Goal: Entertainment & Leisure: Consume media (video, audio)

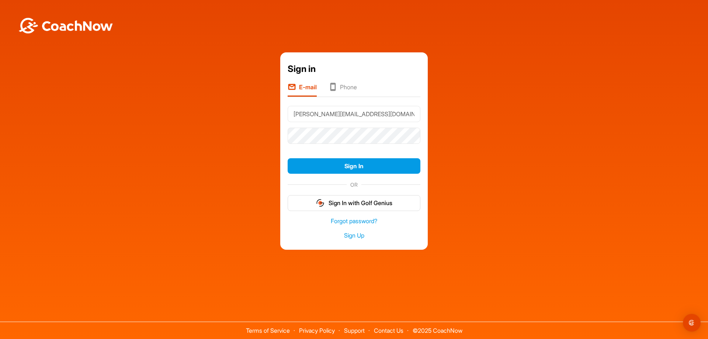
type input "dustin_bowen@hotmail.com"
click at [288, 158] on button "Sign In" at bounding box center [354, 166] width 133 height 16
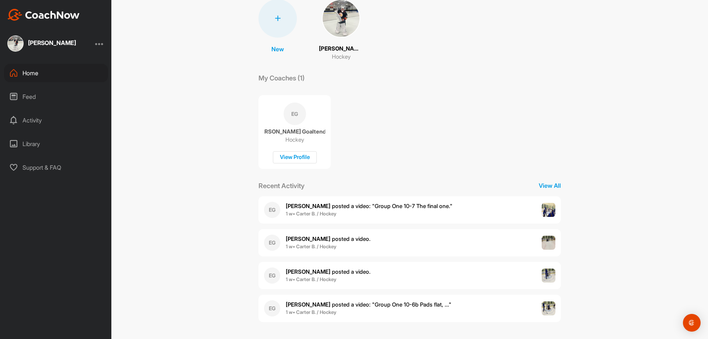
scroll to position [33, 0]
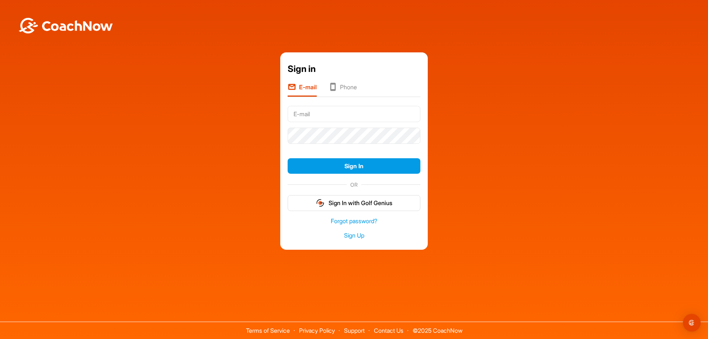
type input "[PERSON_NAME][EMAIL_ADDRESS][DOMAIN_NAME]"
click at [288, 158] on button "Sign In" at bounding box center [354, 166] width 133 height 16
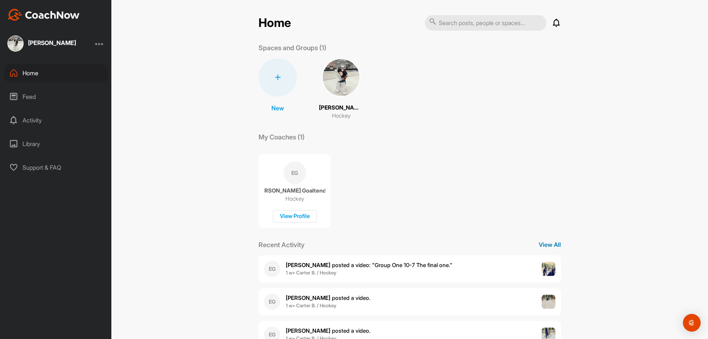
click at [540, 246] on p "View All" at bounding box center [550, 244] width 22 height 9
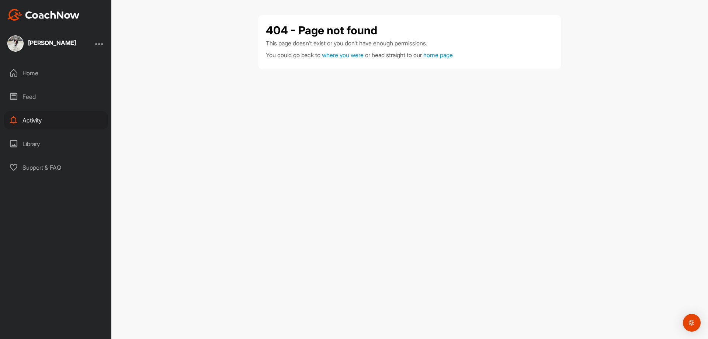
click at [30, 96] on div "Feed" at bounding box center [56, 96] width 104 height 18
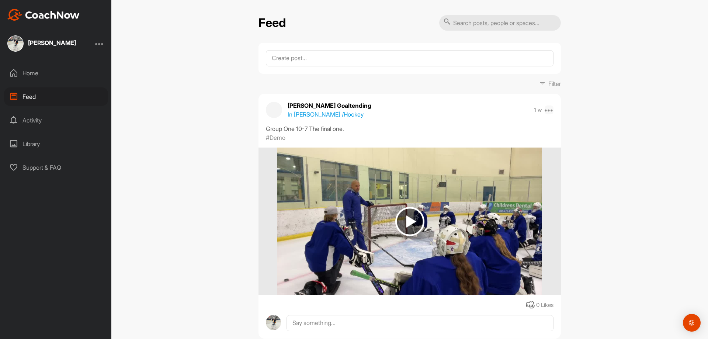
click at [545, 110] on icon at bounding box center [549, 109] width 9 height 9
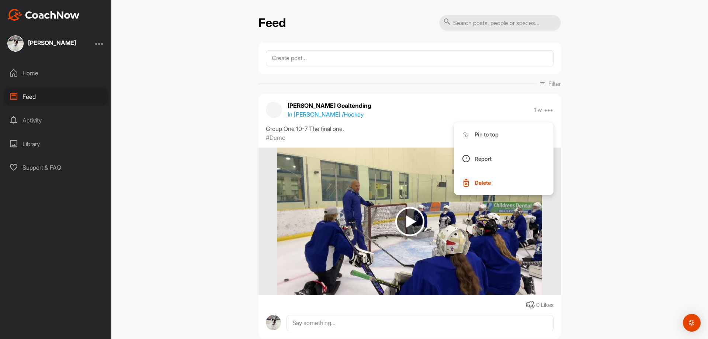
click at [600, 137] on div "Feed Filter Media Type Images Videos Notes Audio Documents Author [PERSON_NAME]…" at bounding box center [409, 169] width 597 height 339
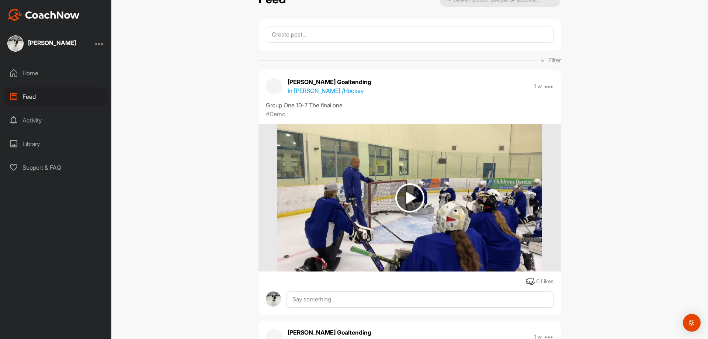
scroll to position [37, 0]
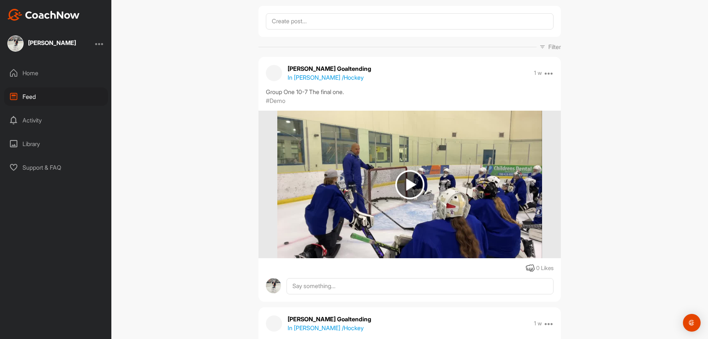
click at [473, 211] on img at bounding box center [409, 185] width 264 height 148
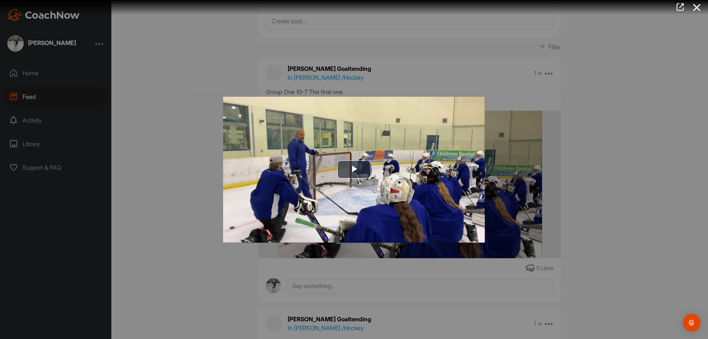
click at [630, 186] on div at bounding box center [354, 169] width 708 height 339
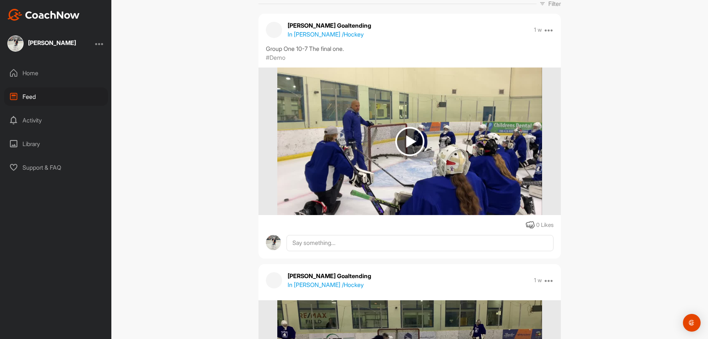
scroll to position [184, 0]
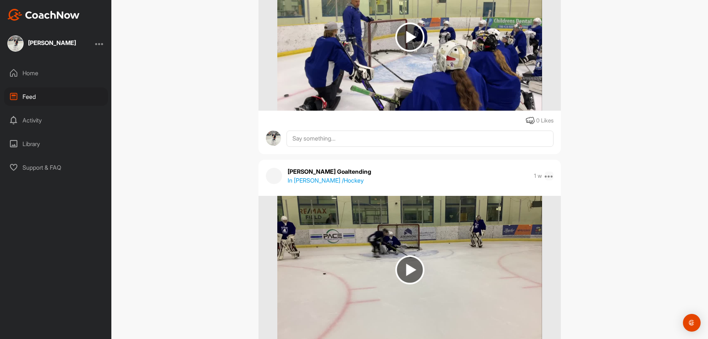
click at [547, 179] on icon at bounding box center [549, 175] width 9 height 9
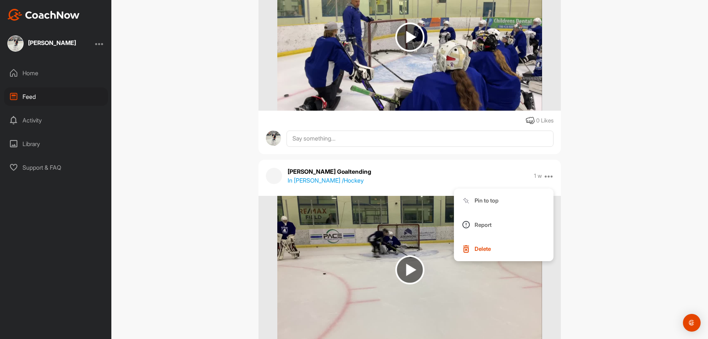
click at [615, 173] on div "Feed Filter Media Type Images Videos Notes Audio Documents Author [PERSON_NAME]…" at bounding box center [409, 169] width 597 height 339
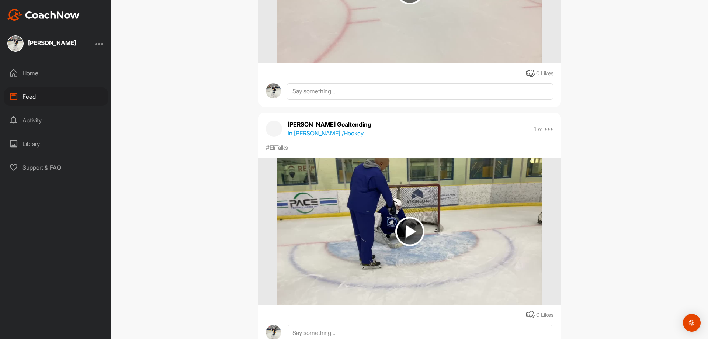
scroll to position [479, 0]
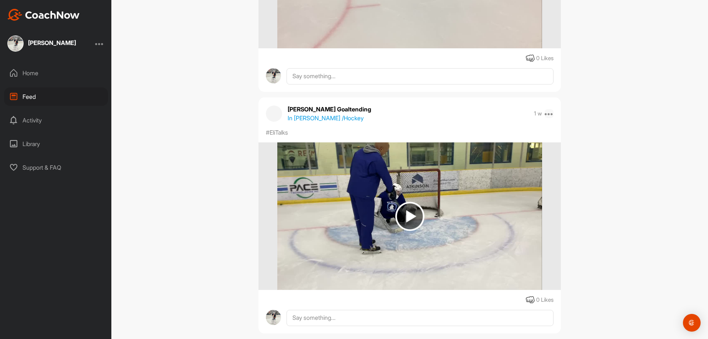
click at [549, 114] on icon at bounding box center [549, 113] width 9 height 9
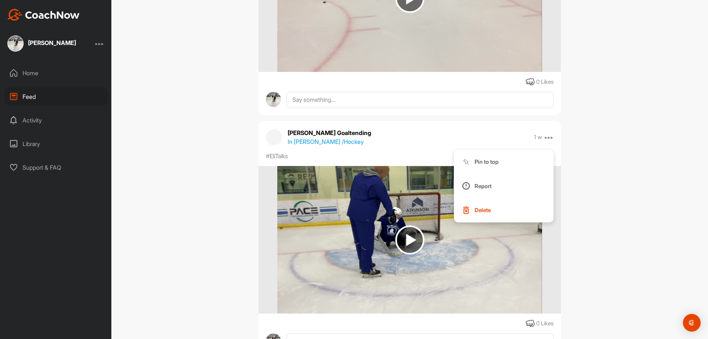
scroll to position [443, 0]
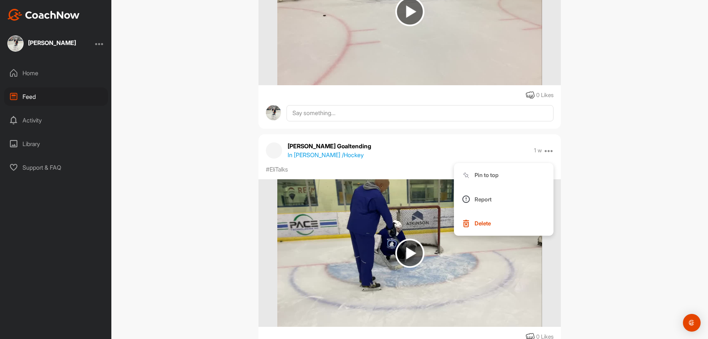
click at [609, 157] on div "Feed Filter Media Type Images Videos Notes Audio Documents Author [PERSON_NAME]…" at bounding box center [409, 169] width 597 height 339
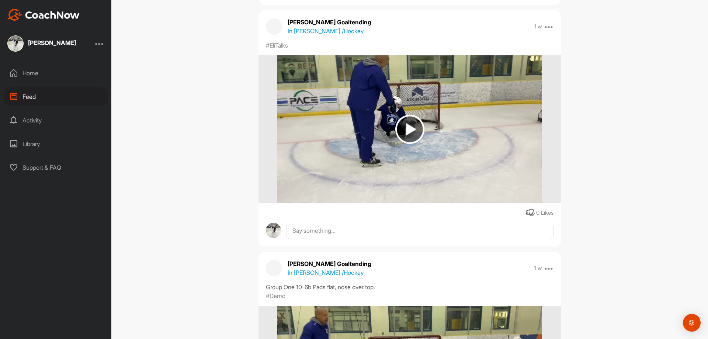
click at [403, 110] on img at bounding box center [409, 129] width 264 height 148
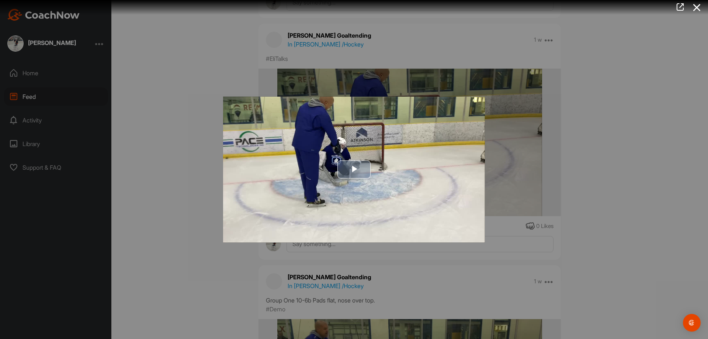
click at [354, 169] on span "Video Player" at bounding box center [354, 169] width 0 height 0
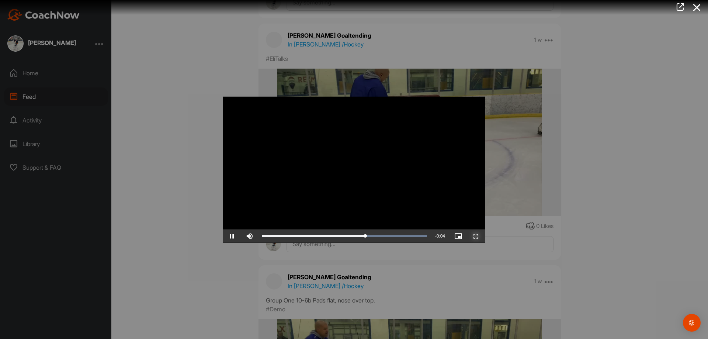
click at [476, 236] on span "Video Player" at bounding box center [476, 236] width 18 height 0
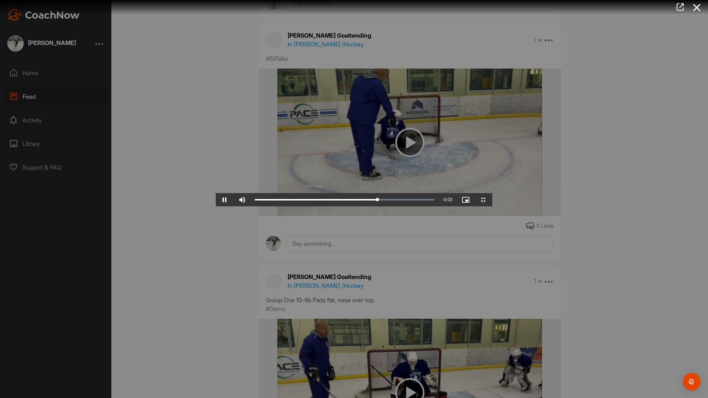
click at [492, 192] on video "Video Player" at bounding box center [354, 199] width 277 height 15
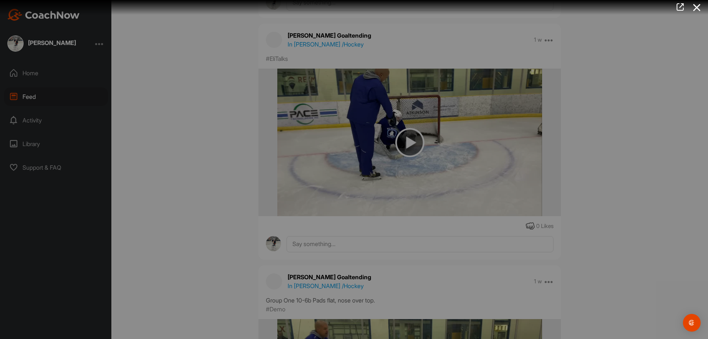
click at [626, 162] on div at bounding box center [354, 169] width 708 height 339
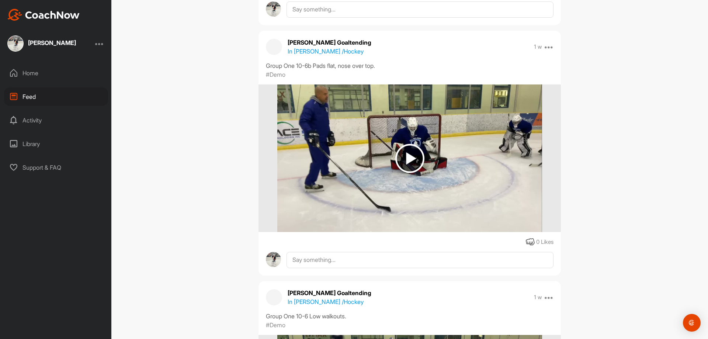
scroll to position [774, 0]
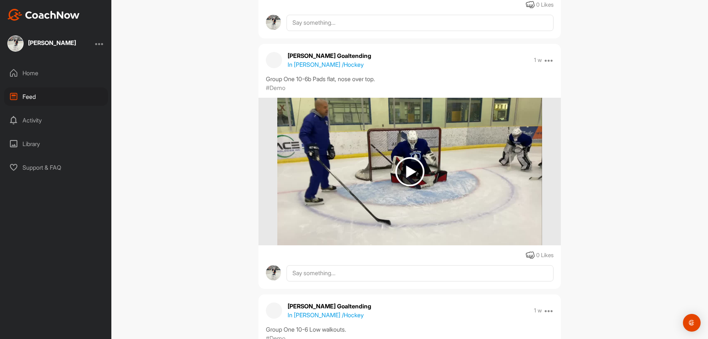
click at [546, 143] on div at bounding box center [409, 172] width 302 height 148
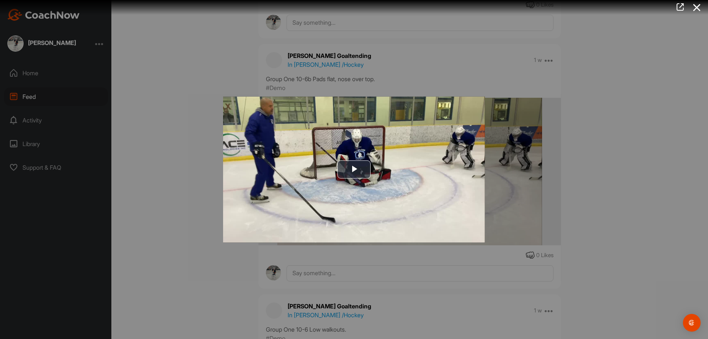
click at [582, 169] on div at bounding box center [354, 169] width 708 height 339
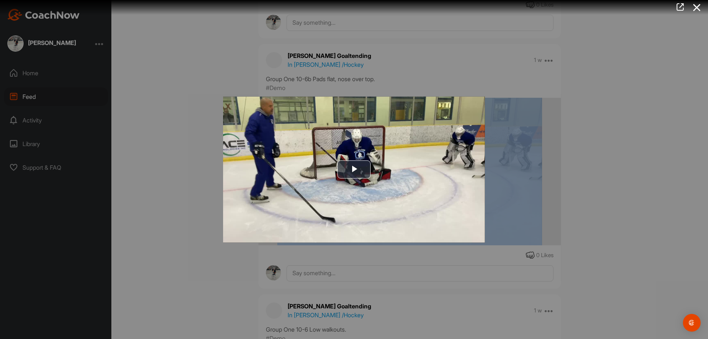
click at [582, 169] on div "Feed Filter Media Type Images Videos Notes Audio Documents Author [PERSON_NAME]…" at bounding box center [409, 169] width 597 height 339
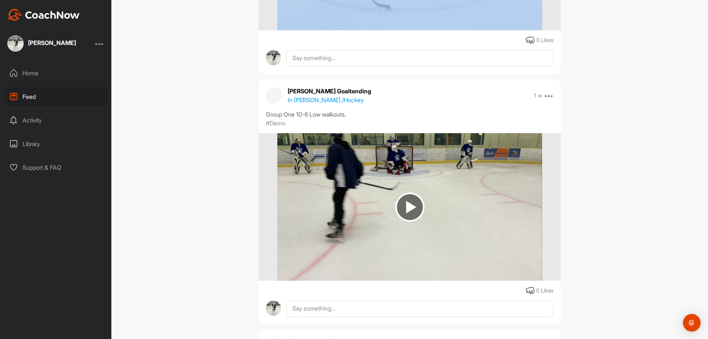
scroll to position [996, 0]
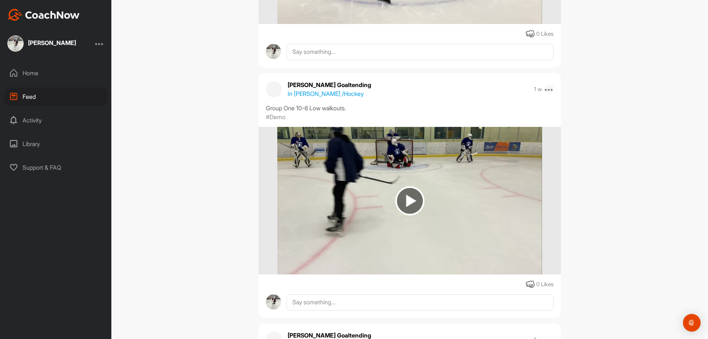
click at [546, 91] on icon at bounding box center [549, 89] width 9 height 9
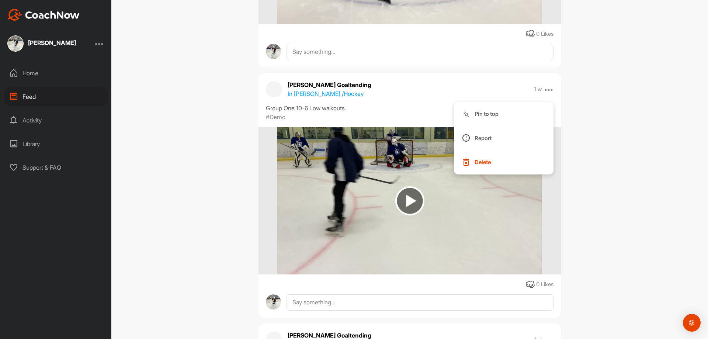
click at [597, 159] on div "Feed Filter Media Type Images Videos Notes Audio Documents Author [PERSON_NAME]…" at bounding box center [409, 169] width 597 height 339
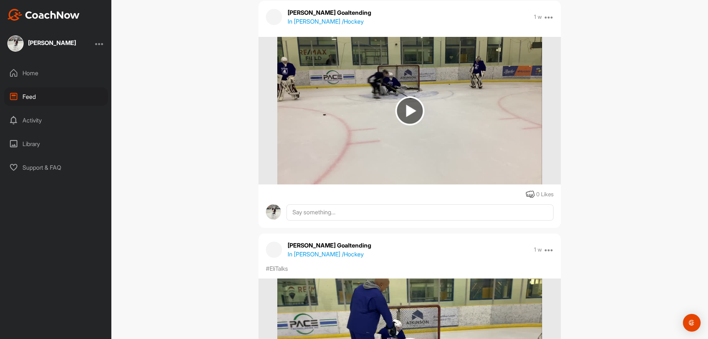
scroll to position [332, 0]
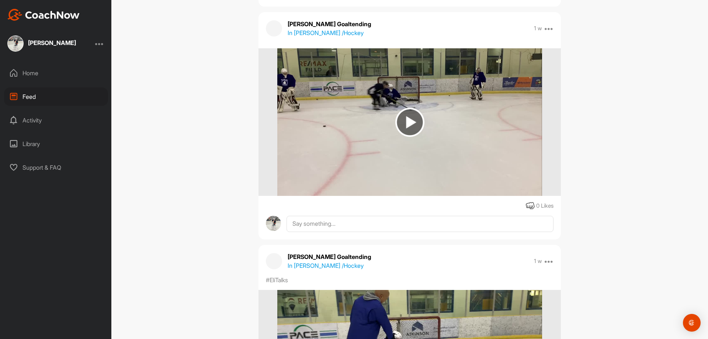
click at [35, 145] on div "Library" at bounding box center [56, 144] width 104 height 18
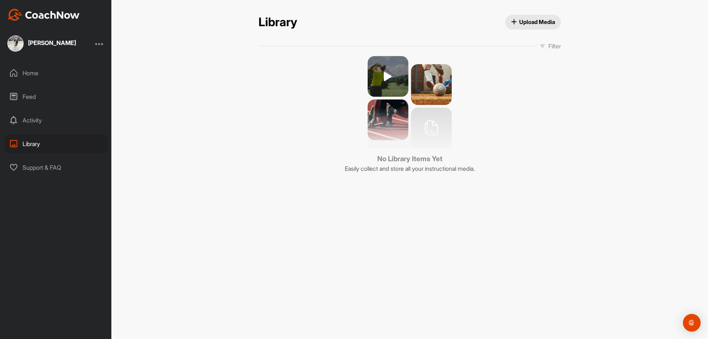
click at [32, 76] on div "Home" at bounding box center [56, 73] width 104 height 18
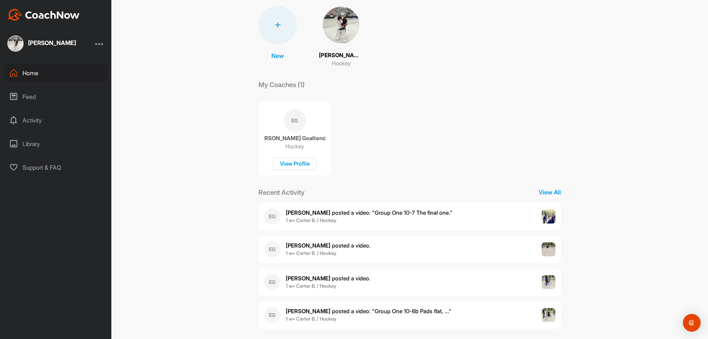
scroll to position [59, 0]
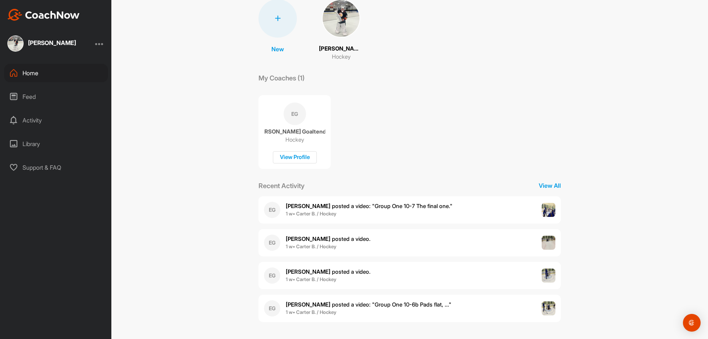
click at [342, 207] on span "[PERSON_NAME] posted a video : " Group One 10-7 The final one. "" at bounding box center [369, 205] width 167 height 7
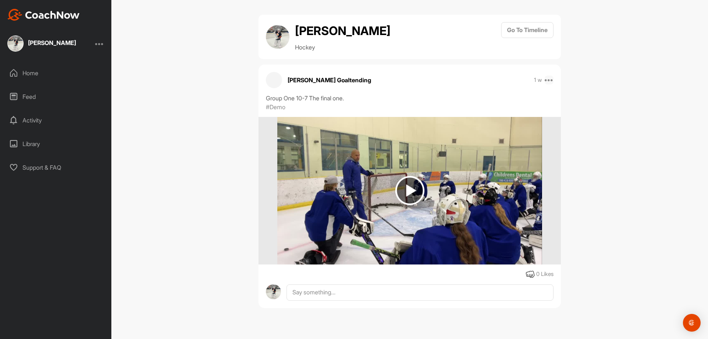
click at [548, 79] on icon at bounding box center [549, 80] width 9 height 9
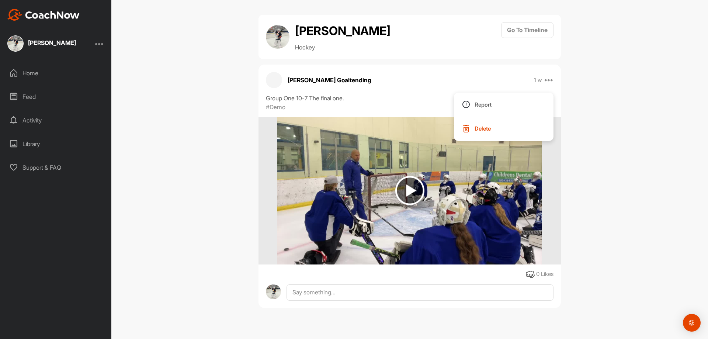
click at [611, 114] on div "[PERSON_NAME] Hockey Go To Timeline [PERSON_NAME] Goaltending 1 w Report Delete…" at bounding box center [409, 169] width 597 height 339
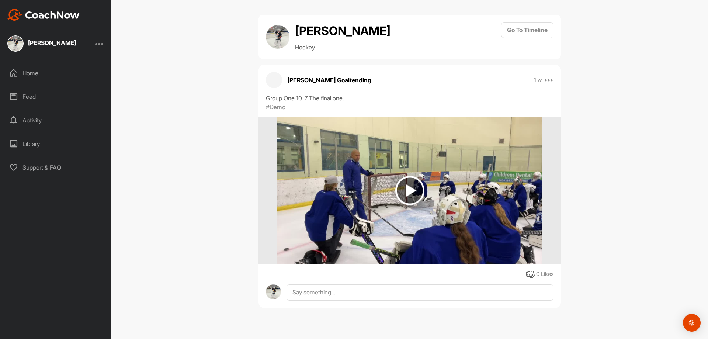
click at [272, 80] on div at bounding box center [274, 80] width 16 height 16
click at [267, 104] on p "#Demo" at bounding box center [276, 107] width 20 height 9
click at [628, 97] on div "[PERSON_NAME] Hockey Go To Timeline [PERSON_NAME] Goaltending 1 w Report Delete…" at bounding box center [409, 169] width 597 height 339
click at [530, 27] on button "Go To Timeline" at bounding box center [527, 30] width 52 height 16
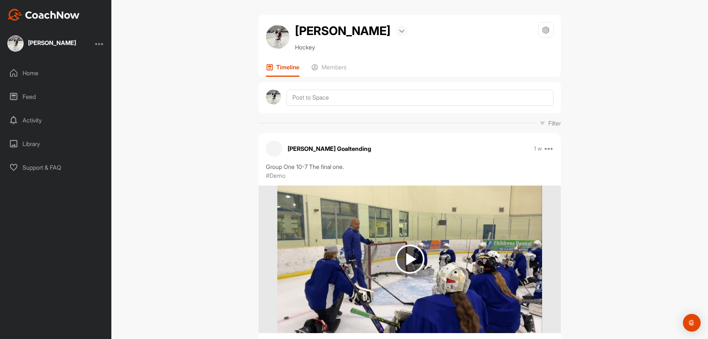
click at [399, 31] on img at bounding box center [402, 32] width 6 height 4
click at [544, 32] on icon at bounding box center [546, 30] width 8 height 8
click at [522, 52] on li "Space Settings" at bounding box center [524, 51] width 60 height 24
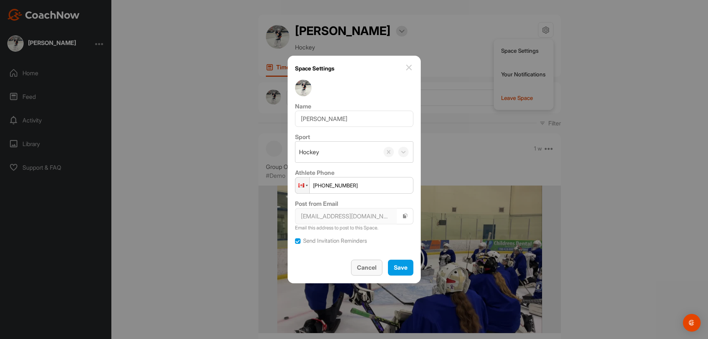
click at [363, 268] on span "Cancel" at bounding box center [367, 267] width 20 height 7
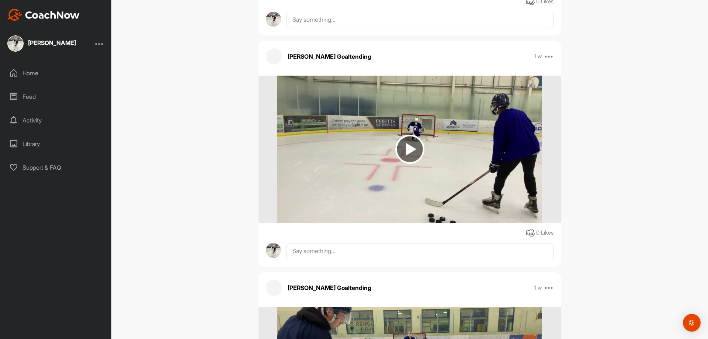
scroll to position [40130, 0]
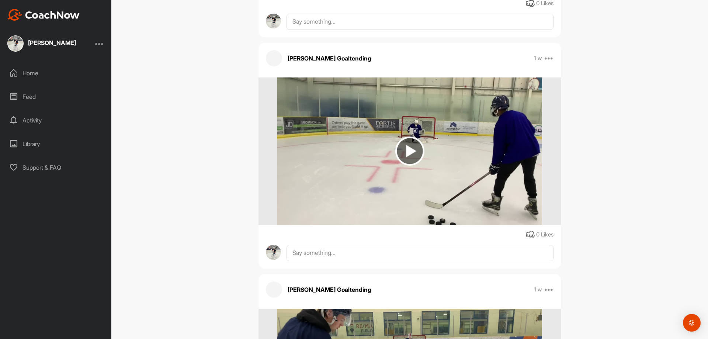
click at [406, 141] on img at bounding box center [409, 150] width 29 height 29
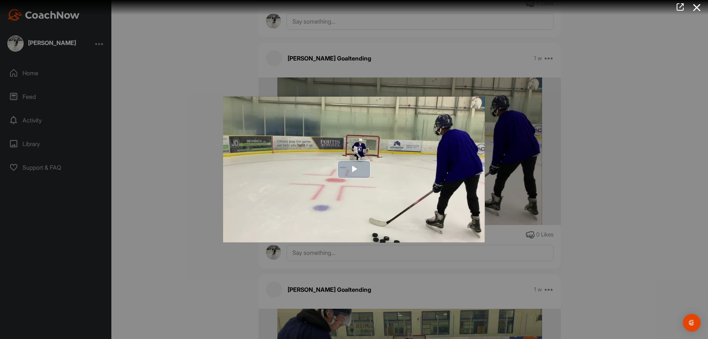
drag, startPoint x: 399, startPoint y: 155, endPoint x: 351, endPoint y: 169, distance: 49.5
click at [354, 169] on span "Video Player" at bounding box center [354, 169] width 0 height 0
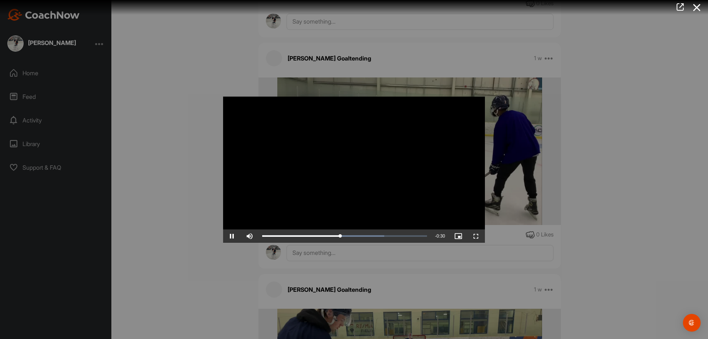
click at [597, 189] on div at bounding box center [354, 169] width 708 height 339
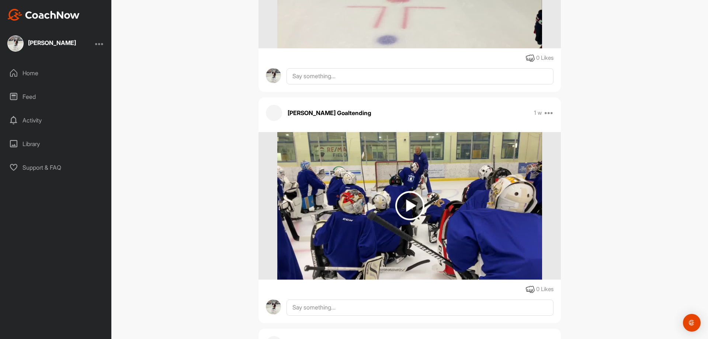
scroll to position [39318, 0]
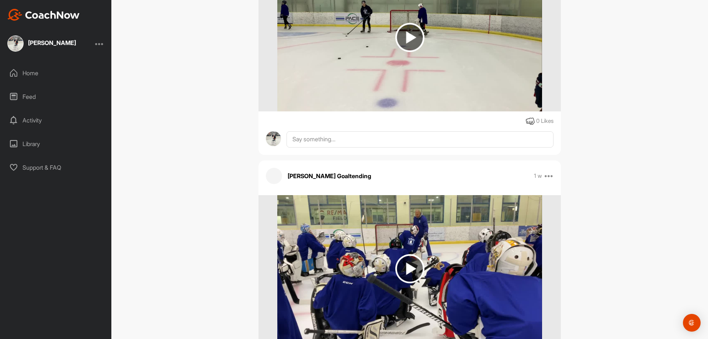
click at [406, 264] on img at bounding box center [409, 268] width 29 height 29
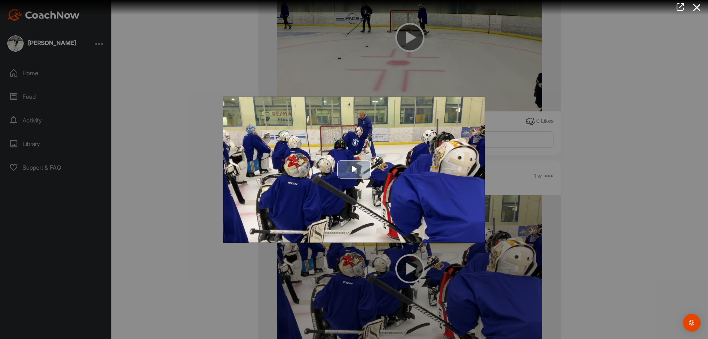
click at [354, 169] on span "Video Player" at bounding box center [354, 169] width 0 height 0
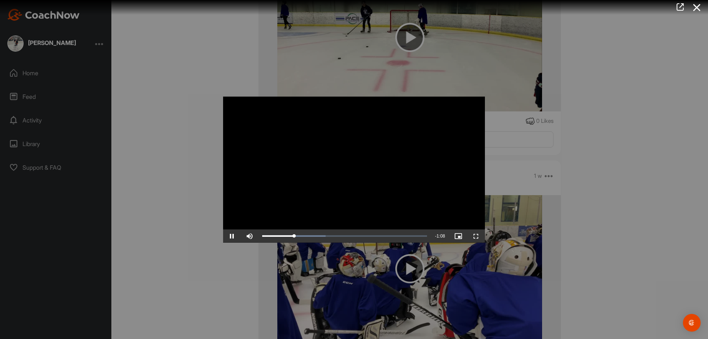
click at [586, 131] on div at bounding box center [354, 169] width 708 height 339
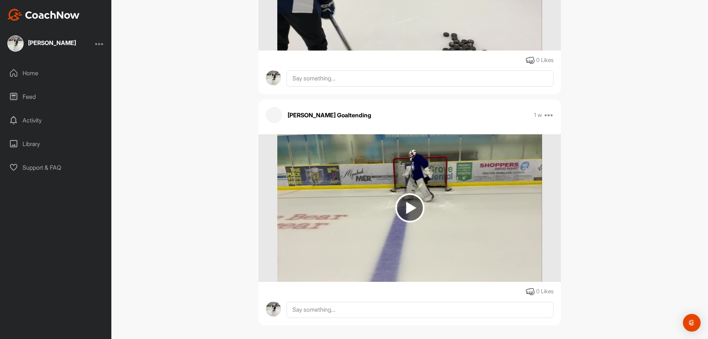
scroll to position [40351, 0]
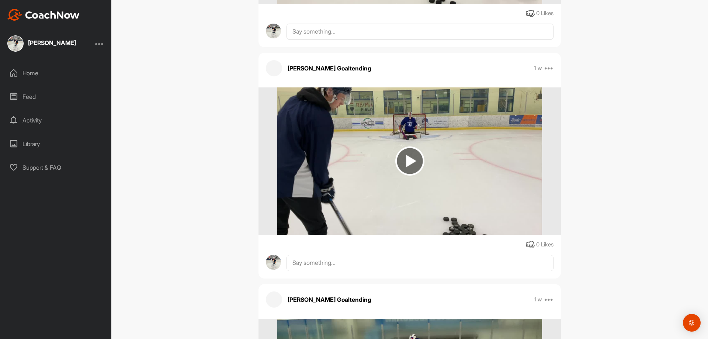
click at [411, 150] on img at bounding box center [409, 160] width 29 height 29
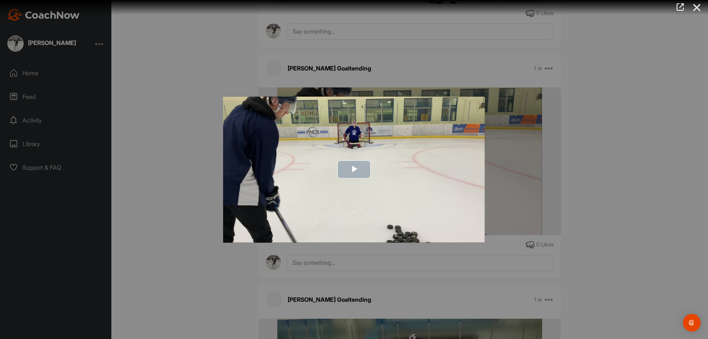
click at [354, 169] on span "Video Player" at bounding box center [354, 169] width 0 height 0
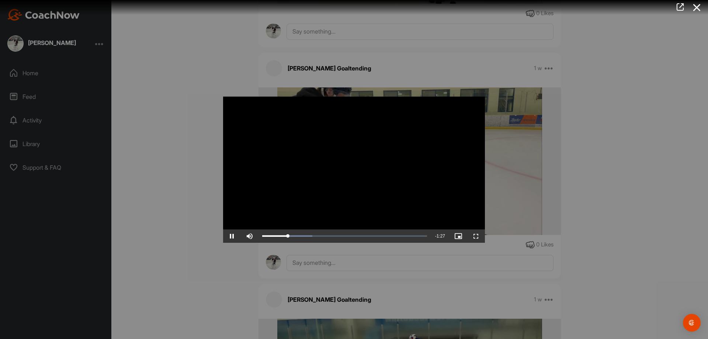
click at [607, 143] on div at bounding box center [354, 169] width 708 height 339
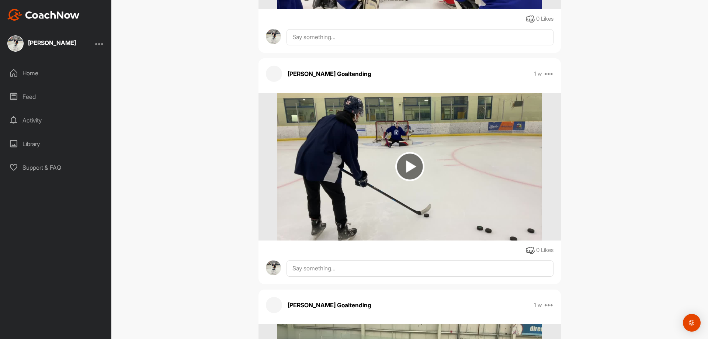
scroll to position [39613, 0]
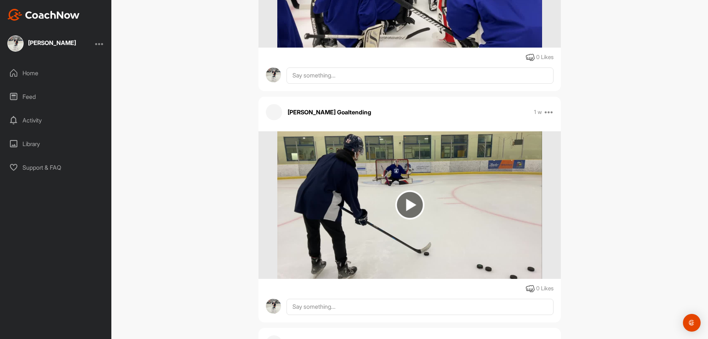
click at [409, 198] on img at bounding box center [409, 204] width 29 height 29
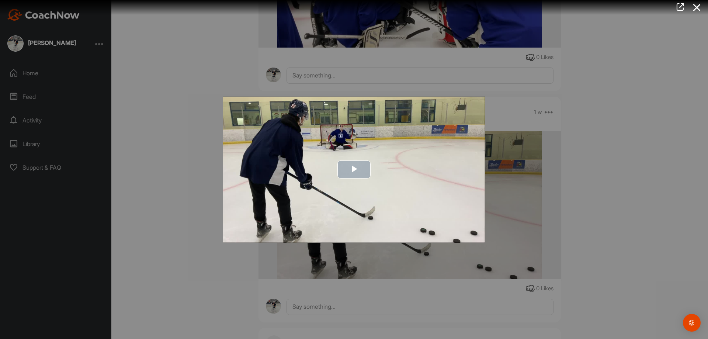
drag, startPoint x: 366, startPoint y: 160, endPoint x: 455, endPoint y: 145, distance: 90.6
click at [458, 146] on img "Video Player" at bounding box center [354, 169] width 262 height 146
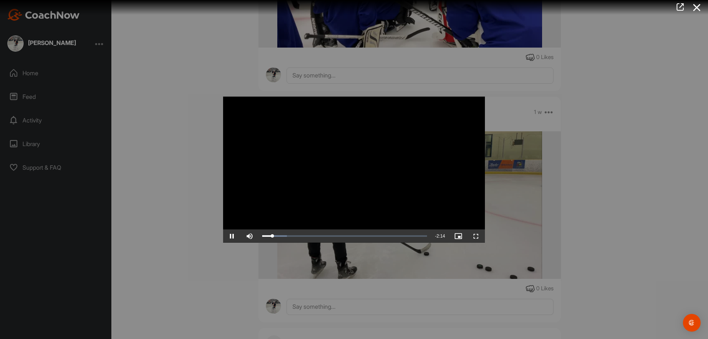
click at [197, 58] on div at bounding box center [354, 169] width 708 height 339
click at [197, 58] on div "[PERSON_NAME] Bookings Hockey Space Settings Your Notifications Leave Space Tim…" at bounding box center [409, 169] width 597 height 339
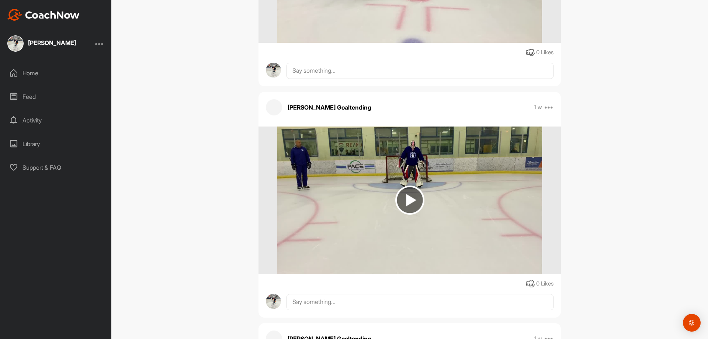
scroll to position [38913, 0]
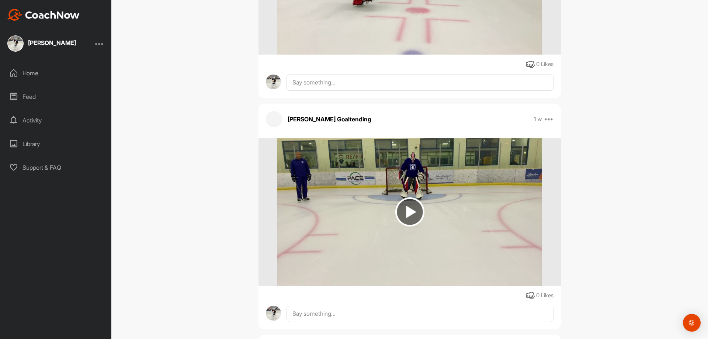
click at [401, 202] on img at bounding box center [409, 211] width 29 height 29
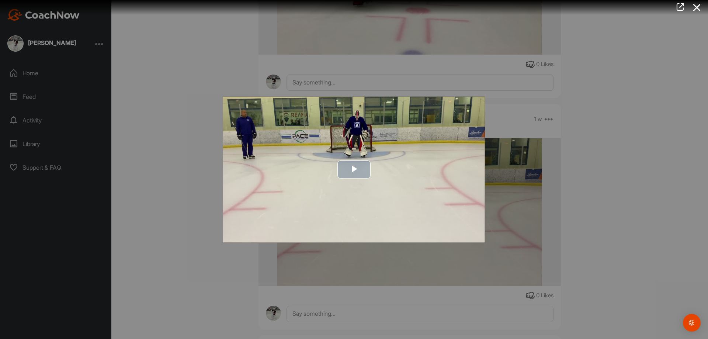
click at [354, 169] on span "Video Player" at bounding box center [354, 169] width 0 height 0
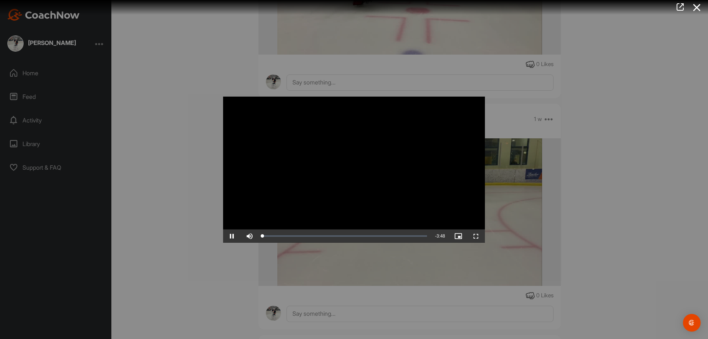
click at [400, 162] on video "Video Player" at bounding box center [354, 169] width 262 height 146
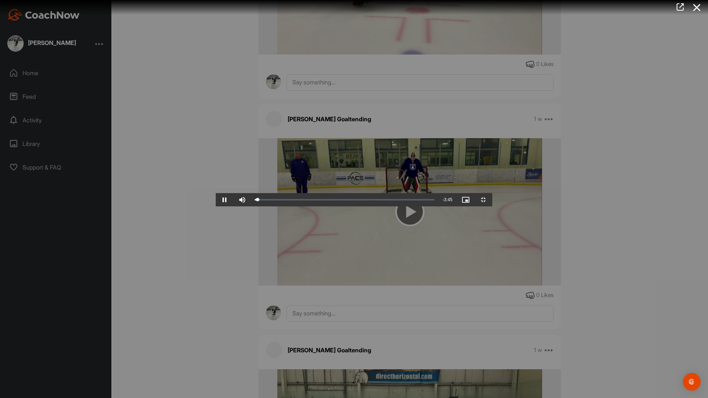
click at [492, 192] on video "Video Player" at bounding box center [354, 199] width 277 height 15
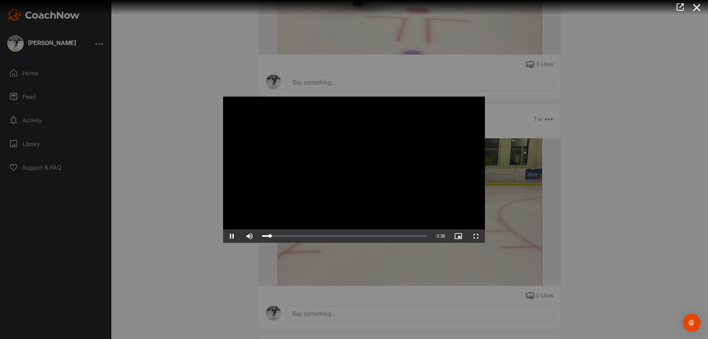
click at [180, 87] on div at bounding box center [354, 169] width 708 height 339
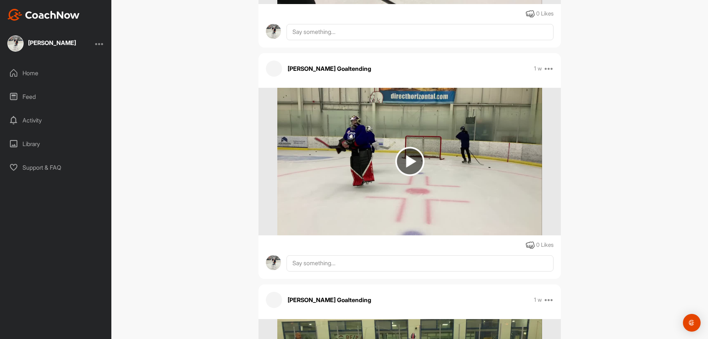
scroll to position [38728, 0]
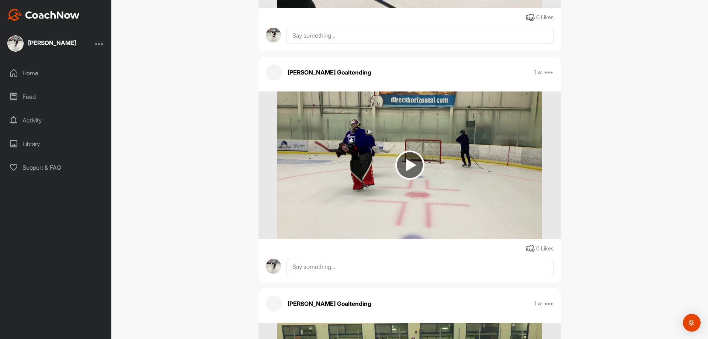
click at [403, 156] on img at bounding box center [409, 164] width 29 height 29
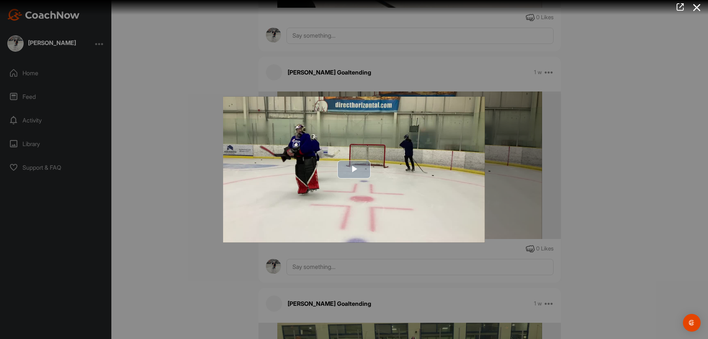
click at [354, 169] on span "Video Player" at bounding box center [354, 169] width 0 height 0
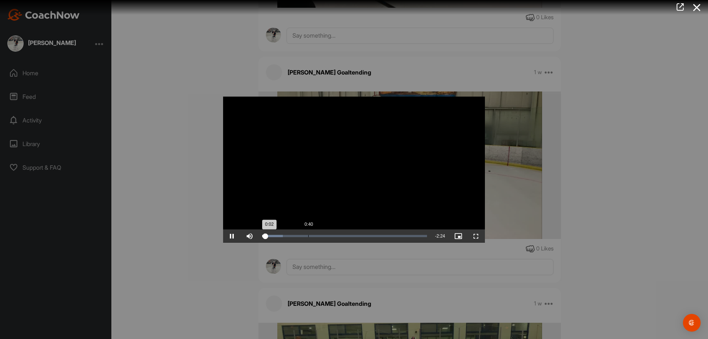
click at [308, 233] on div "Loaded : 12.56% 0:40 0:02" at bounding box center [344, 235] width 172 height 13
click at [231, 236] on span "Video Player" at bounding box center [232, 236] width 18 height 0
click at [172, 119] on div at bounding box center [354, 169] width 708 height 339
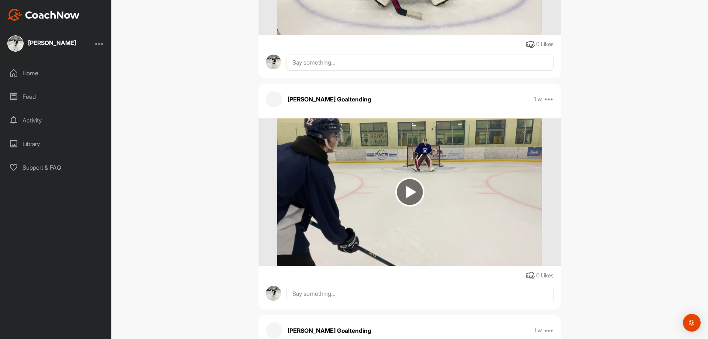
scroll to position [38433, 0]
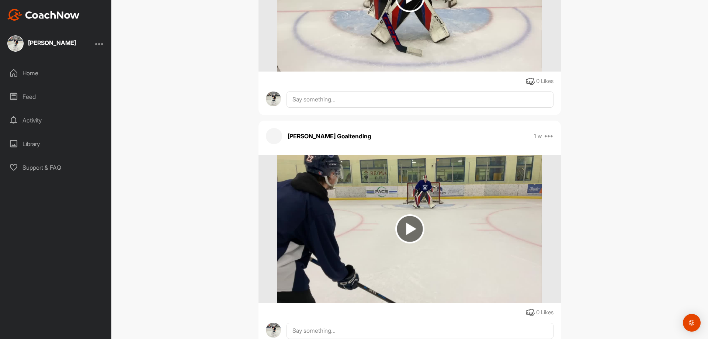
click at [400, 221] on img at bounding box center [409, 228] width 29 height 29
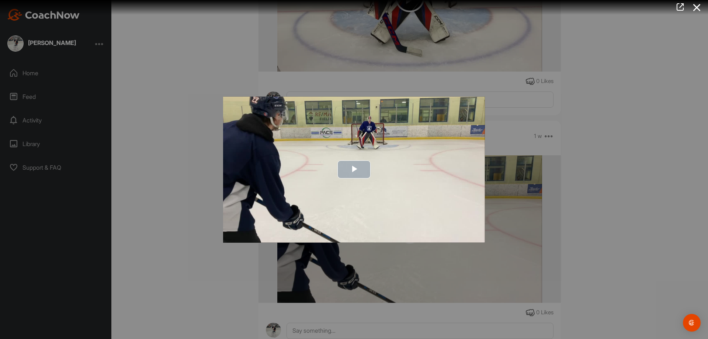
click at [354, 169] on span "Video Player" at bounding box center [354, 169] width 0 height 0
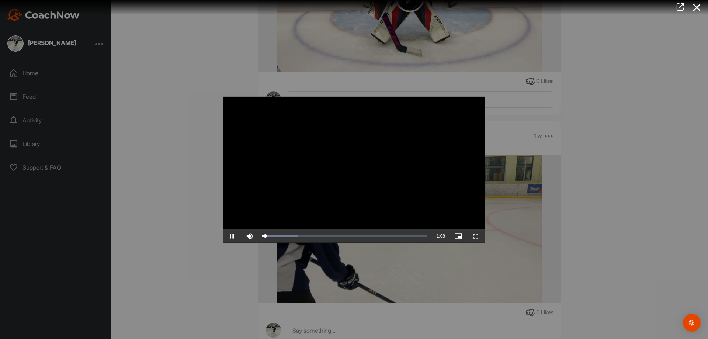
click at [388, 143] on video "Video Player" at bounding box center [354, 169] width 262 height 146
click at [185, 104] on div at bounding box center [354, 169] width 708 height 339
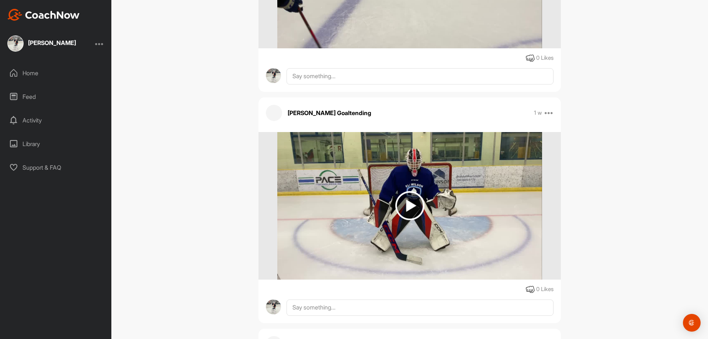
scroll to position [38212, 0]
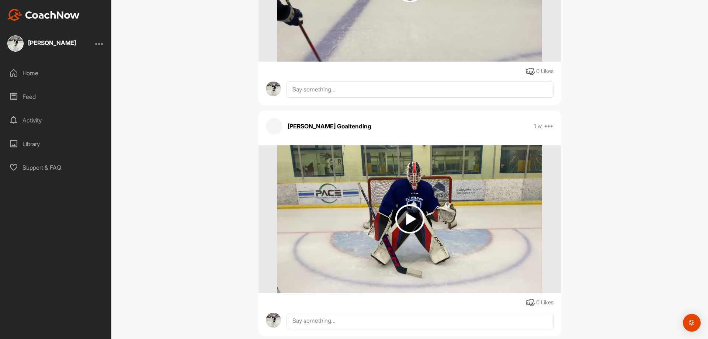
click at [403, 212] on img at bounding box center [409, 218] width 29 height 29
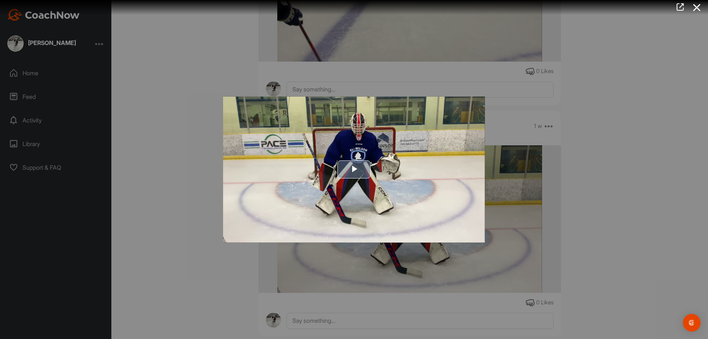
click at [354, 169] on span "Video Player" at bounding box center [354, 169] width 0 height 0
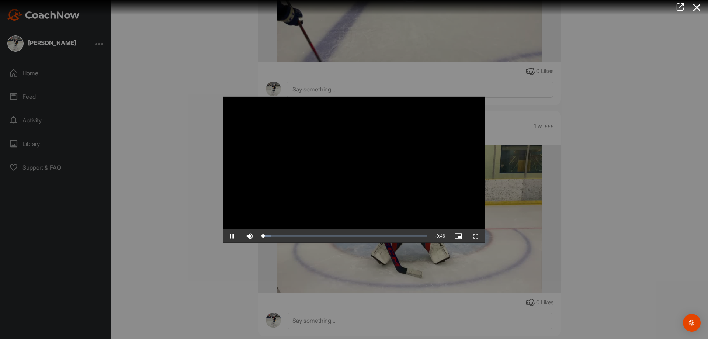
click at [416, 162] on video "Video Player" at bounding box center [354, 169] width 262 height 146
click at [154, 133] on div at bounding box center [354, 169] width 708 height 339
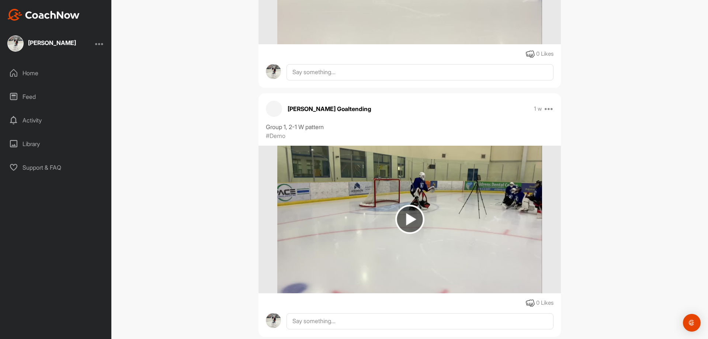
scroll to position [37512, 0]
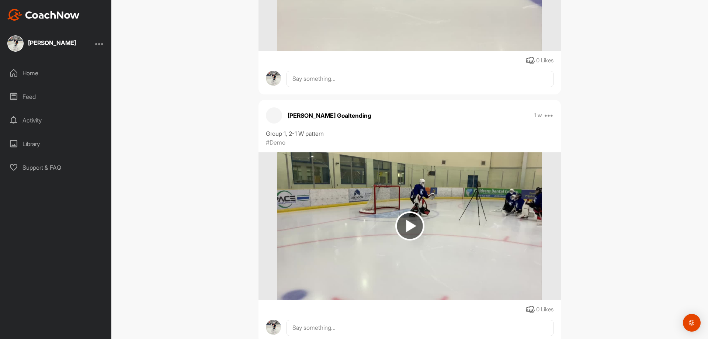
click at [405, 221] on img at bounding box center [409, 225] width 29 height 29
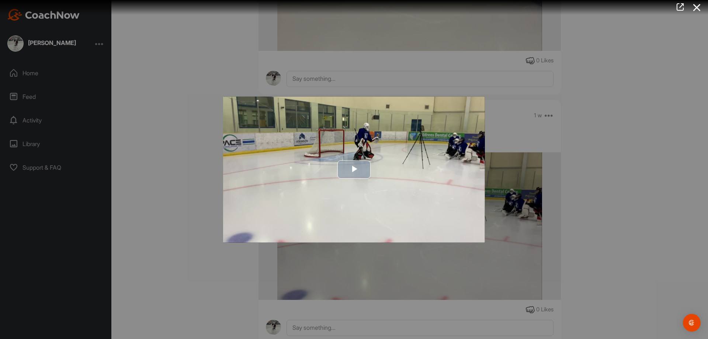
click at [354, 169] on span "Video Player" at bounding box center [354, 169] width 0 height 0
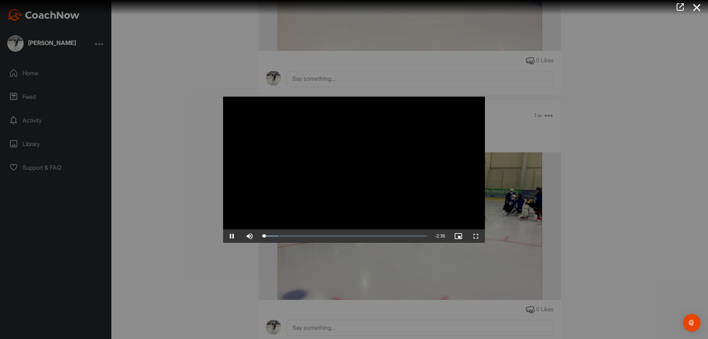
click at [452, 135] on video "Video Player" at bounding box center [354, 169] width 262 height 146
click at [208, 161] on div at bounding box center [354, 169] width 708 height 339
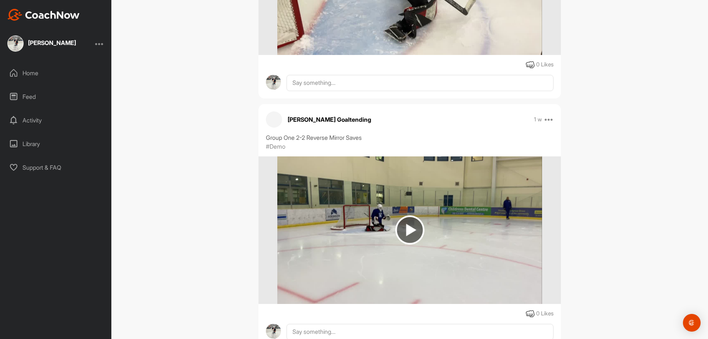
scroll to position [37032, 0]
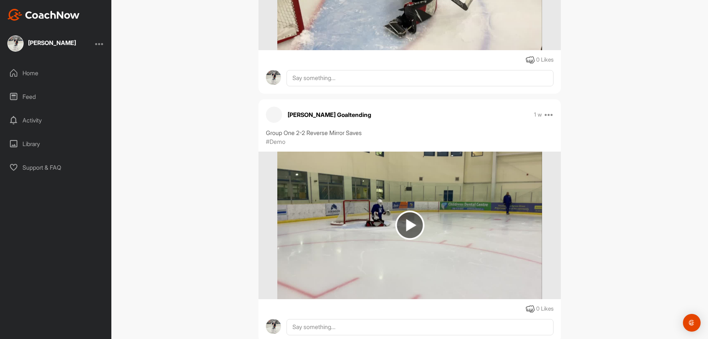
click at [401, 214] on img at bounding box center [409, 225] width 29 height 29
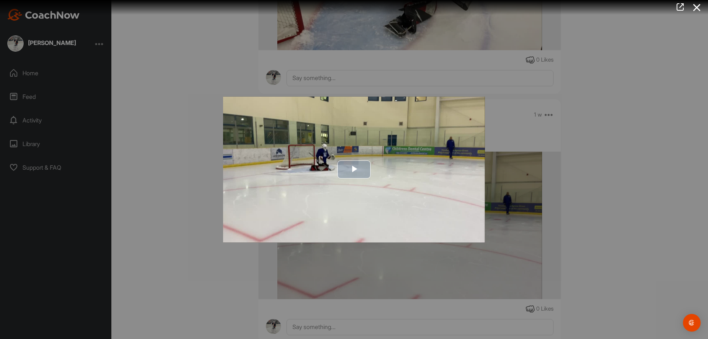
click at [408, 167] on img "Video Player" at bounding box center [354, 169] width 262 height 146
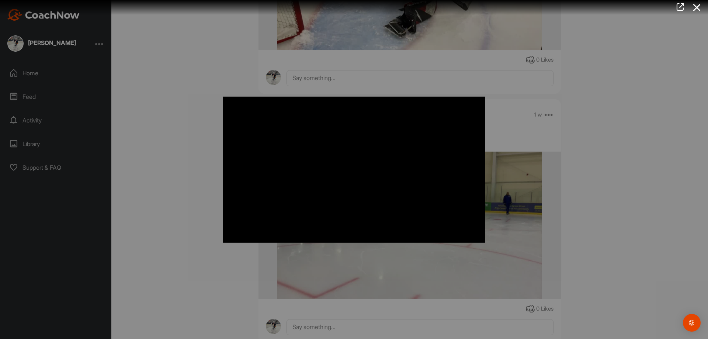
click at [168, 102] on div at bounding box center [354, 169] width 708 height 339
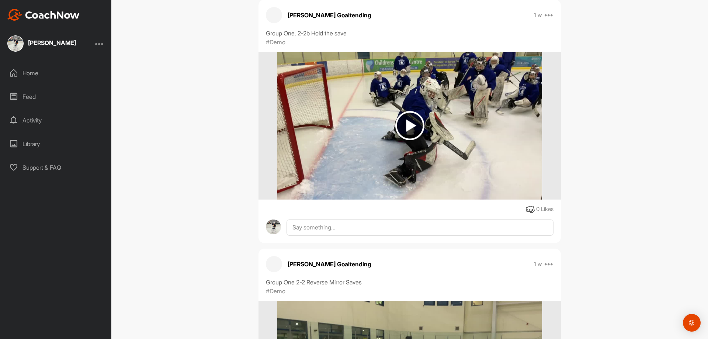
scroll to position [36848, 0]
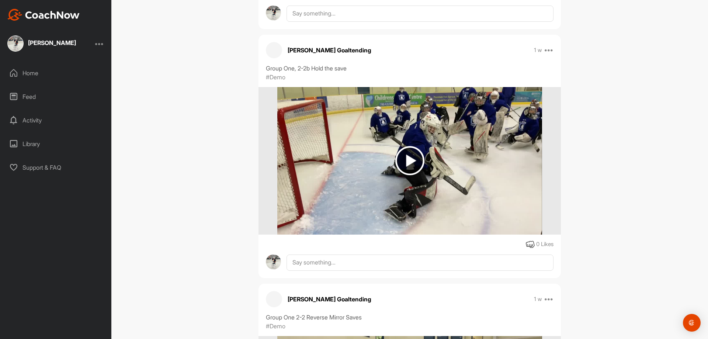
click at [411, 152] on img at bounding box center [409, 160] width 29 height 29
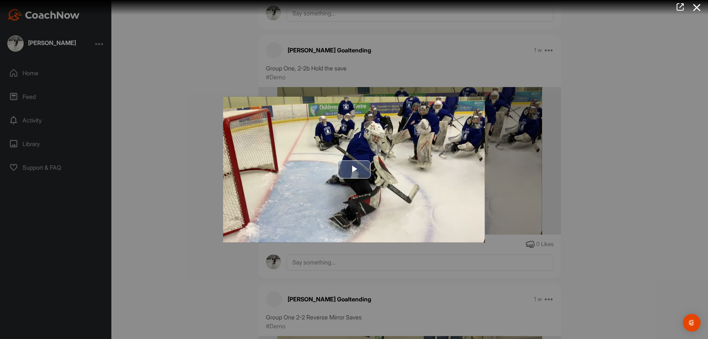
click at [354, 169] on span "Video Player" at bounding box center [354, 169] width 0 height 0
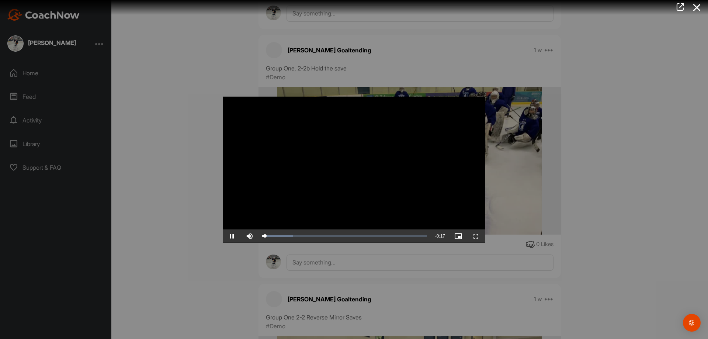
click at [409, 156] on video "Video Player" at bounding box center [354, 169] width 262 height 146
click at [140, 139] on div at bounding box center [354, 169] width 708 height 339
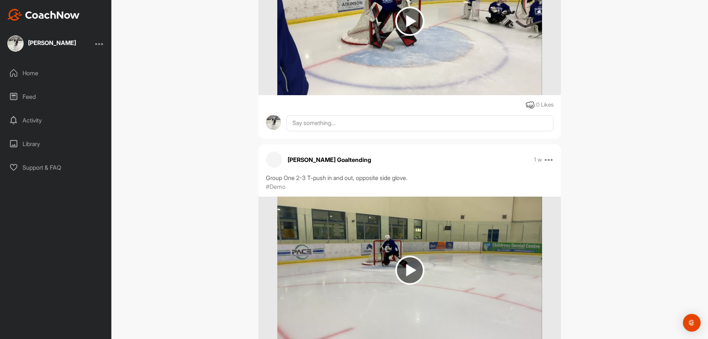
scroll to position [36258, 0]
click at [409, 259] on img at bounding box center [409, 270] width 29 height 29
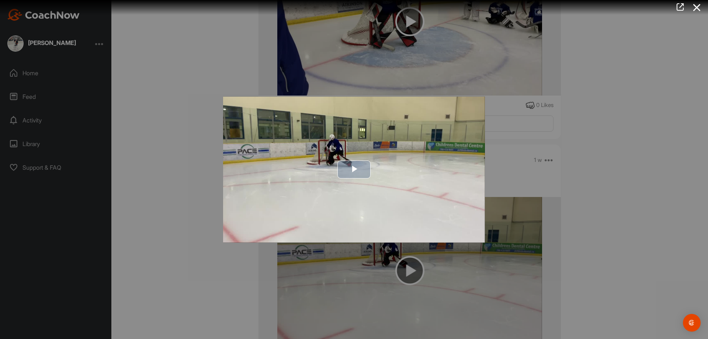
click at [354, 169] on span "Video Player" at bounding box center [354, 169] width 0 height 0
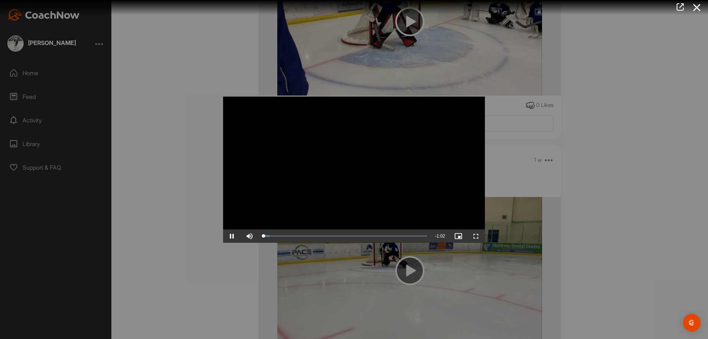
click at [401, 164] on video "Video Player" at bounding box center [354, 169] width 262 height 146
click at [216, 170] on div "Video Player is loading. Play Video Play Skip Backward Skip Forward Mute Curren…" at bounding box center [354, 169] width 277 height 161
click at [184, 194] on div at bounding box center [354, 169] width 708 height 339
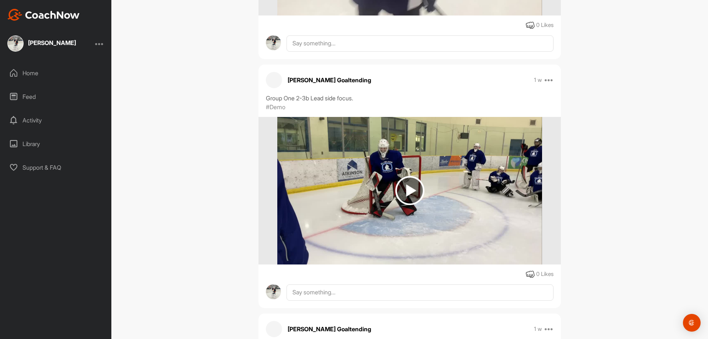
scroll to position [36073, 0]
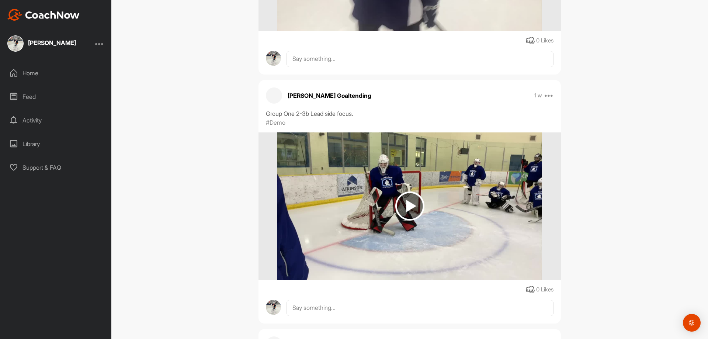
click at [407, 203] on img at bounding box center [409, 205] width 29 height 29
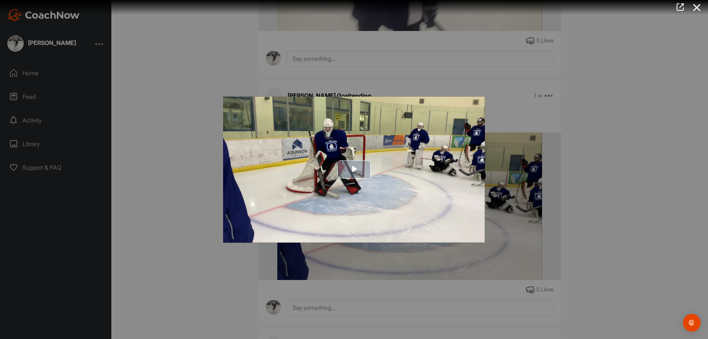
click at [403, 160] on img "Video Player" at bounding box center [354, 169] width 262 height 146
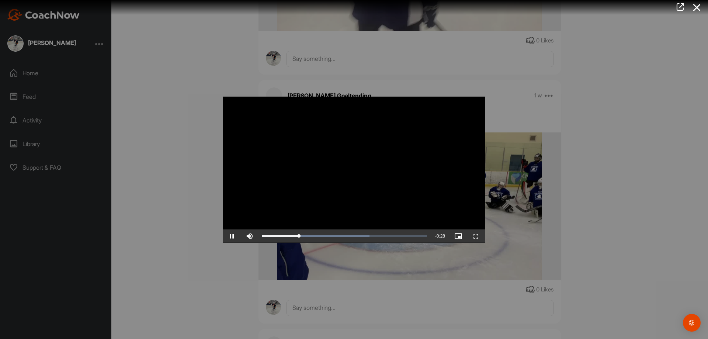
click at [175, 129] on div at bounding box center [354, 169] width 708 height 339
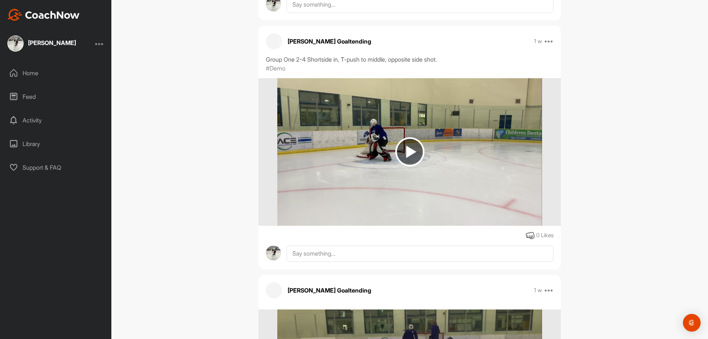
scroll to position [35410, 0]
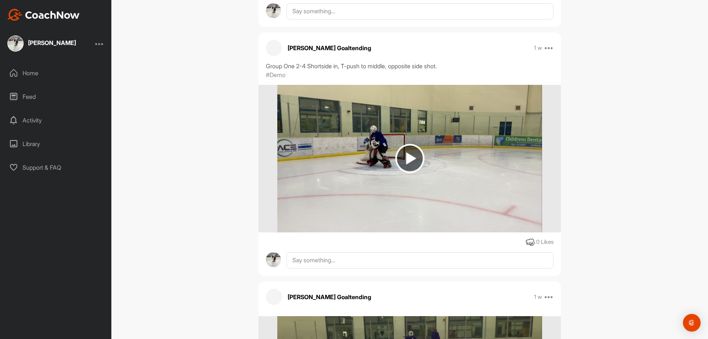
click at [412, 146] on img at bounding box center [409, 158] width 29 height 29
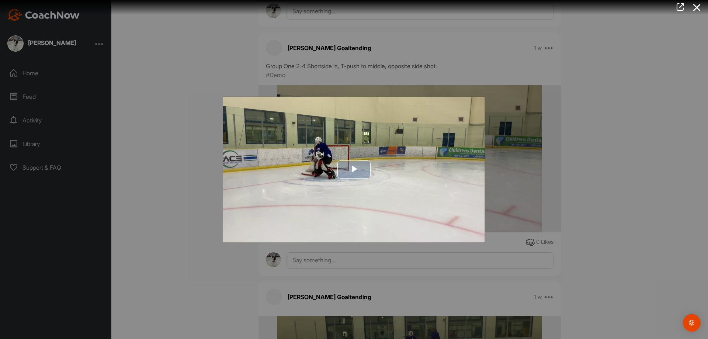
click at [354, 169] on span "Video Player" at bounding box center [354, 169] width 0 height 0
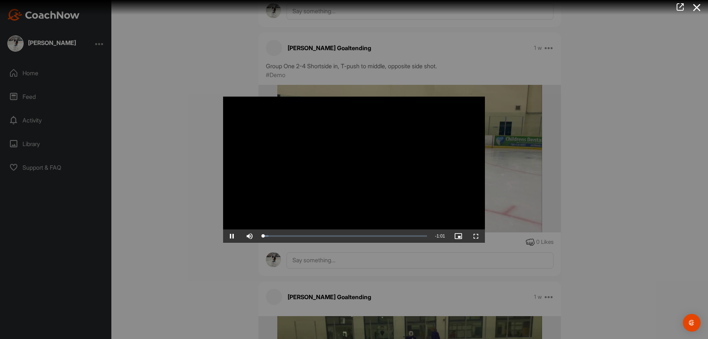
click at [411, 150] on video "Video Player" at bounding box center [354, 169] width 262 height 146
click at [196, 176] on div at bounding box center [354, 169] width 708 height 339
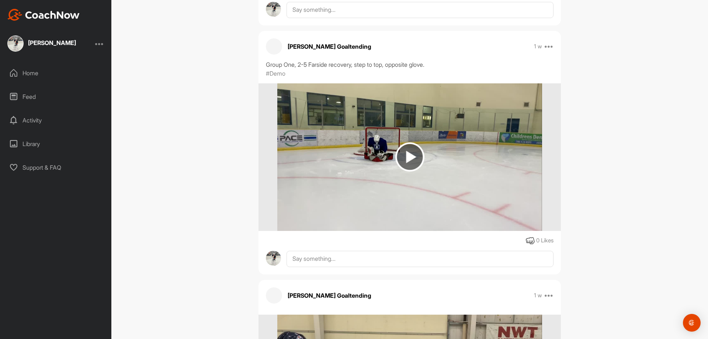
scroll to position [34930, 0]
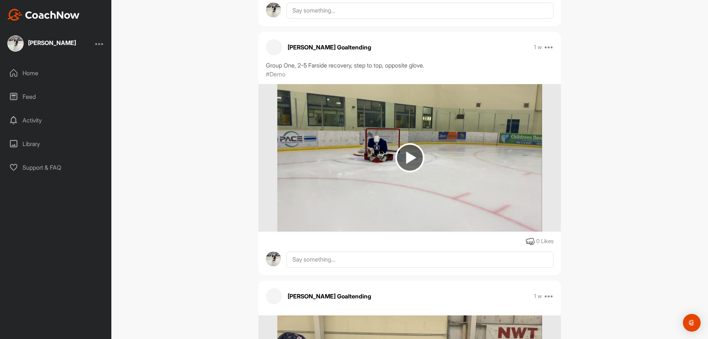
click at [405, 143] on img at bounding box center [409, 157] width 29 height 29
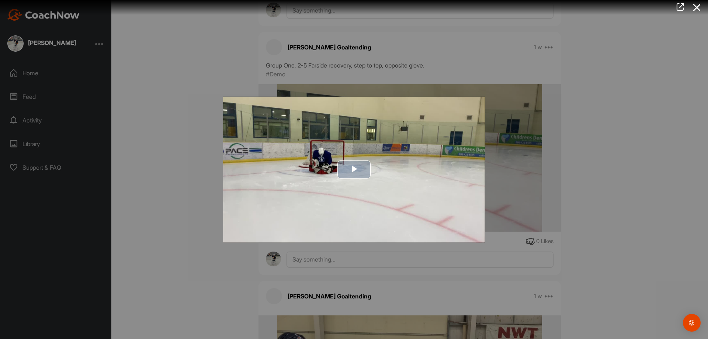
click at [354, 169] on span "Video Player" at bounding box center [354, 169] width 0 height 0
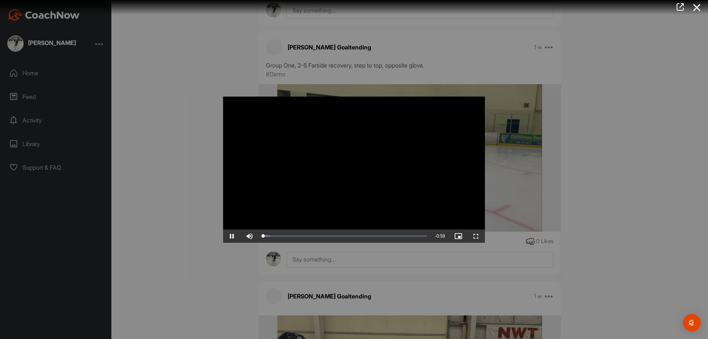
click at [416, 143] on video "Video Player" at bounding box center [354, 169] width 262 height 146
click at [203, 193] on div at bounding box center [354, 169] width 708 height 339
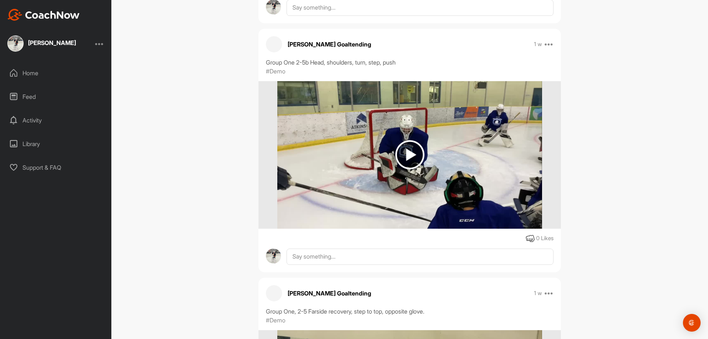
scroll to position [34672, 0]
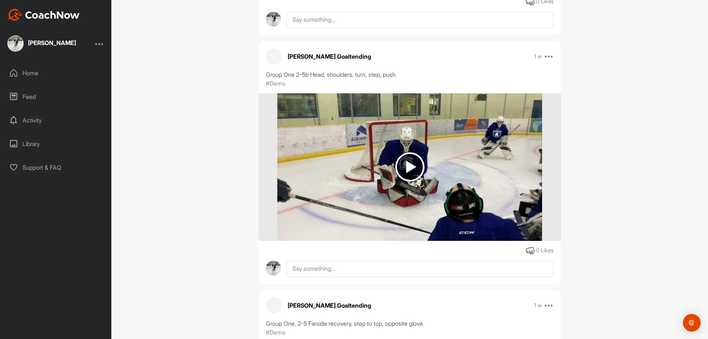
click at [406, 165] on img at bounding box center [409, 166] width 29 height 29
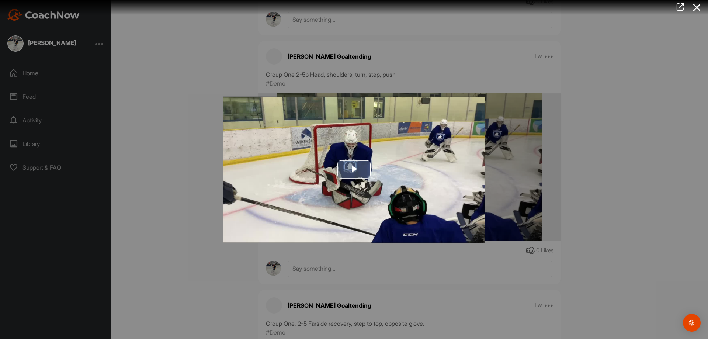
click at [354, 169] on span "Video Player" at bounding box center [354, 169] width 0 height 0
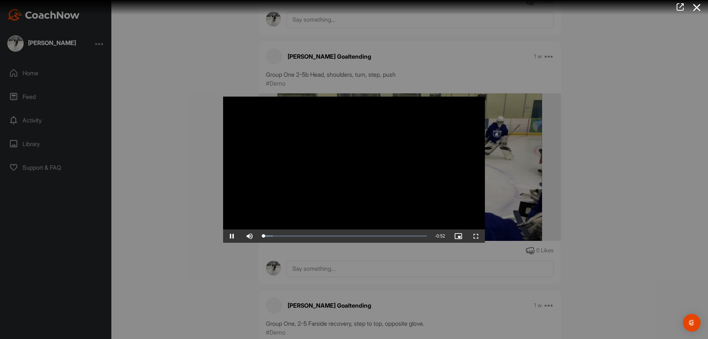
click at [419, 145] on video "Video Player" at bounding box center [354, 169] width 262 height 146
click at [162, 125] on div at bounding box center [354, 169] width 708 height 339
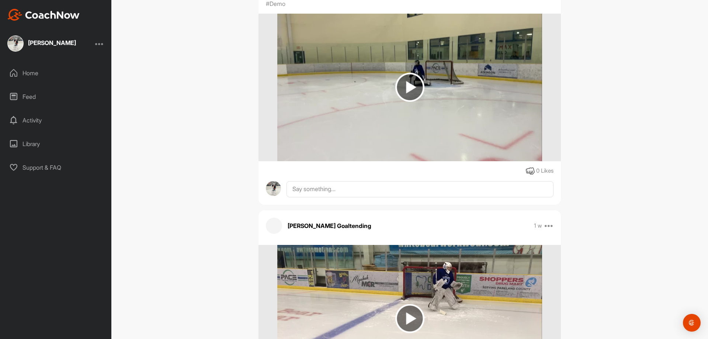
scroll to position [33308, 0]
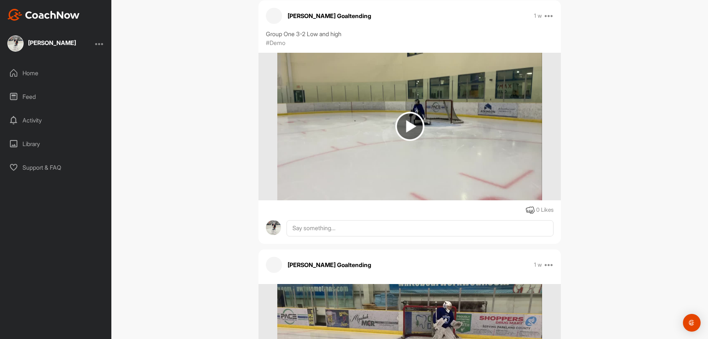
click at [412, 119] on img at bounding box center [409, 126] width 29 height 29
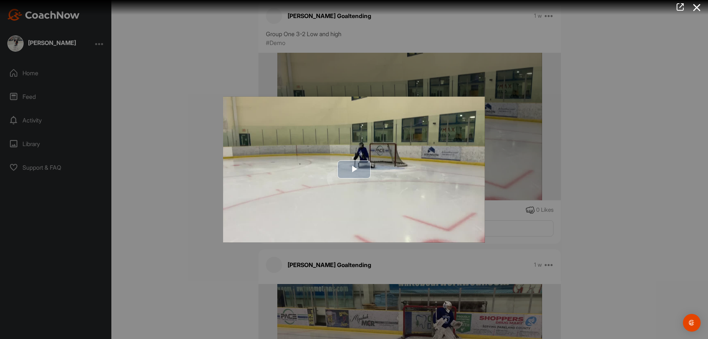
click at [354, 169] on span "Video Player" at bounding box center [354, 169] width 0 height 0
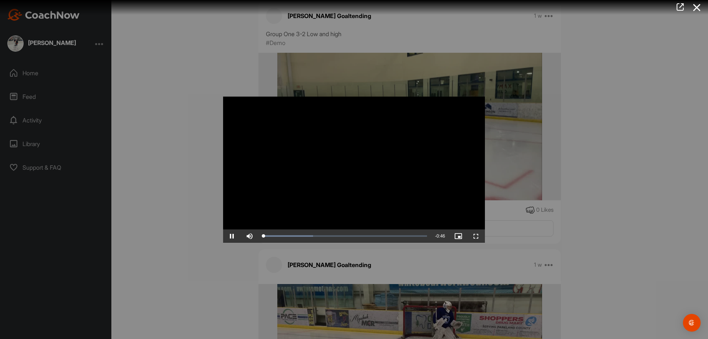
click at [431, 114] on video "Video Player" at bounding box center [354, 169] width 262 height 146
drag, startPoint x: 431, startPoint y: 114, endPoint x: 419, endPoint y: 165, distance: 52.2
click at [419, 165] on video "Video Player" at bounding box center [354, 169] width 262 height 146
click at [190, 167] on div at bounding box center [354, 169] width 708 height 339
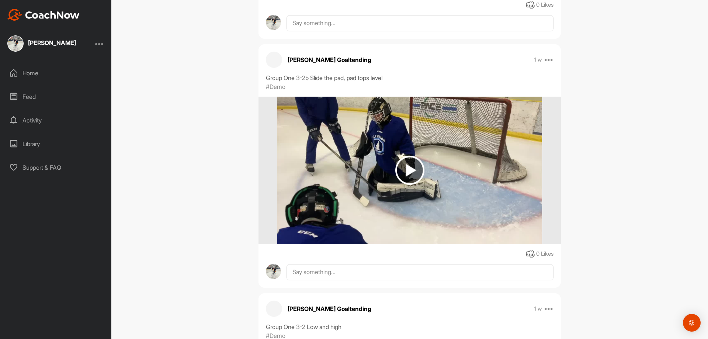
scroll to position [33013, 0]
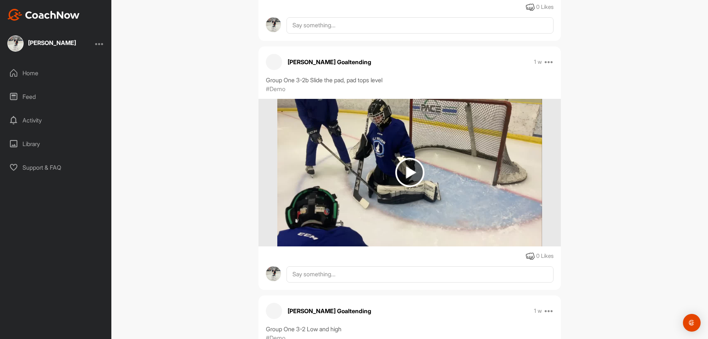
click at [406, 164] on img at bounding box center [409, 172] width 29 height 29
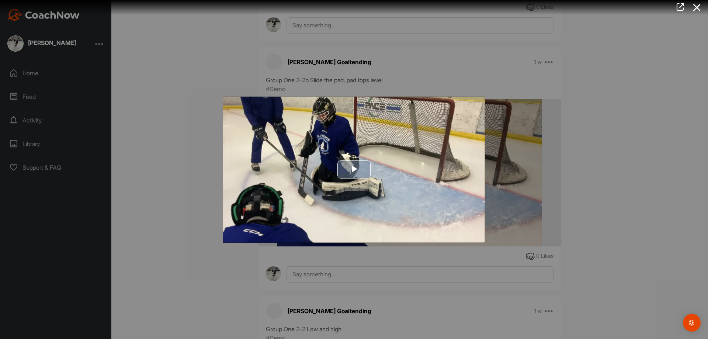
click at [354, 169] on span "Video Player" at bounding box center [354, 169] width 0 height 0
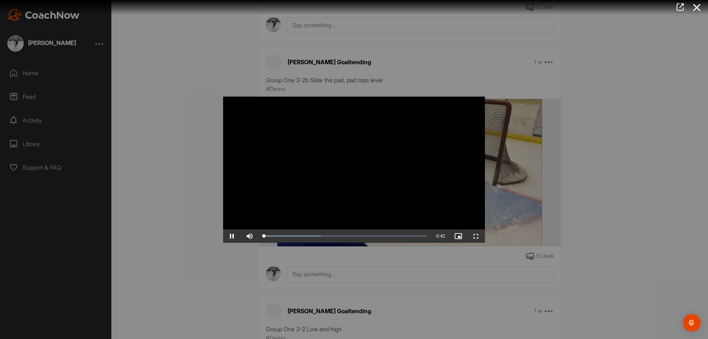
click at [441, 155] on video "Video Player" at bounding box center [354, 169] width 262 height 146
click at [125, 146] on div at bounding box center [354, 169] width 708 height 339
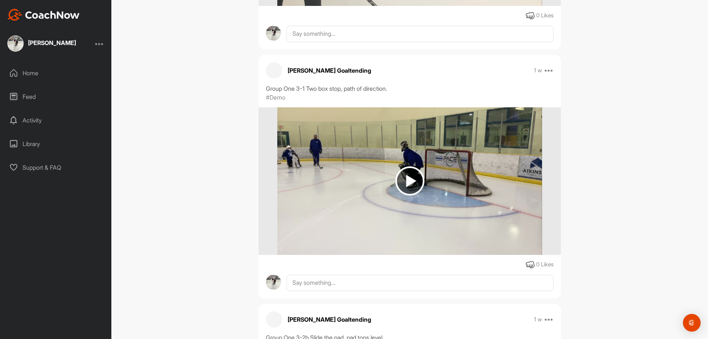
scroll to position [32755, 0]
click at [410, 178] on img at bounding box center [409, 181] width 29 height 29
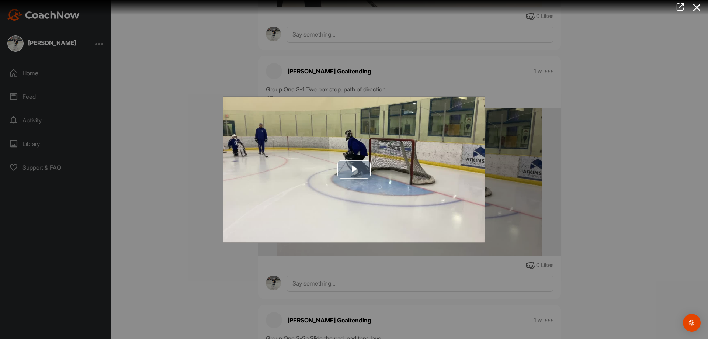
click at [354, 169] on span "Video Player" at bounding box center [354, 169] width 0 height 0
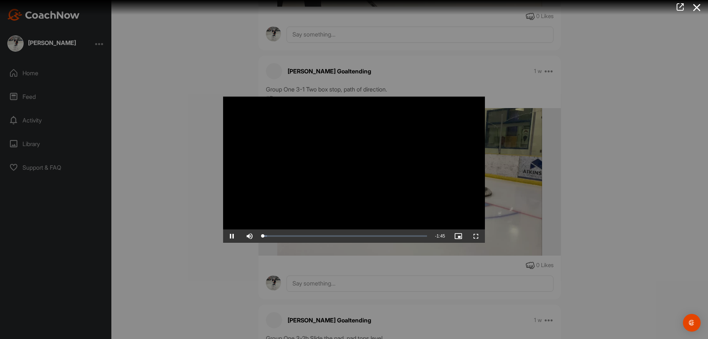
click at [431, 149] on video "Video Player" at bounding box center [354, 169] width 262 height 146
click at [216, 156] on div "Video Player is loading. Play Video Play Skip Backward Skip Forward Mute Curren…" at bounding box center [354, 169] width 277 height 161
click at [183, 188] on div at bounding box center [354, 169] width 708 height 339
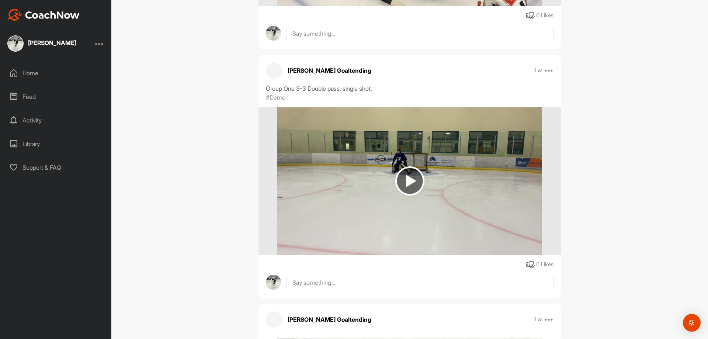
scroll to position [32238, 0]
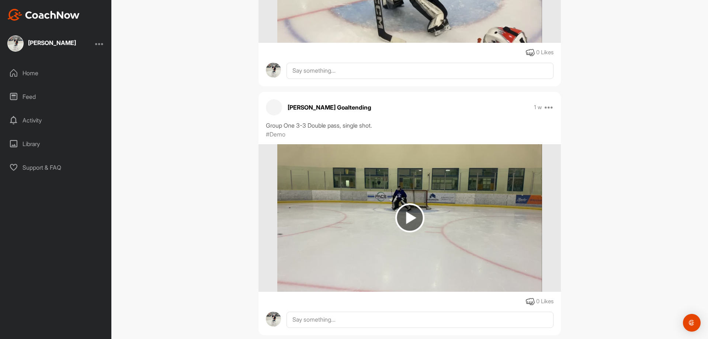
click at [403, 209] on img at bounding box center [409, 217] width 29 height 29
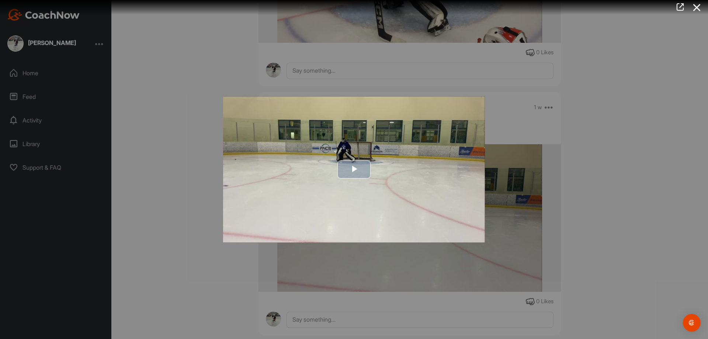
click at [354, 169] on span "Video Player" at bounding box center [354, 169] width 0 height 0
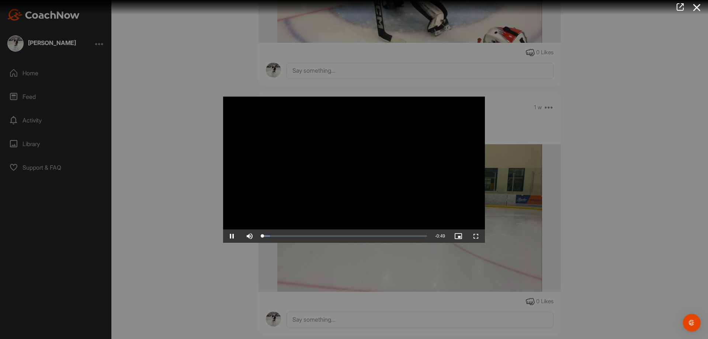
click at [420, 172] on video "Video Player" at bounding box center [354, 169] width 262 height 146
click at [177, 169] on div at bounding box center [354, 169] width 708 height 339
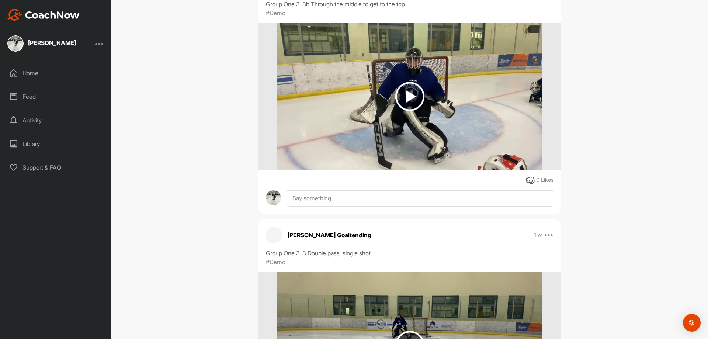
scroll to position [32054, 0]
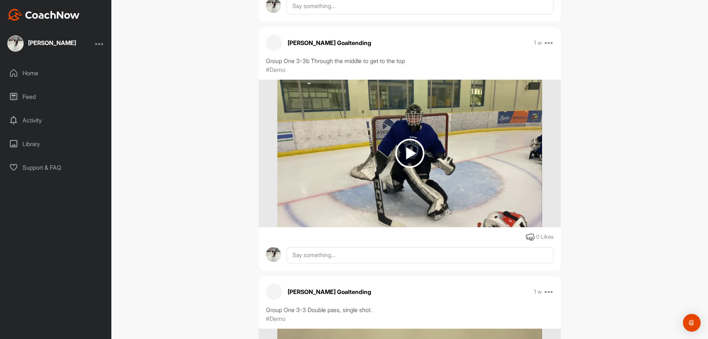
click at [406, 150] on img at bounding box center [409, 153] width 29 height 29
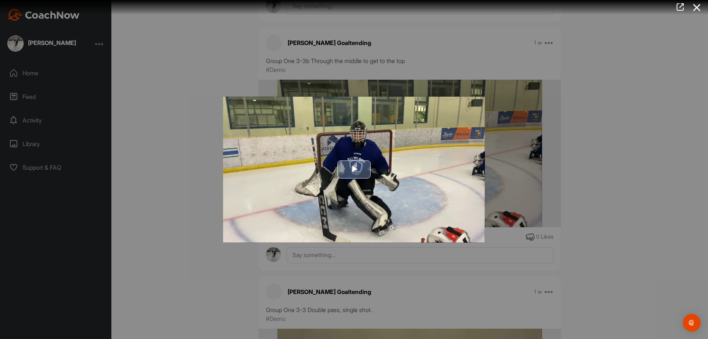
click at [354, 169] on span "Video Player" at bounding box center [354, 169] width 0 height 0
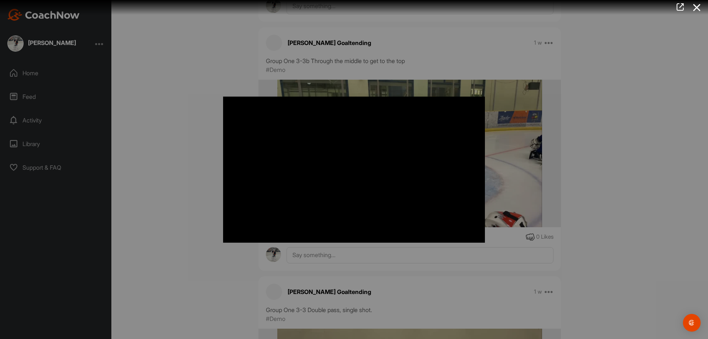
click at [161, 135] on div at bounding box center [354, 169] width 708 height 339
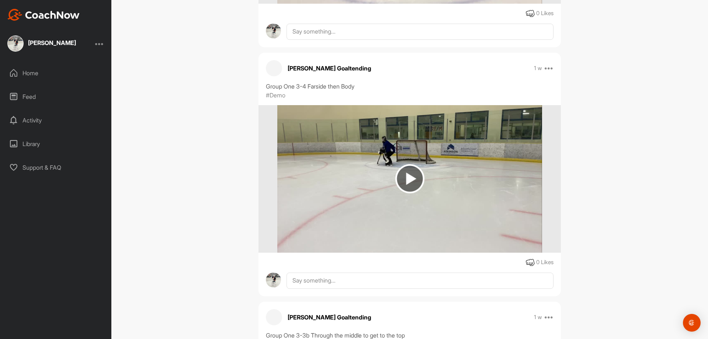
scroll to position [31759, 0]
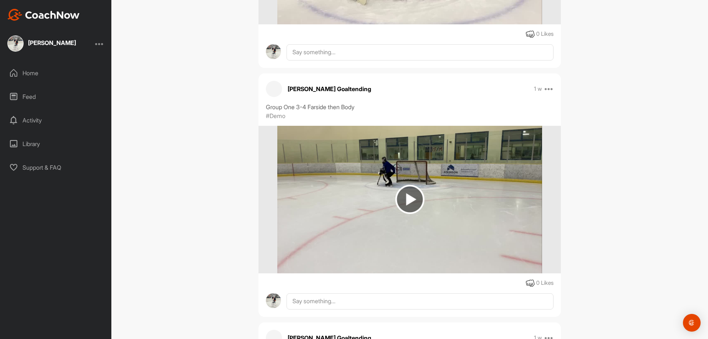
click at [407, 192] on img at bounding box center [409, 199] width 29 height 29
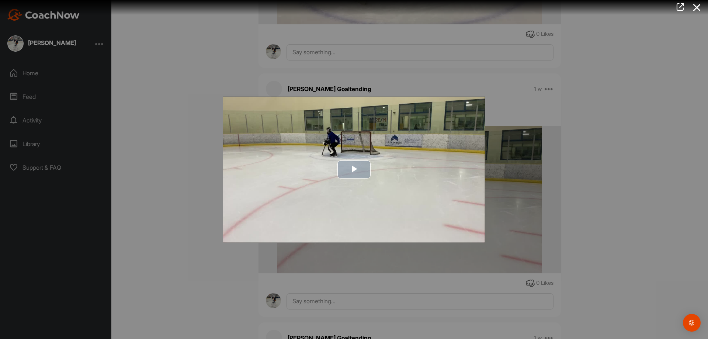
click at [361, 159] on img "Video Player" at bounding box center [354, 169] width 262 height 146
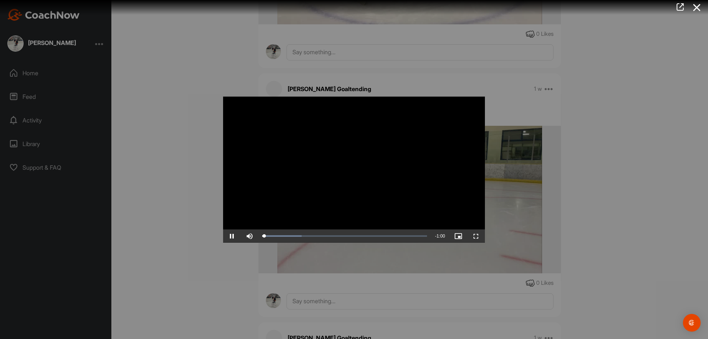
click at [427, 167] on video "Video Player" at bounding box center [354, 169] width 262 height 146
click at [159, 143] on div at bounding box center [354, 169] width 708 height 339
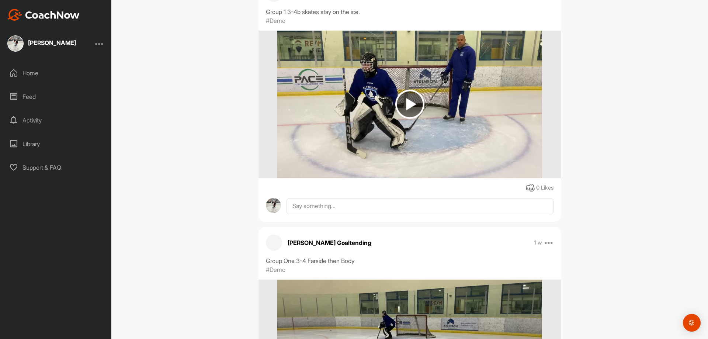
scroll to position [31575, 0]
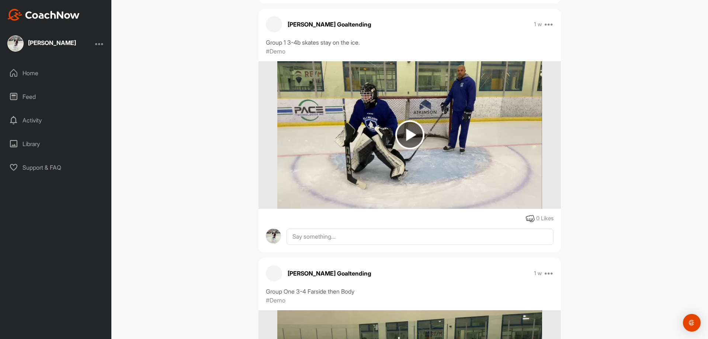
click at [407, 131] on img at bounding box center [409, 134] width 29 height 29
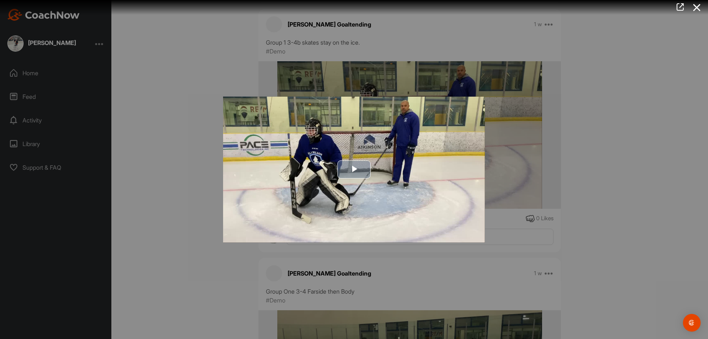
click at [354, 169] on span "Video Player" at bounding box center [354, 169] width 0 height 0
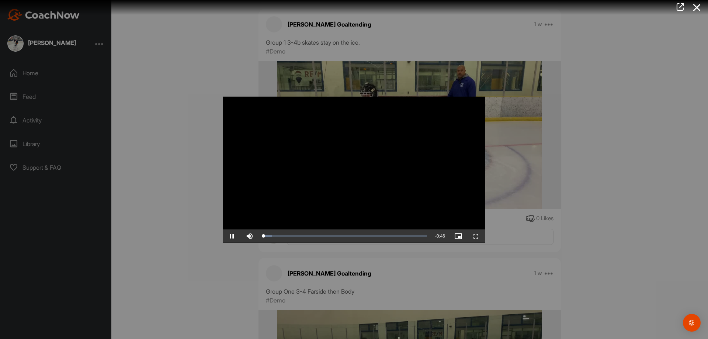
click at [416, 160] on video "Video Player" at bounding box center [354, 169] width 262 height 146
click at [184, 208] on div at bounding box center [354, 169] width 708 height 339
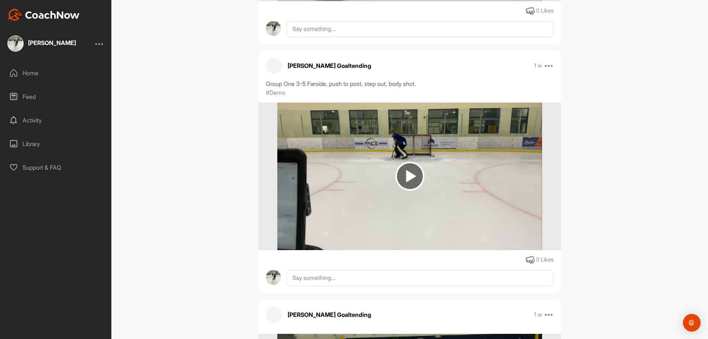
scroll to position [30800, 0]
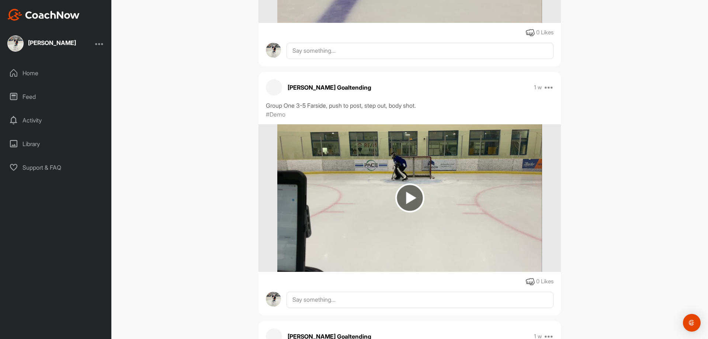
click at [403, 187] on img at bounding box center [409, 197] width 29 height 29
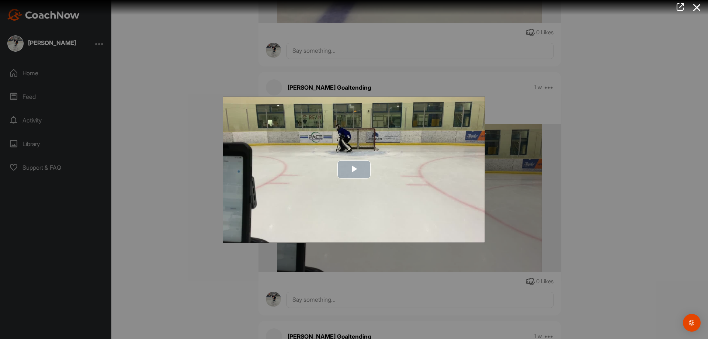
click at [354, 169] on span "Video Player" at bounding box center [354, 169] width 0 height 0
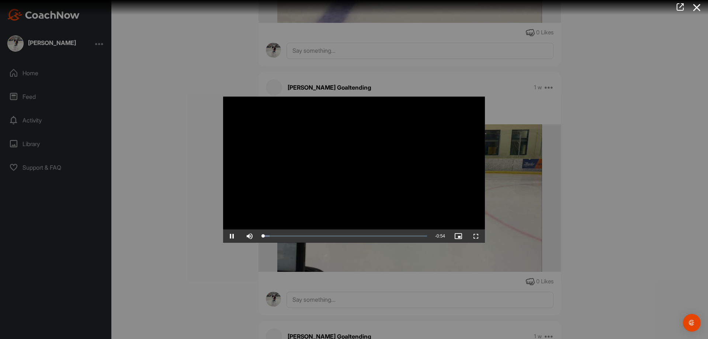
click at [393, 140] on video "Video Player" at bounding box center [354, 169] width 262 height 146
click at [181, 214] on div at bounding box center [354, 169] width 708 height 339
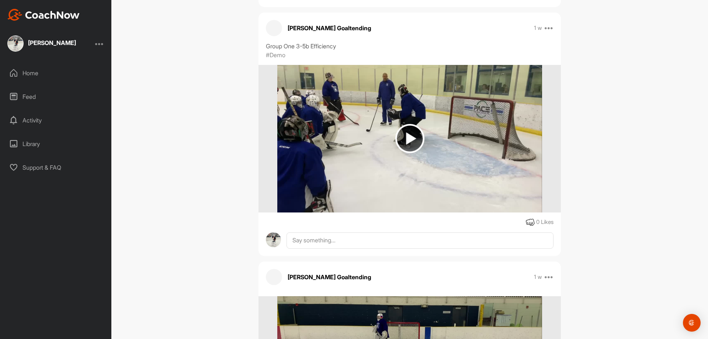
scroll to position [30136, 0]
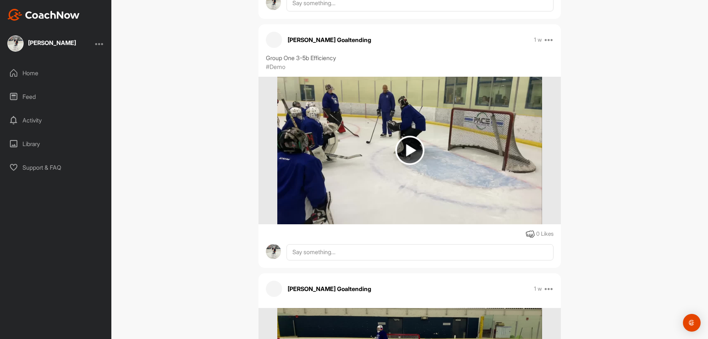
click at [409, 143] on img at bounding box center [409, 150] width 29 height 29
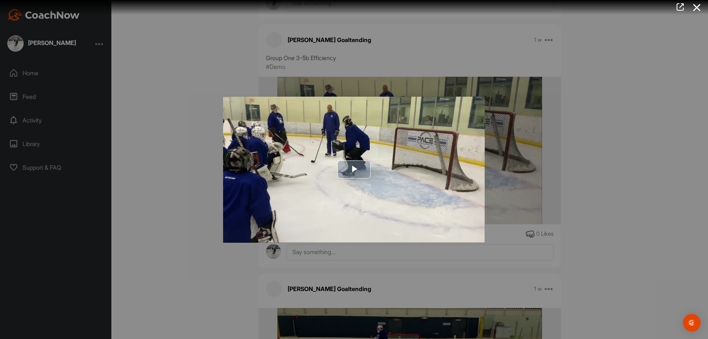
click at [354, 169] on span "Video Player" at bounding box center [354, 169] width 0 height 0
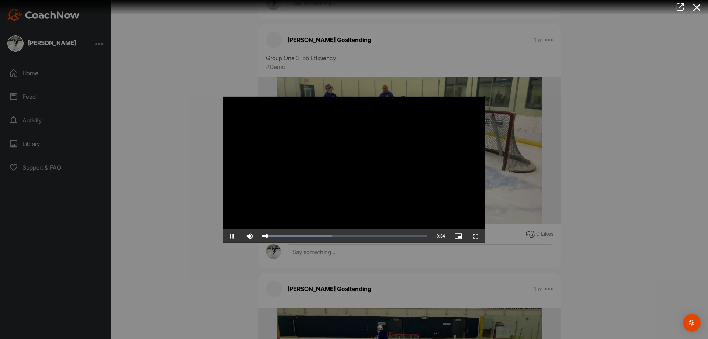
click at [411, 174] on video "Video Player" at bounding box center [354, 169] width 262 height 146
drag, startPoint x: 177, startPoint y: 172, endPoint x: 179, endPoint y: 184, distance: 12.1
click at [177, 173] on div at bounding box center [354, 169] width 708 height 339
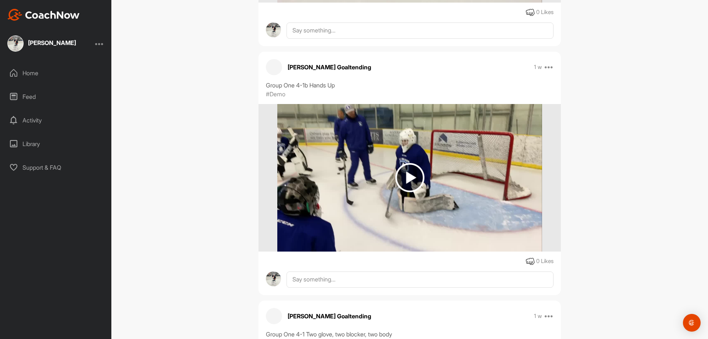
scroll to position [29325, 0]
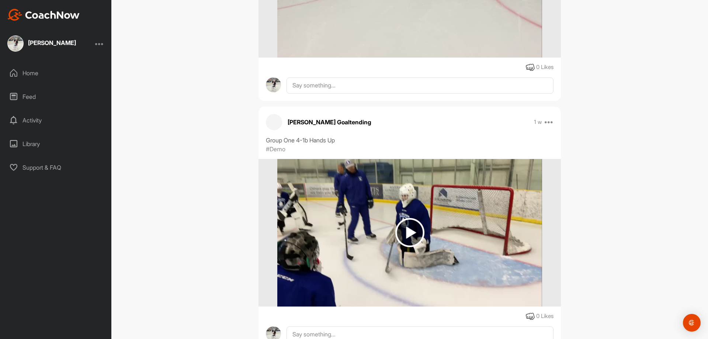
click at [413, 222] on img at bounding box center [409, 232] width 29 height 29
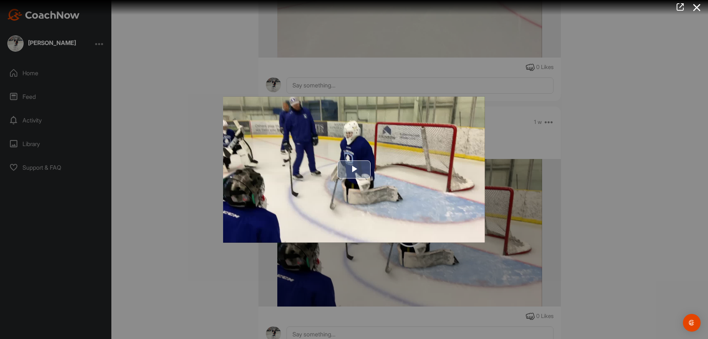
click at [354, 169] on span "Video Player" at bounding box center [354, 169] width 0 height 0
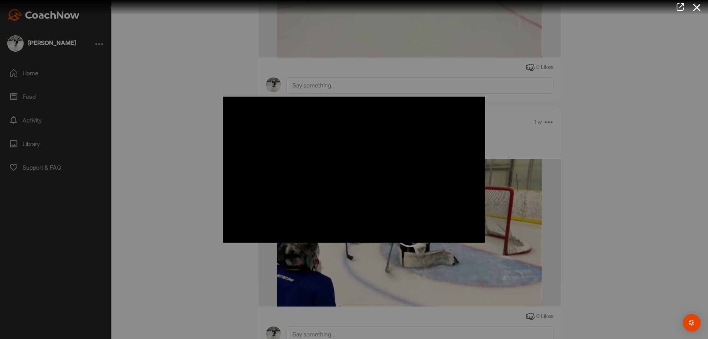
click at [186, 150] on div at bounding box center [354, 169] width 708 height 339
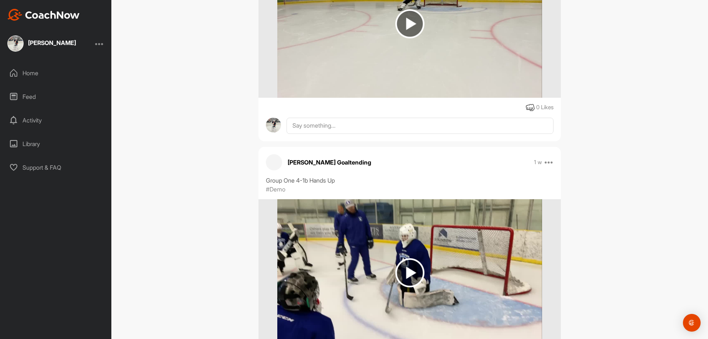
scroll to position [29141, 0]
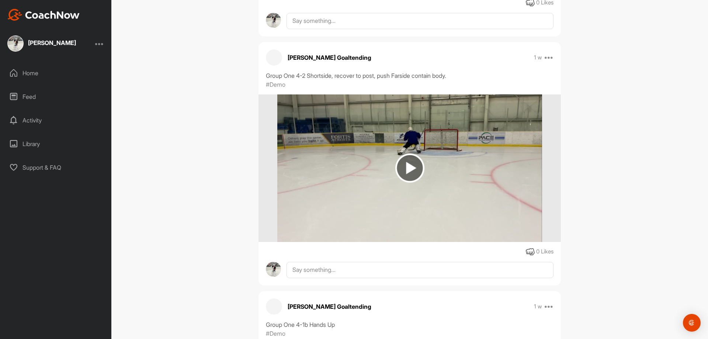
click at [397, 158] on img at bounding box center [409, 167] width 29 height 29
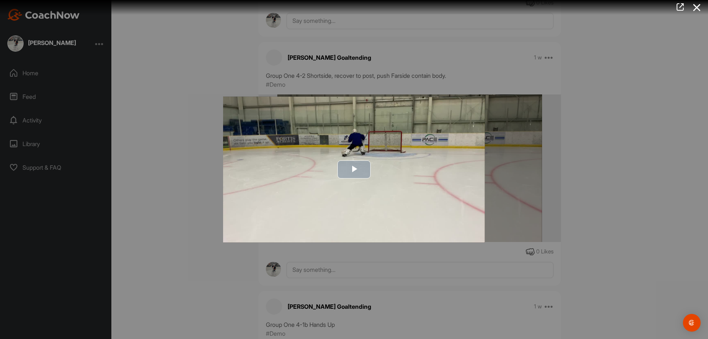
click at [354, 169] on span "Video Player" at bounding box center [354, 169] width 0 height 0
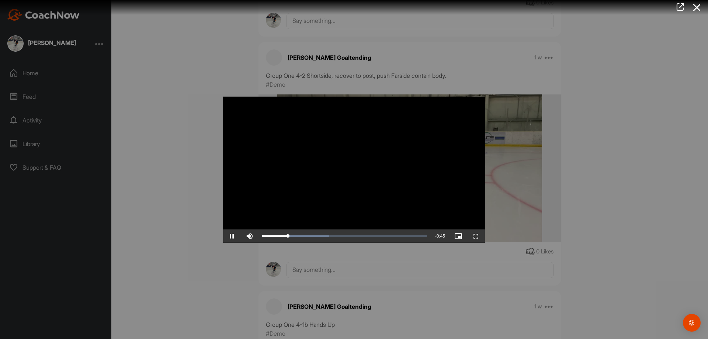
click at [143, 211] on div at bounding box center [354, 169] width 708 height 339
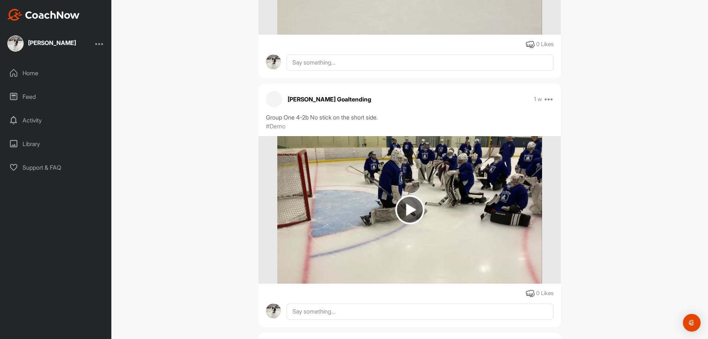
scroll to position [28846, 0]
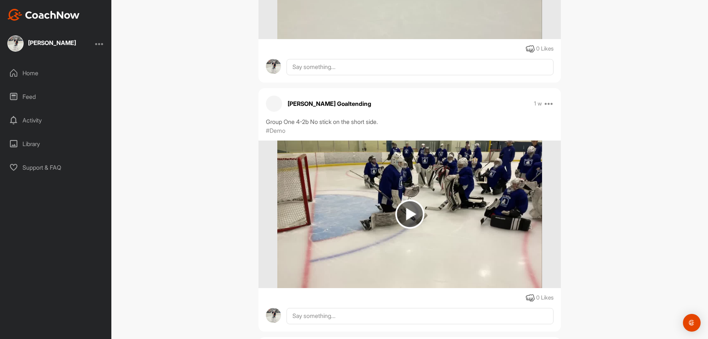
click at [406, 203] on img at bounding box center [409, 213] width 29 height 29
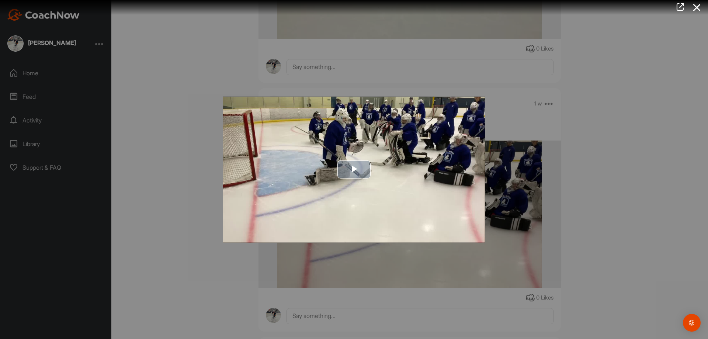
click at [354, 169] on span "Video Player" at bounding box center [354, 169] width 0 height 0
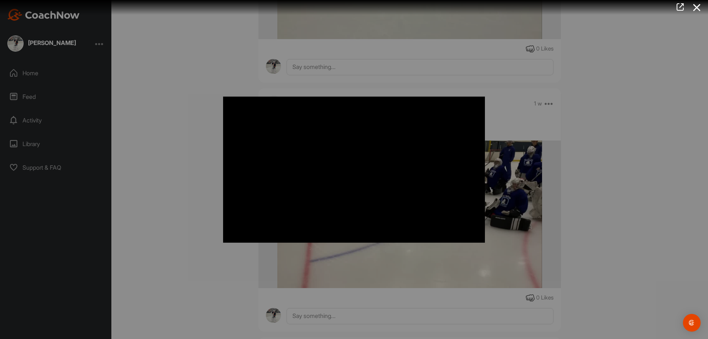
click at [198, 135] on div at bounding box center [354, 169] width 708 height 339
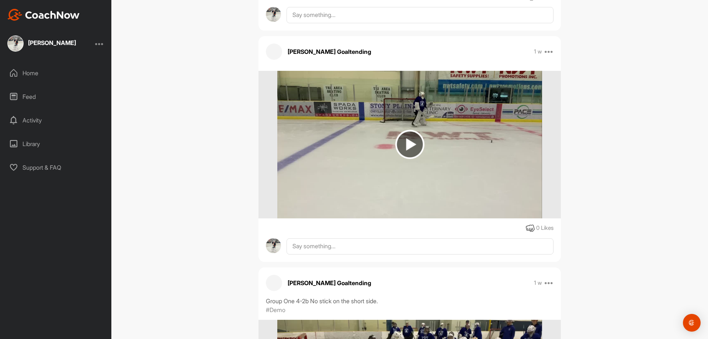
scroll to position [28661, 0]
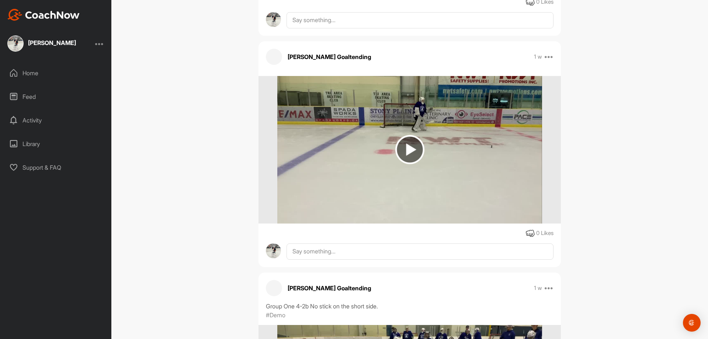
click at [403, 146] on img at bounding box center [409, 149] width 29 height 29
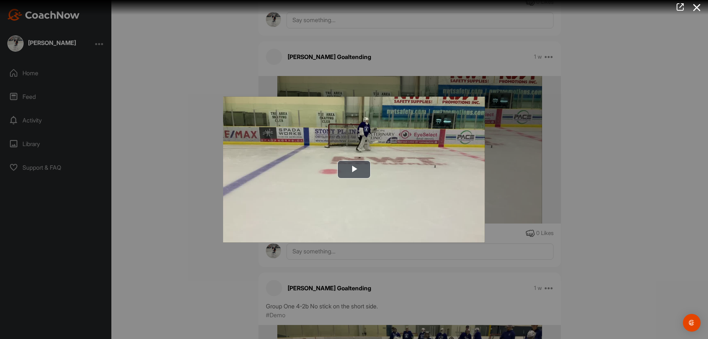
click at [162, 132] on div at bounding box center [354, 169] width 708 height 339
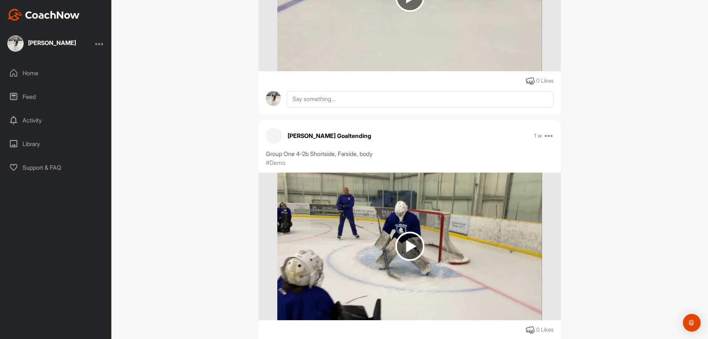
scroll to position [28071, 0]
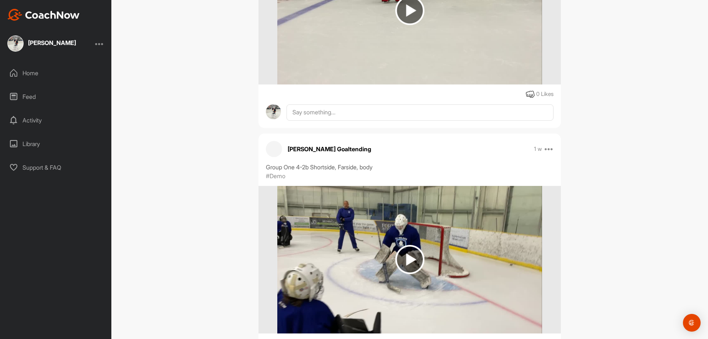
click at [409, 251] on img at bounding box center [409, 259] width 29 height 29
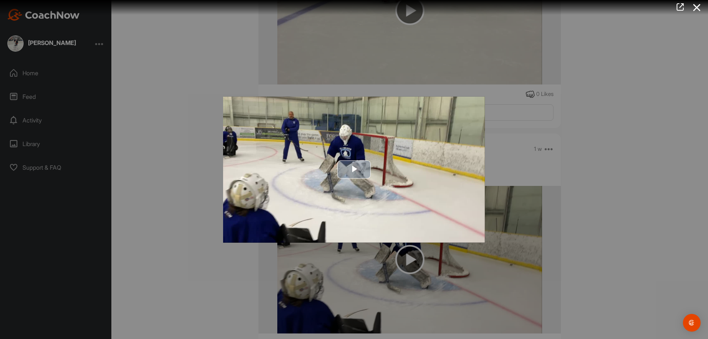
click at [354, 169] on span "Video Player" at bounding box center [354, 169] width 0 height 0
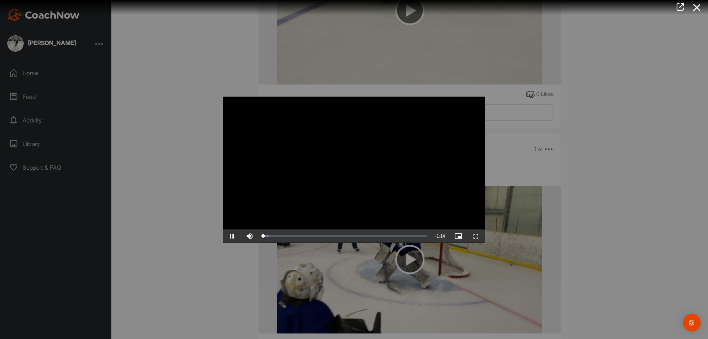
click at [391, 171] on video "Video Player" at bounding box center [354, 169] width 262 height 146
click at [199, 183] on div at bounding box center [354, 169] width 708 height 339
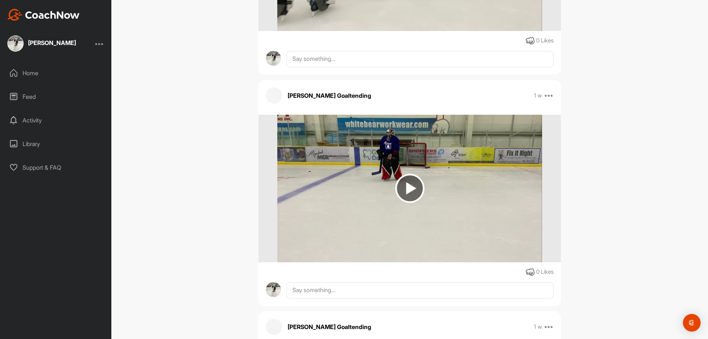
scroll to position [27850, 0]
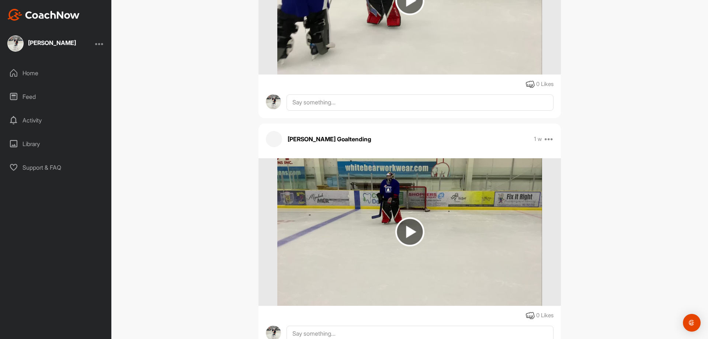
click at [410, 220] on img at bounding box center [409, 231] width 29 height 29
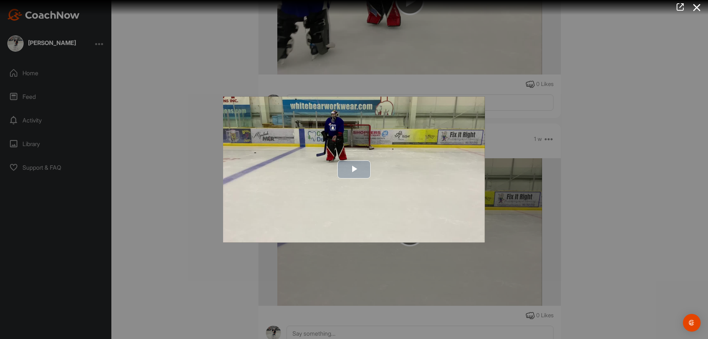
click at [354, 169] on span "Video Player" at bounding box center [354, 169] width 0 height 0
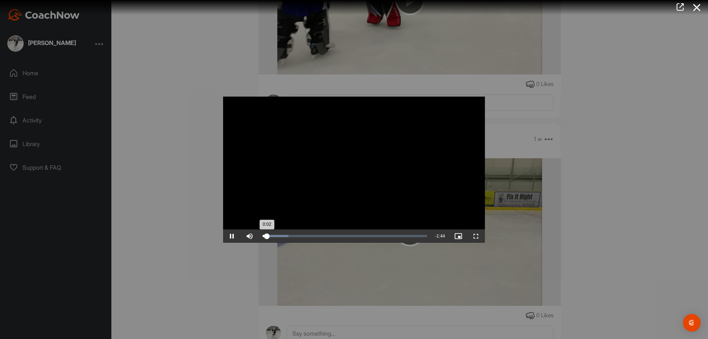
drag, startPoint x: 353, startPoint y: 168, endPoint x: 305, endPoint y: 236, distance: 83.1
click at [305, 236] on div "Loaded : 15.79% 0:02" at bounding box center [344, 236] width 165 height 2
click at [177, 136] on div at bounding box center [354, 169] width 708 height 339
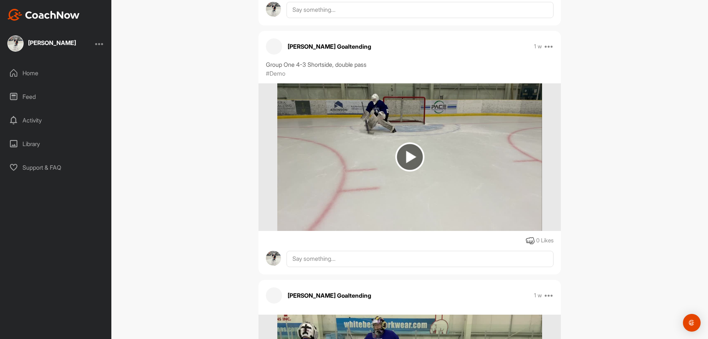
scroll to position [27444, 0]
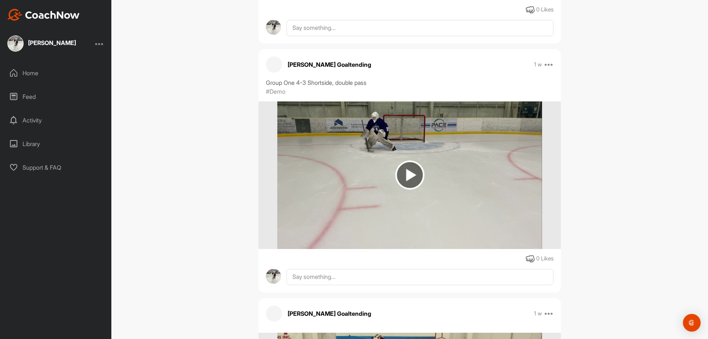
click at [399, 167] on img at bounding box center [409, 174] width 29 height 29
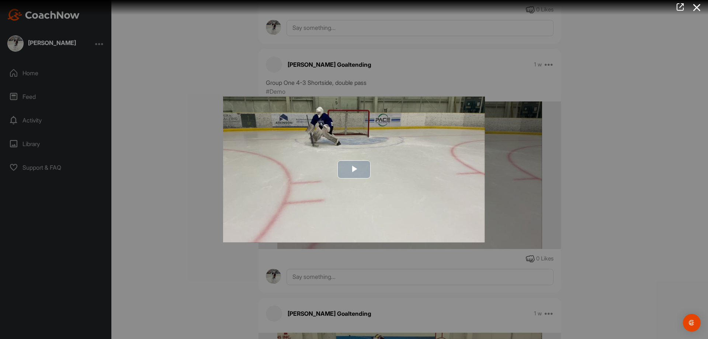
click at [354, 169] on span "Video Player" at bounding box center [354, 169] width 0 height 0
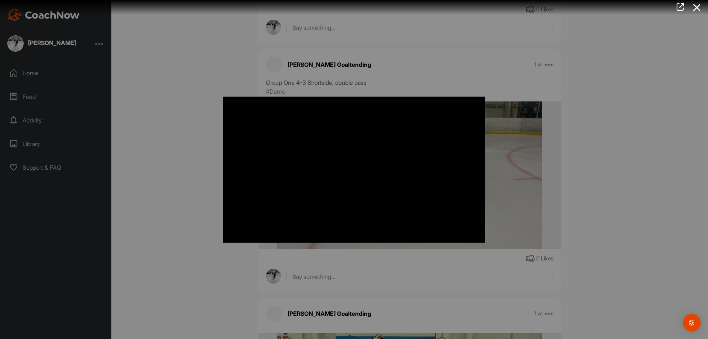
click at [193, 188] on div at bounding box center [354, 169] width 708 height 339
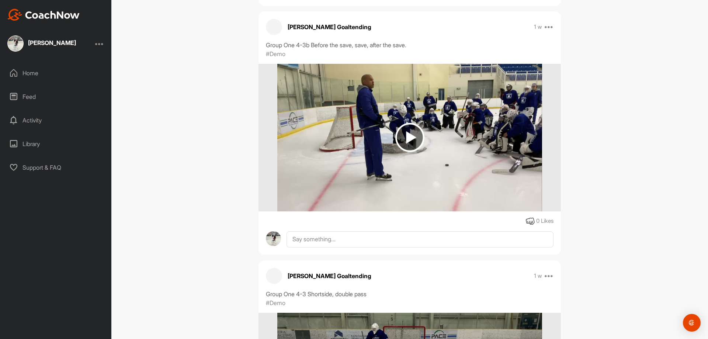
scroll to position [27223, 0]
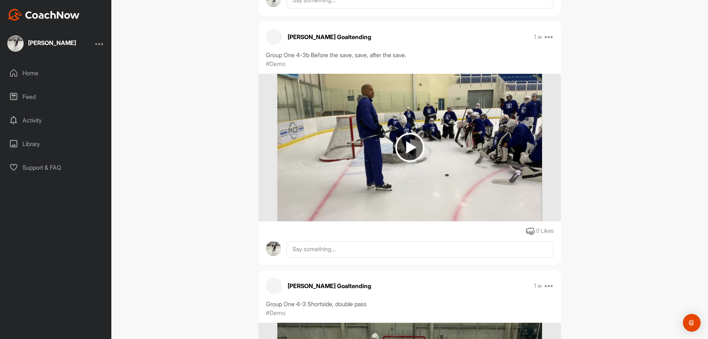
click at [405, 135] on img at bounding box center [409, 147] width 29 height 29
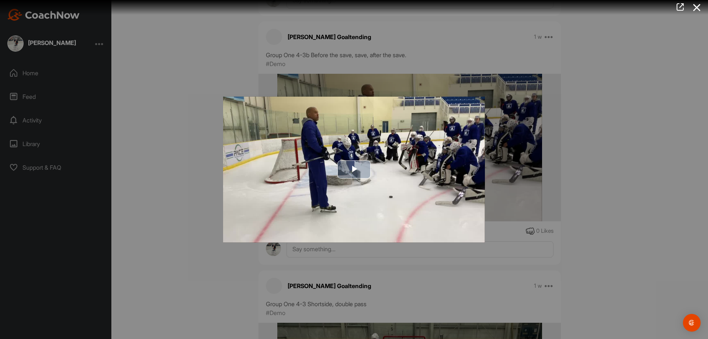
click at [354, 169] on span "Video Player" at bounding box center [354, 169] width 0 height 0
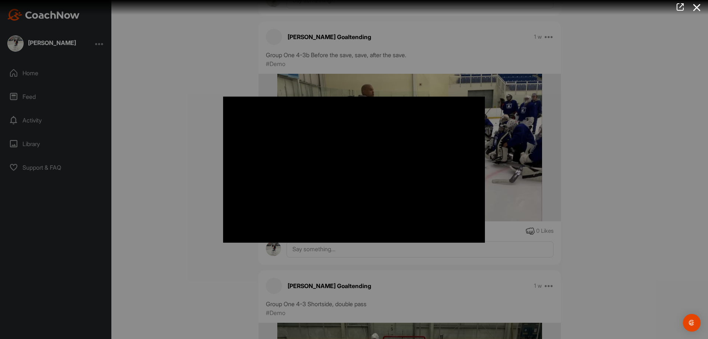
click at [204, 153] on div at bounding box center [354, 169] width 708 height 339
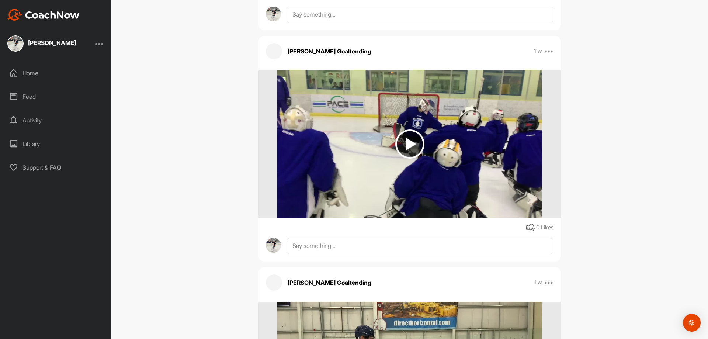
scroll to position [26043, 0]
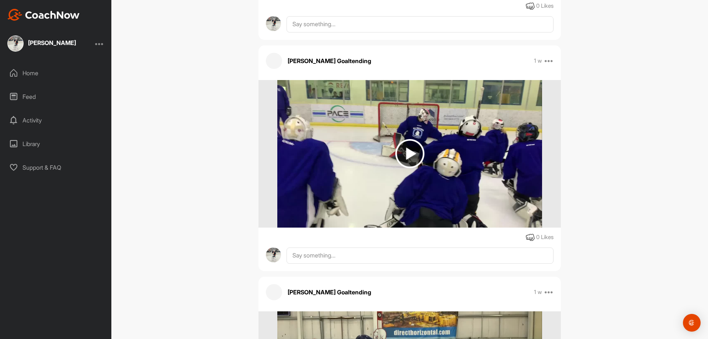
click at [395, 143] on img at bounding box center [409, 153] width 29 height 29
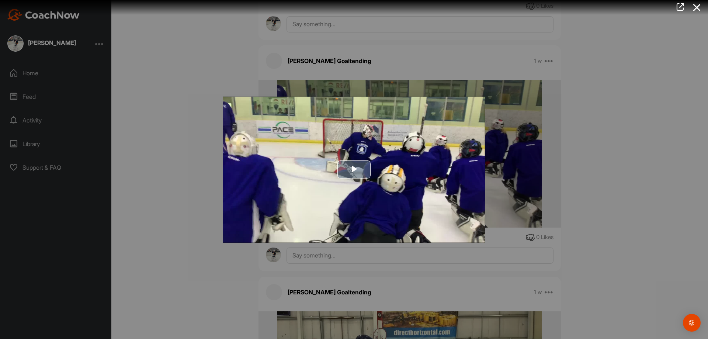
click at [354, 169] on span "Video Player" at bounding box center [354, 169] width 0 height 0
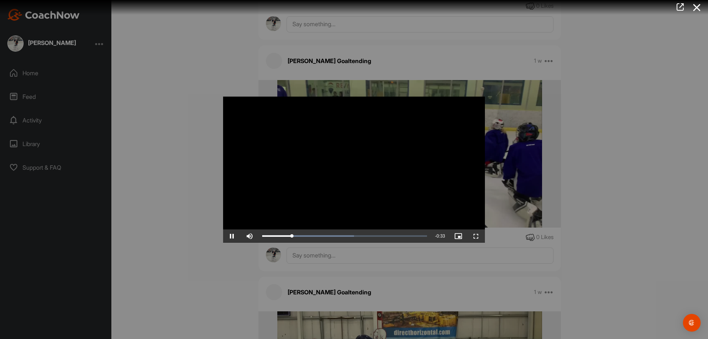
click at [189, 196] on div at bounding box center [354, 169] width 708 height 339
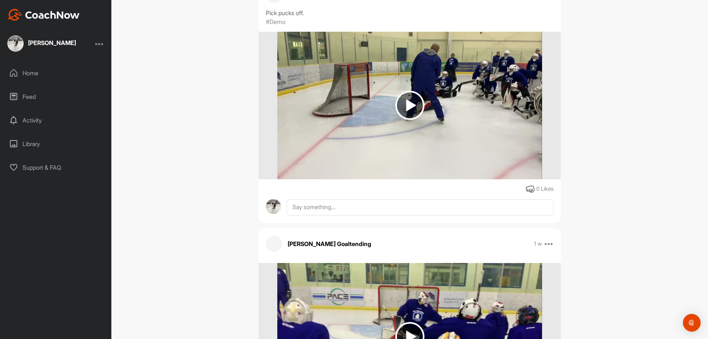
scroll to position [25859, 0]
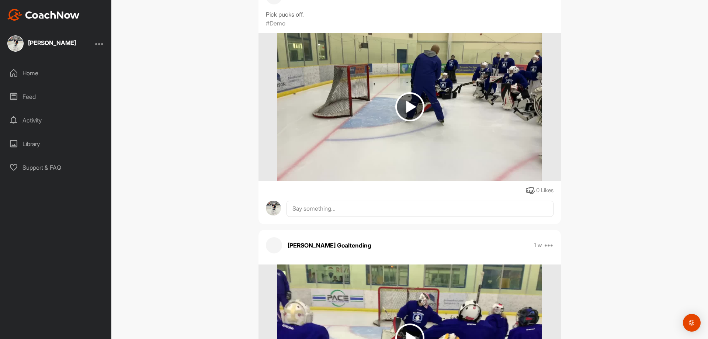
click at [411, 94] on img at bounding box center [409, 106] width 29 height 29
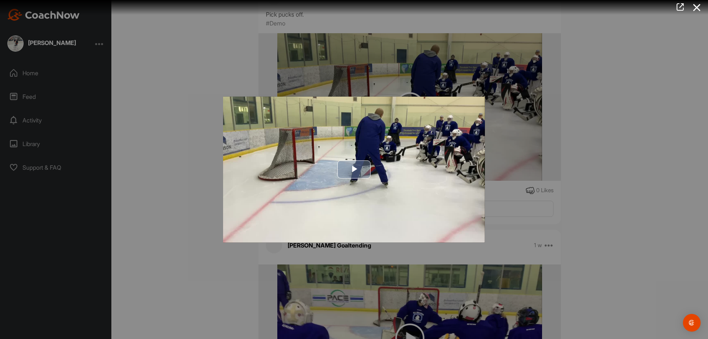
click at [354, 169] on span "Video Player" at bounding box center [354, 169] width 0 height 0
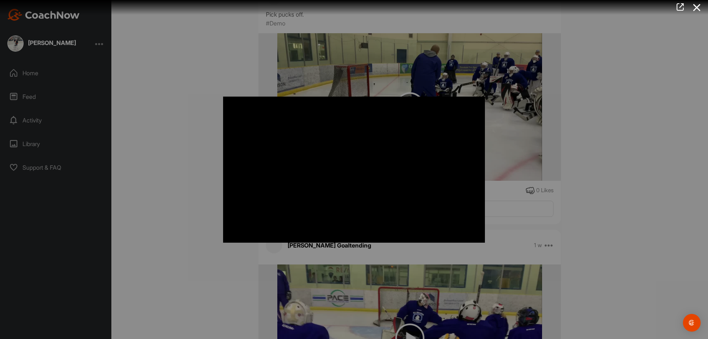
click at [191, 161] on div at bounding box center [354, 169] width 708 height 339
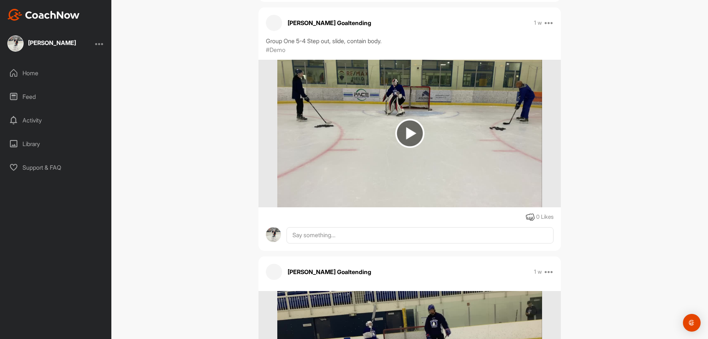
scroll to position [24642, 0]
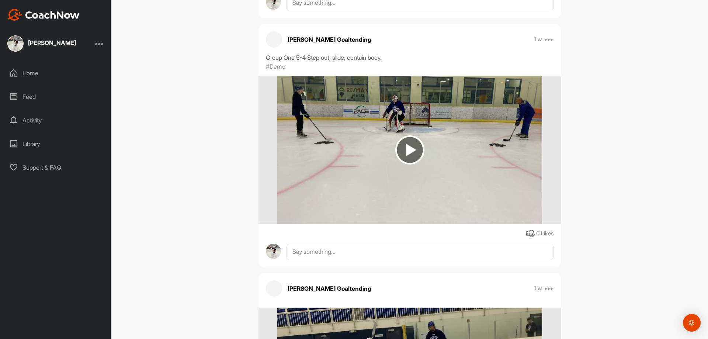
click at [403, 137] on img at bounding box center [409, 149] width 29 height 29
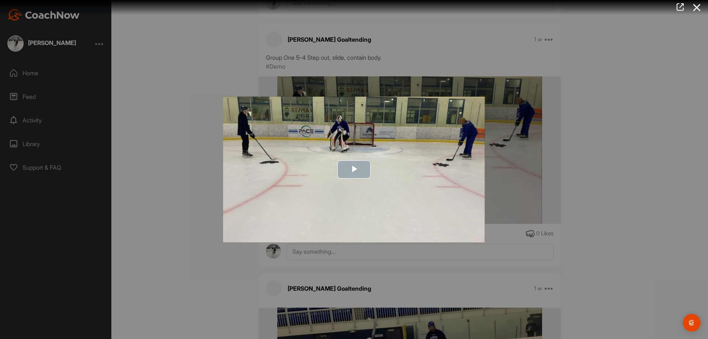
click at [354, 169] on span "Video Player" at bounding box center [354, 169] width 0 height 0
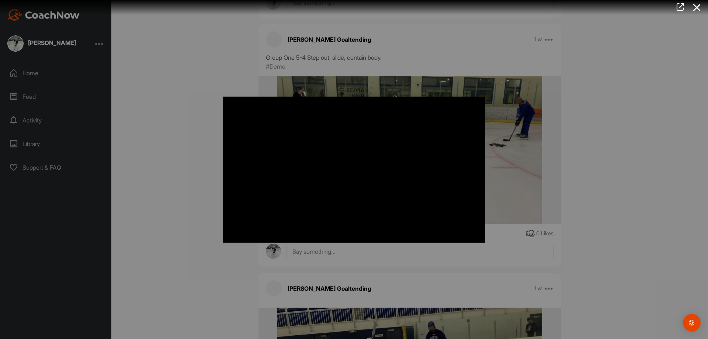
click at [183, 147] on div at bounding box center [354, 169] width 708 height 339
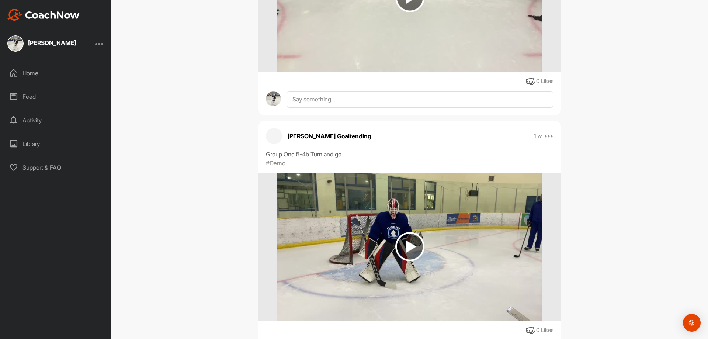
scroll to position [24273, 0]
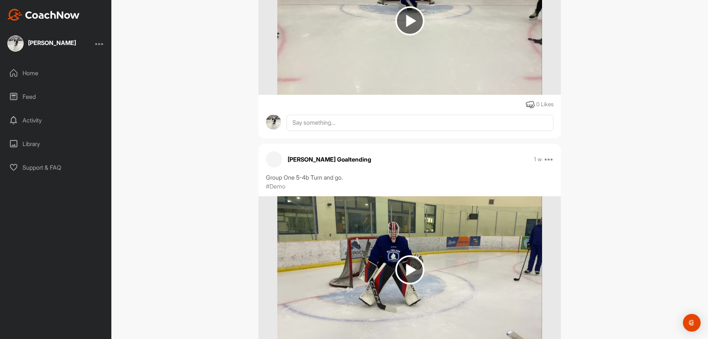
click at [405, 259] on img at bounding box center [409, 269] width 29 height 29
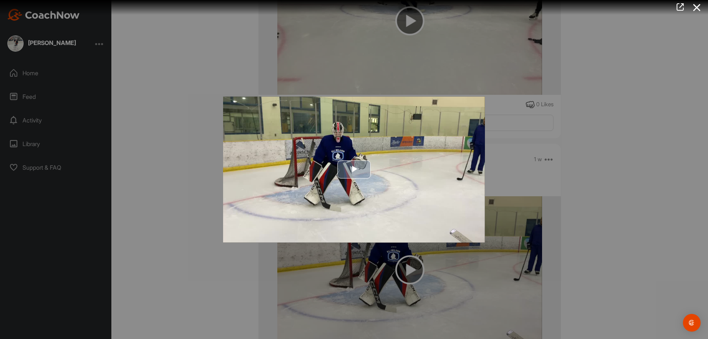
click at [354, 169] on span "Video Player" at bounding box center [354, 169] width 0 height 0
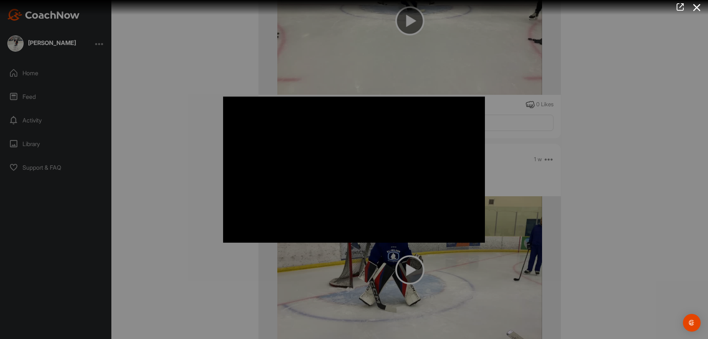
click at [186, 169] on div at bounding box center [354, 169] width 708 height 339
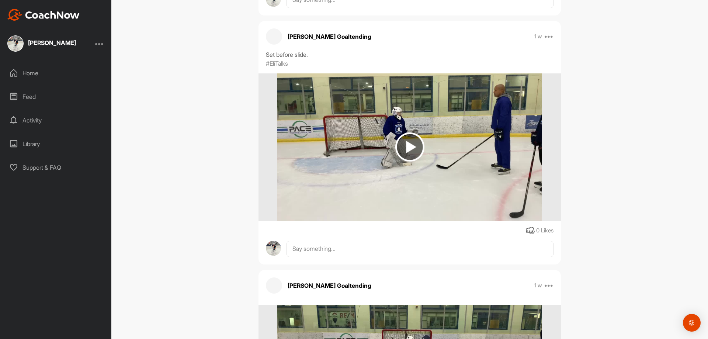
scroll to position [23904, 0]
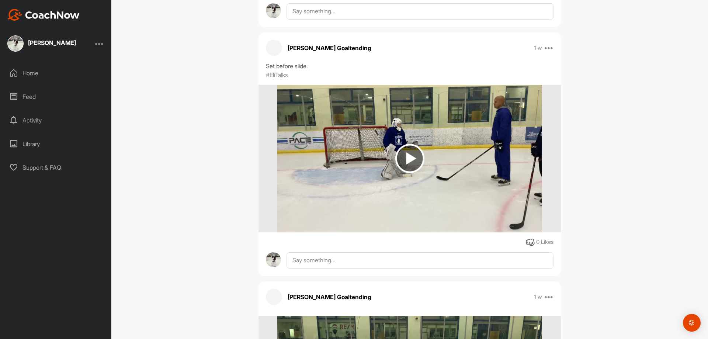
click at [404, 149] on img at bounding box center [409, 158] width 29 height 29
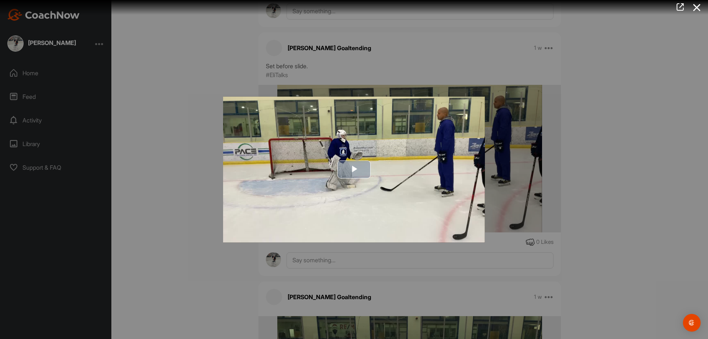
click at [354, 169] on span "Video Player" at bounding box center [354, 169] width 0 height 0
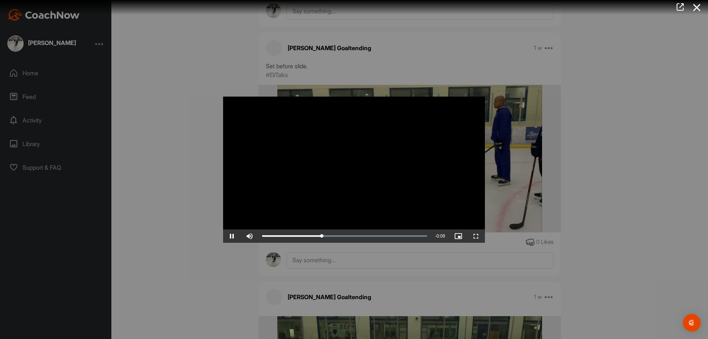
click at [171, 169] on div at bounding box center [354, 169] width 708 height 339
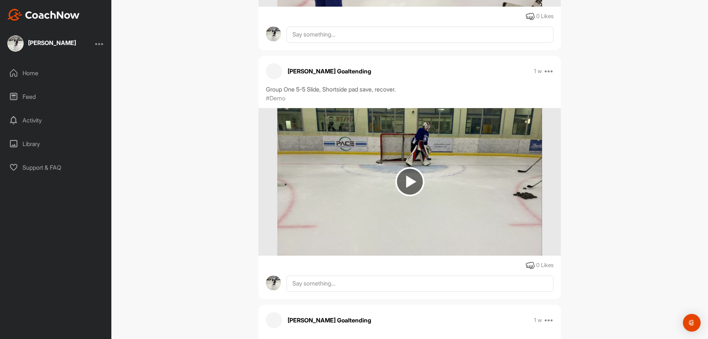
scroll to position [23388, 0]
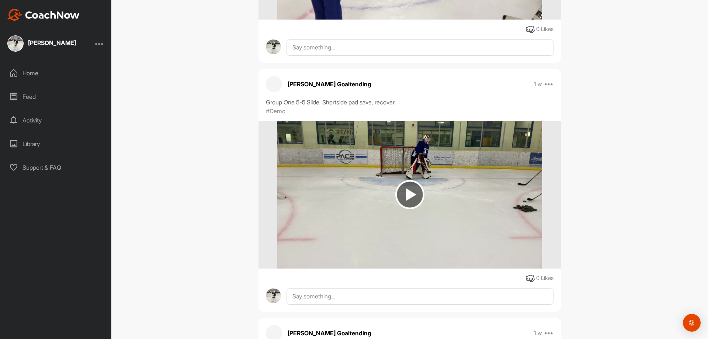
click at [403, 187] on img at bounding box center [409, 194] width 29 height 29
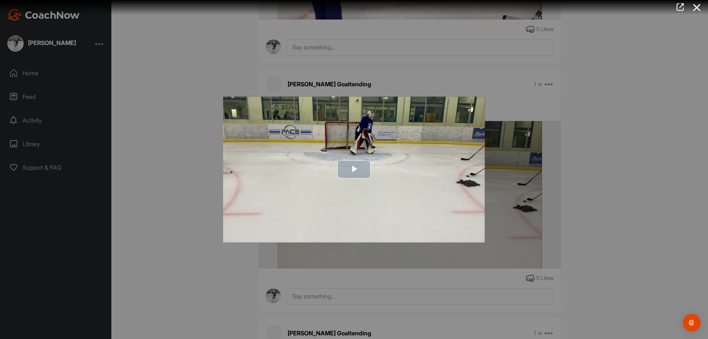
click at [354, 169] on span "Video Player" at bounding box center [354, 169] width 0 height 0
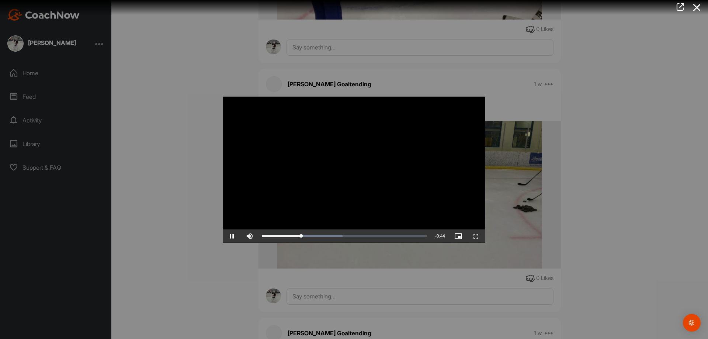
click at [187, 202] on div at bounding box center [354, 169] width 708 height 339
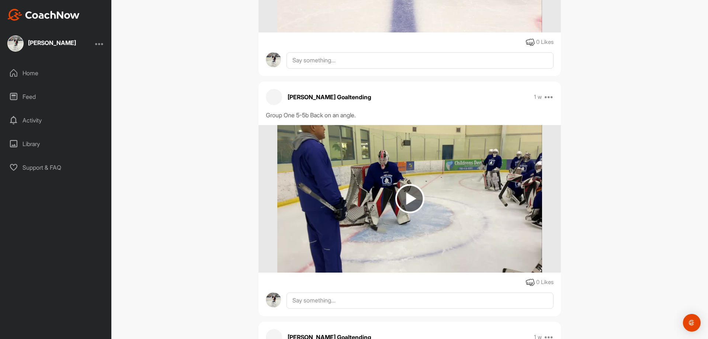
scroll to position [23130, 0]
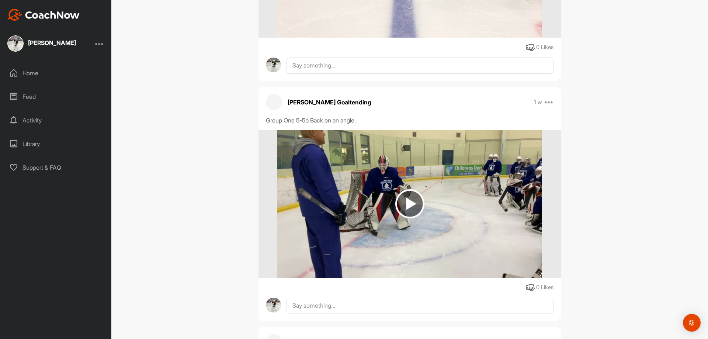
click at [411, 191] on img at bounding box center [409, 203] width 29 height 29
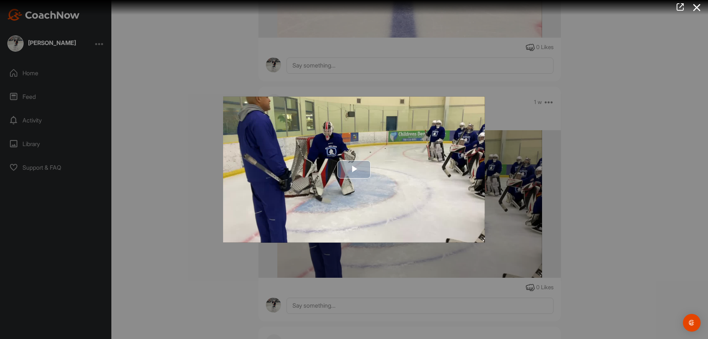
click at [354, 169] on span "Video Player" at bounding box center [354, 169] width 0 height 0
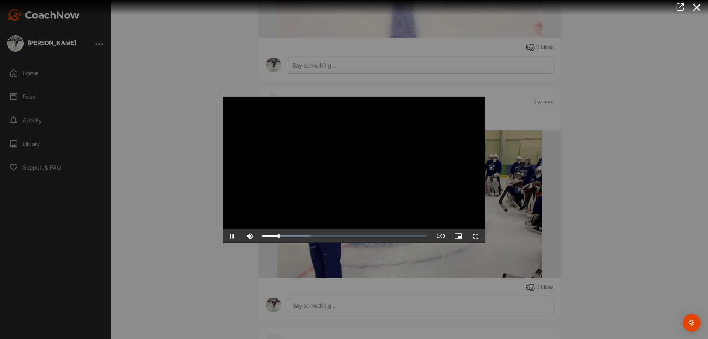
click at [178, 200] on div at bounding box center [354, 169] width 708 height 339
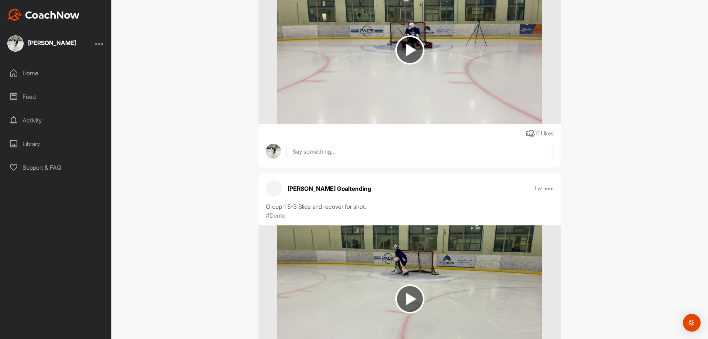
scroll to position [22577, 0]
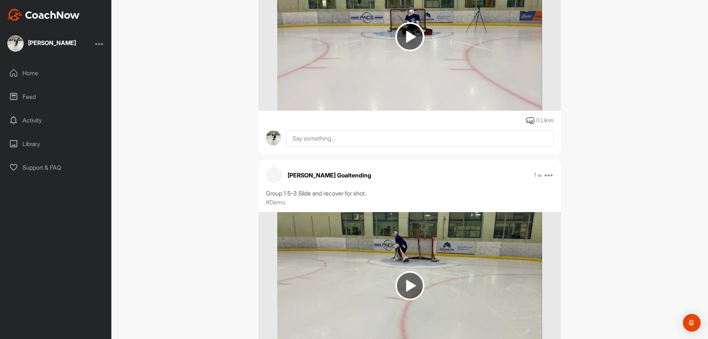
click at [405, 276] on img at bounding box center [409, 285] width 29 height 29
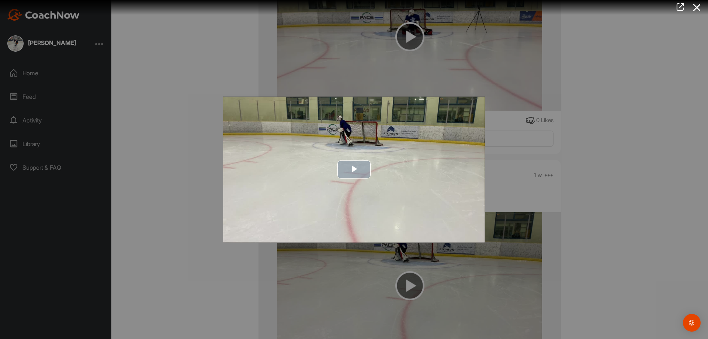
click at [354, 169] on span "Video Player" at bounding box center [354, 169] width 0 height 0
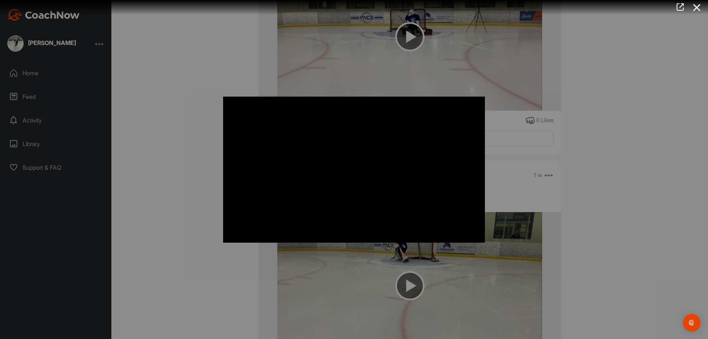
click at [188, 173] on div at bounding box center [354, 169] width 708 height 339
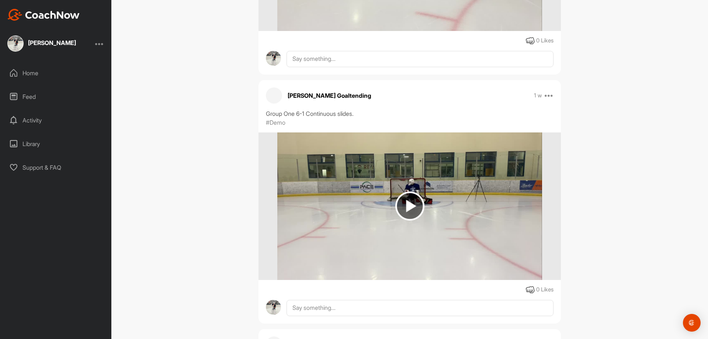
scroll to position [22392, 0]
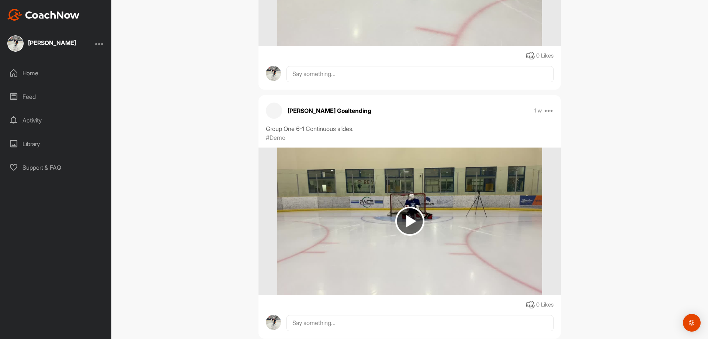
click at [396, 212] on img at bounding box center [409, 221] width 29 height 29
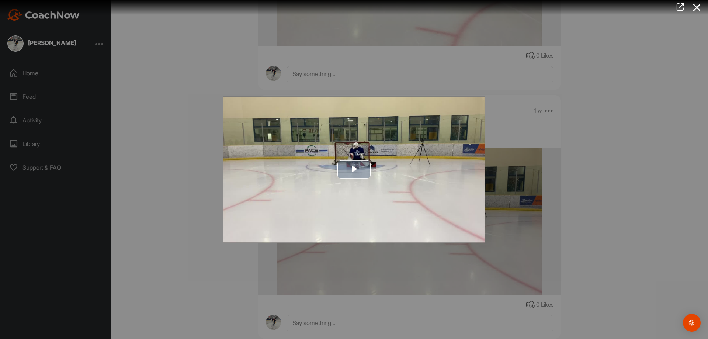
click at [354, 169] on span "Video Player" at bounding box center [354, 169] width 0 height 0
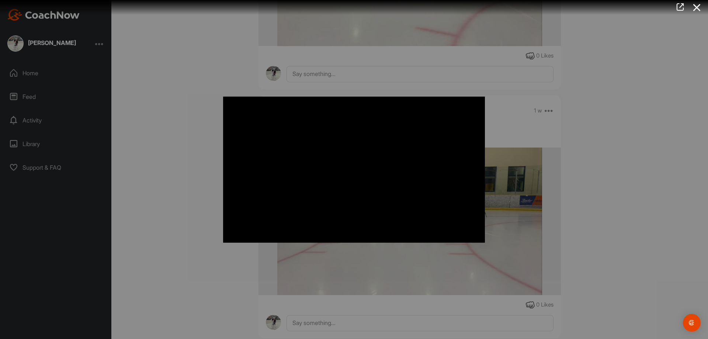
click at [168, 163] on div at bounding box center [354, 169] width 708 height 339
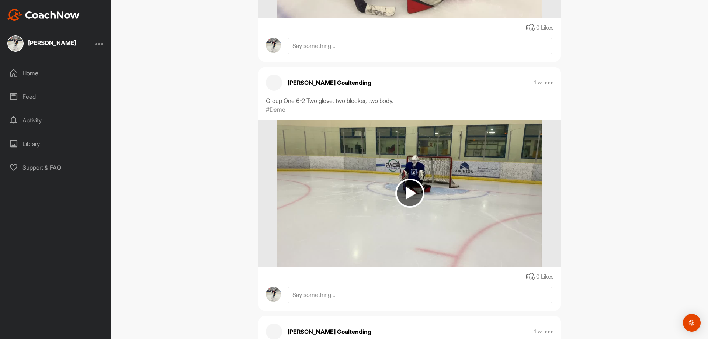
scroll to position [22171, 0]
click at [399, 186] on img at bounding box center [409, 193] width 29 height 29
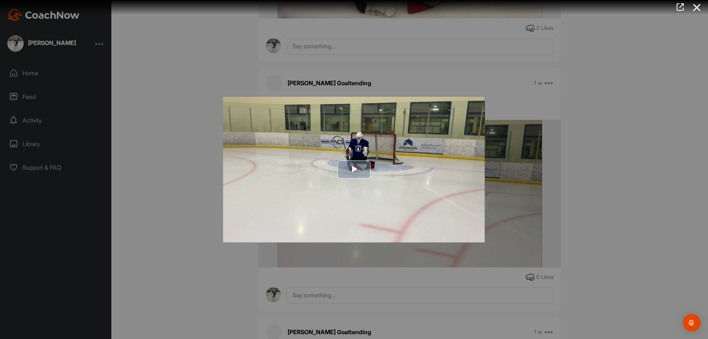
click at [354, 169] on span "Video Player" at bounding box center [354, 169] width 0 height 0
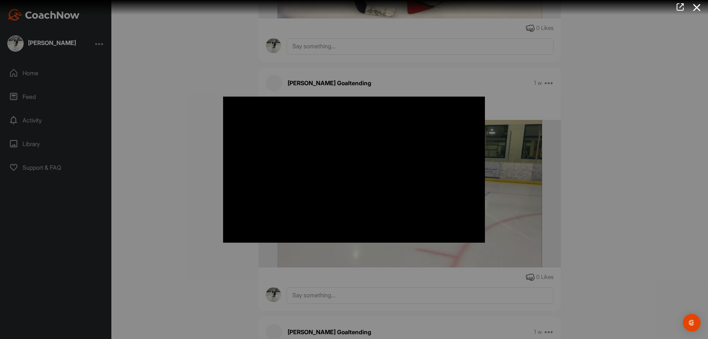
click at [168, 156] on div at bounding box center [354, 169] width 708 height 339
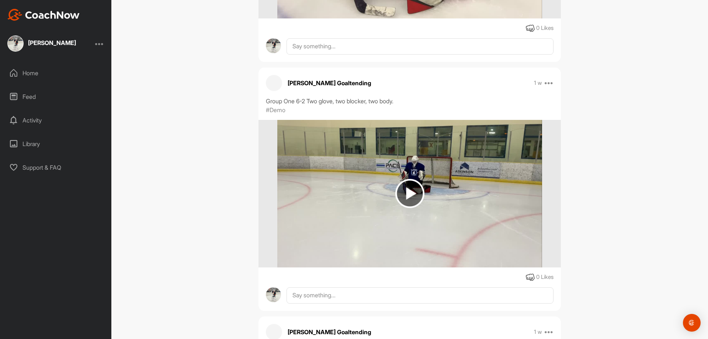
scroll to position [21950, 0]
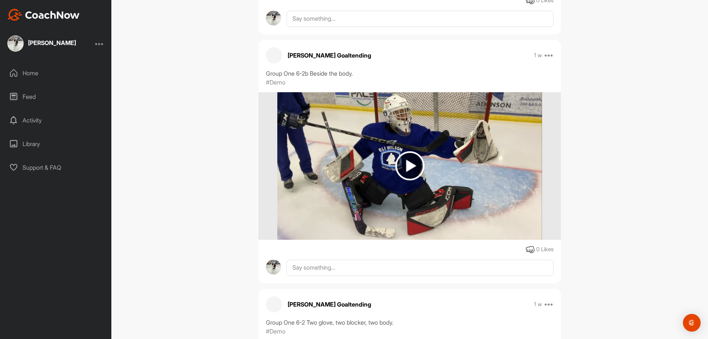
click at [402, 159] on img at bounding box center [409, 165] width 29 height 29
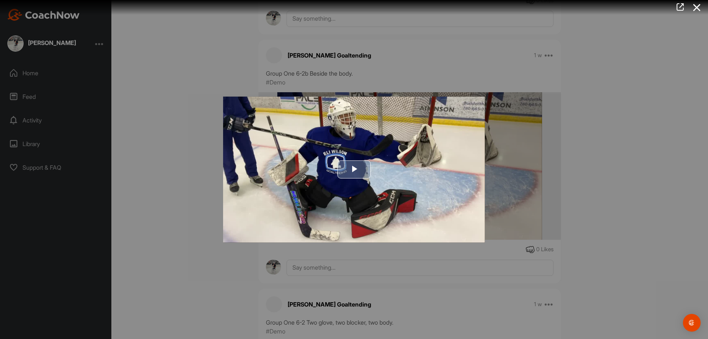
click at [354, 169] on span "Video Player" at bounding box center [354, 169] width 0 height 0
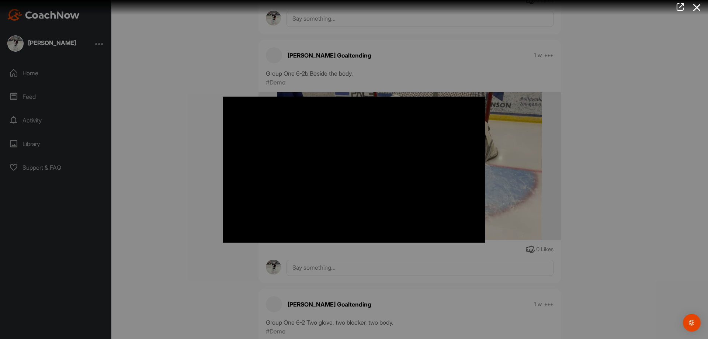
click at [186, 224] on div at bounding box center [354, 169] width 708 height 339
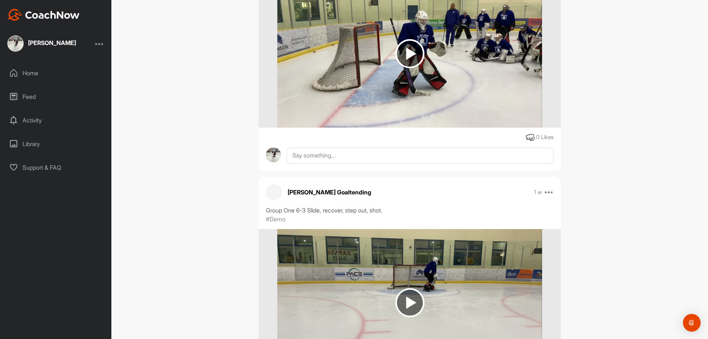
scroll to position [21139, 0]
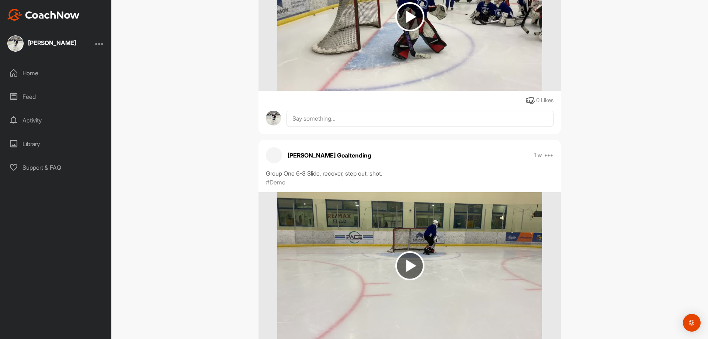
click at [413, 259] on img at bounding box center [409, 265] width 29 height 29
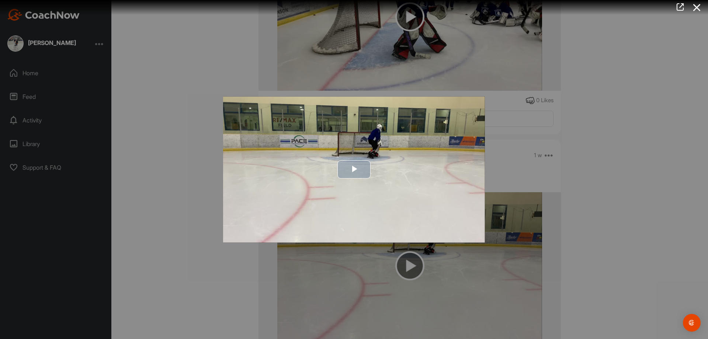
click at [354, 169] on span "Video Player" at bounding box center [354, 169] width 0 height 0
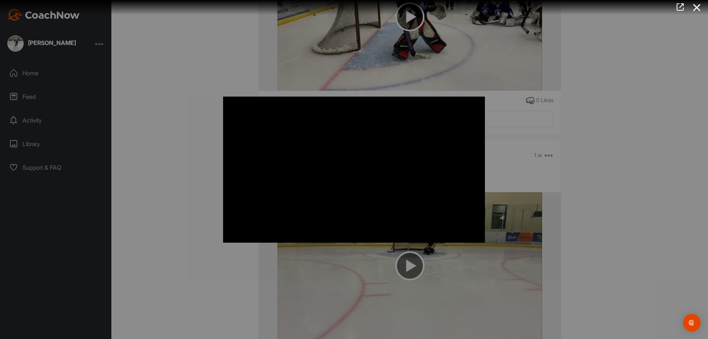
click at [190, 159] on div at bounding box center [354, 169] width 708 height 339
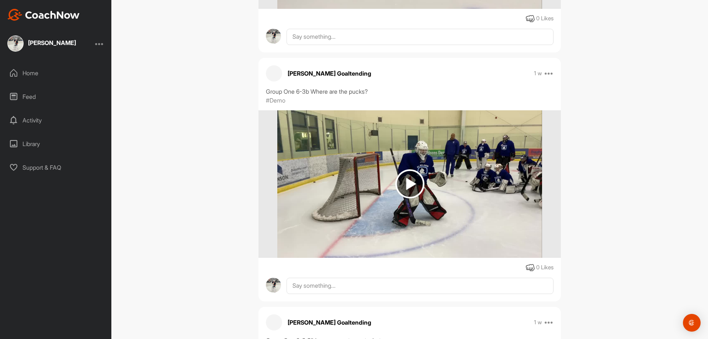
scroll to position [20954, 0]
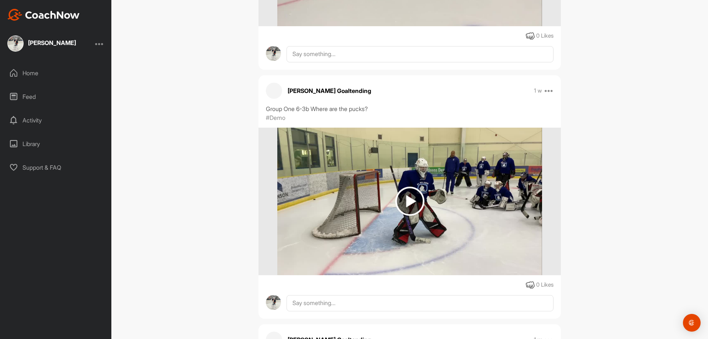
click at [410, 187] on img at bounding box center [409, 201] width 29 height 29
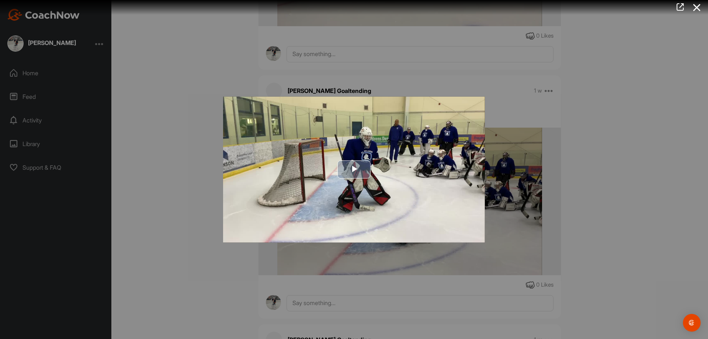
click at [354, 169] on span "Video Player" at bounding box center [354, 169] width 0 height 0
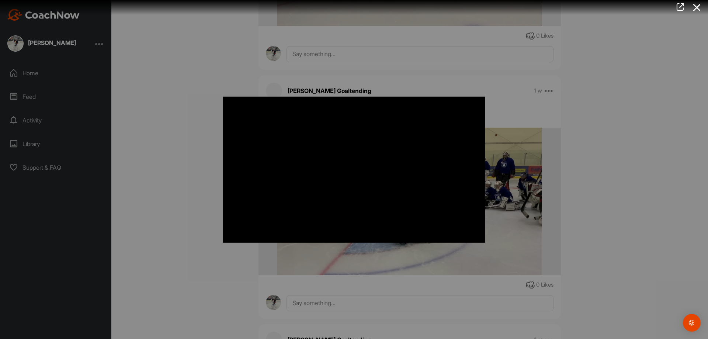
click at [201, 201] on div at bounding box center [354, 169] width 708 height 339
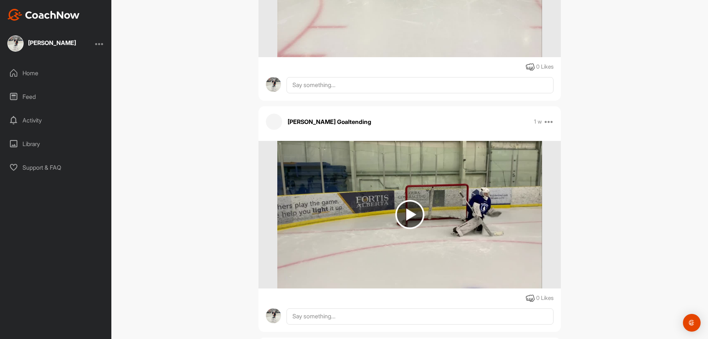
scroll to position [20549, 0]
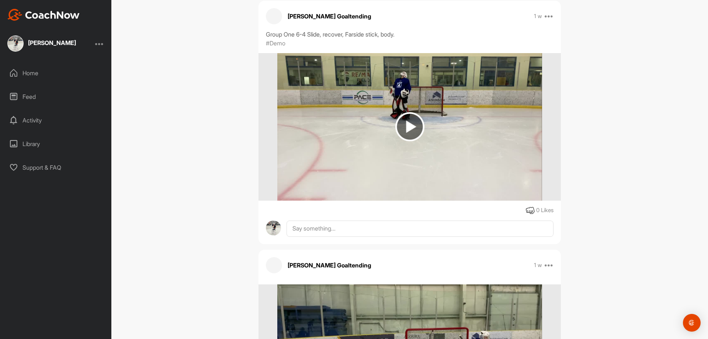
click at [406, 119] on img at bounding box center [409, 126] width 29 height 29
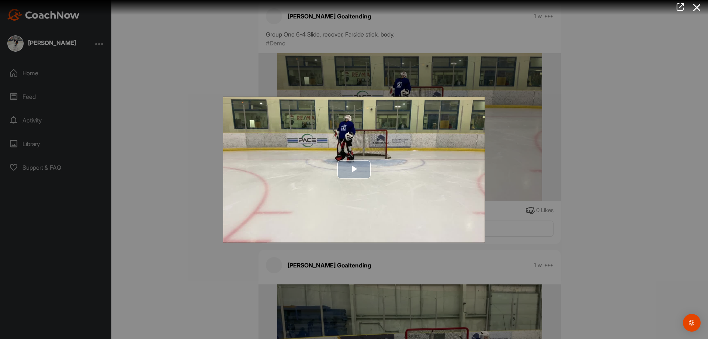
click at [354, 169] on span "Video Player" at bounding box center [354, 169] width 0 height 0
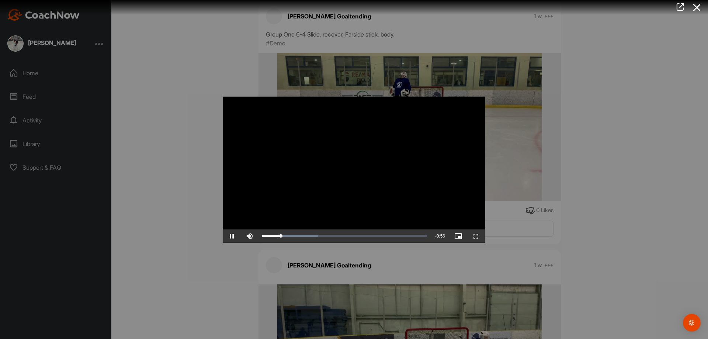
click at [199, 190] on div at bounding box center [354, 169] width 708 height 339
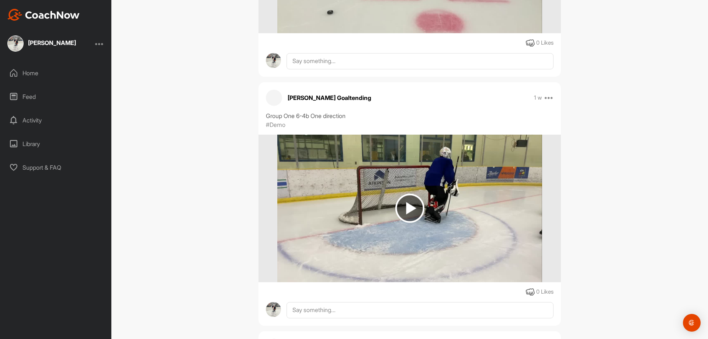
scroll to position [20217, 0]
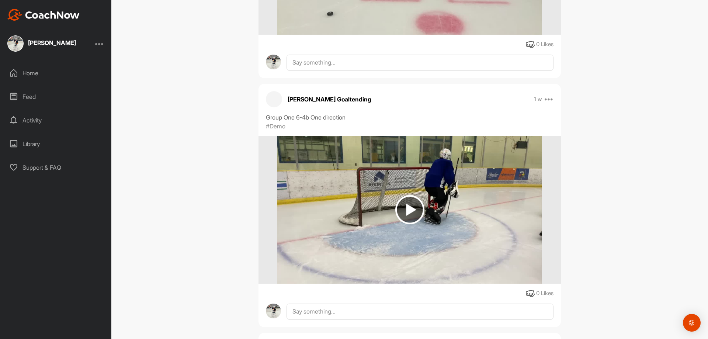
click at [408, 205] on img at bounding box center [409, 209] width 29 height 29
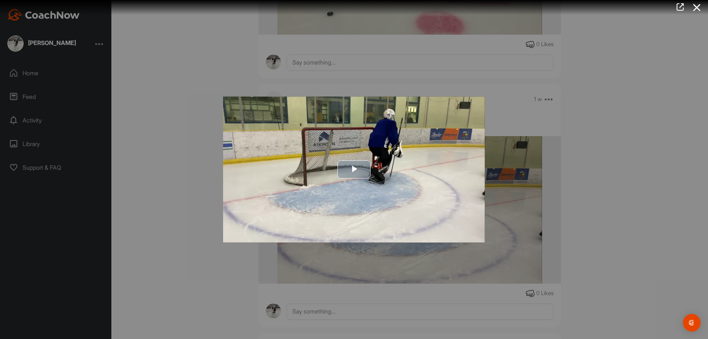
click at [354, 169] on span "Video Player" at bounding box center [354, 169] width 0 height 0
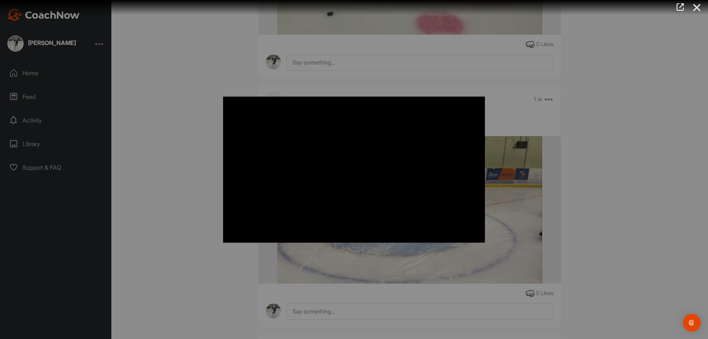
drag, startPoint x: 178, startPoint y: 121, endPoint x: 178, endPoint y: 125, distance: 3.7
click at [178, 122] on div at bounding box center [354, 169] width 708 height 339
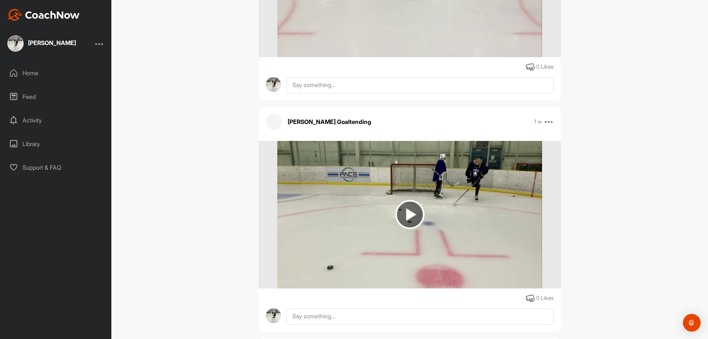
scroll to position [19848, 0]
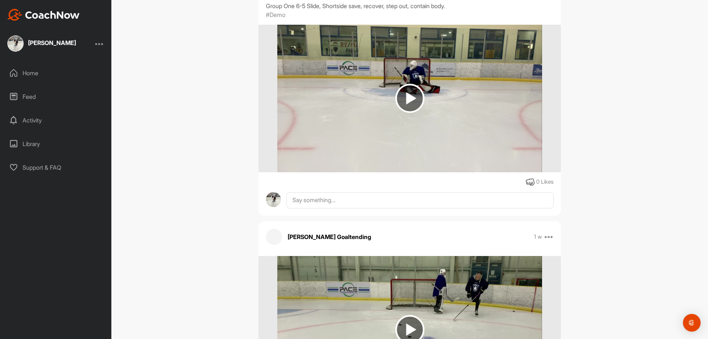
click at [401, 86] on img at bounding box center [409, 98] width 29 height 29
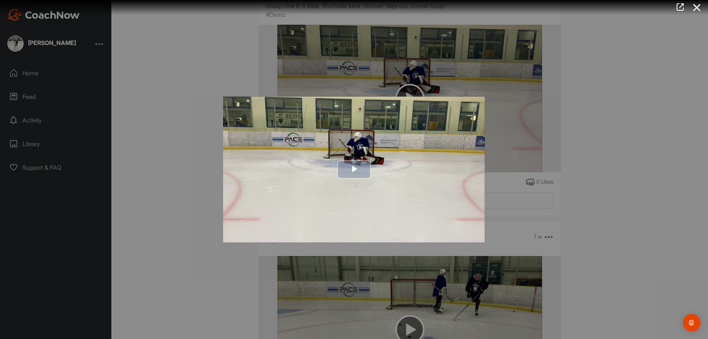
click at [354, 169] on span "Video Player" at bounding box center [354, 169] width 0 height 0
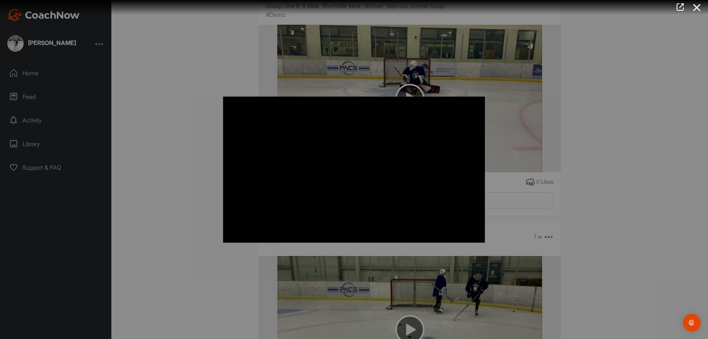
click at [180, 156] on div at bounding box center [354, 169] width 708 height 339
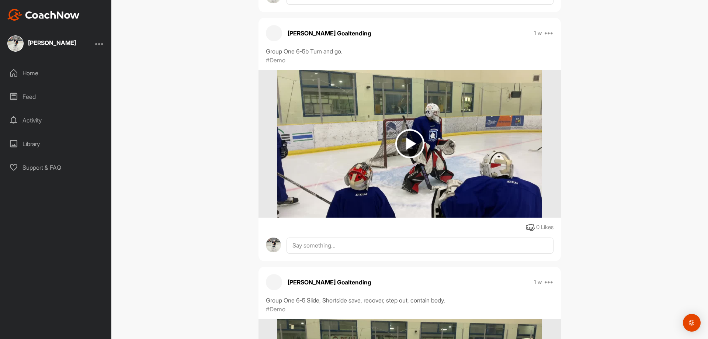
scroll to position [19553, 0]
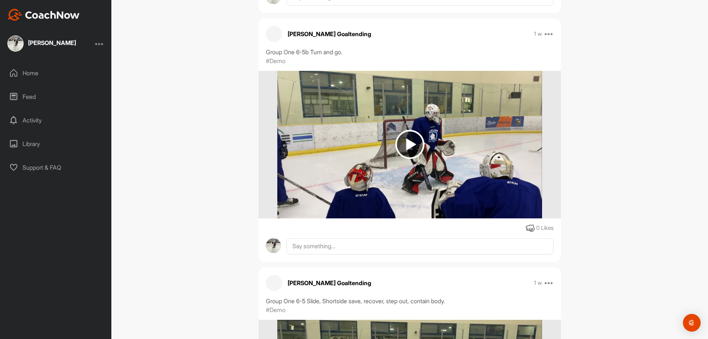
click at [405, 135] on img at bounding box center [409, 144] width 29 height 29
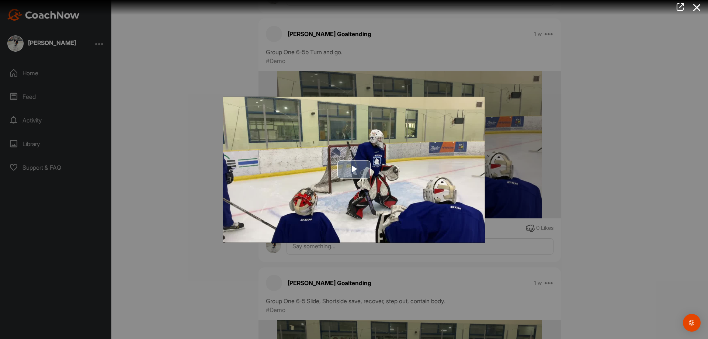
click at [354, 169] on span "Video Player" at bounding box center [354, 169] width 0 height 0
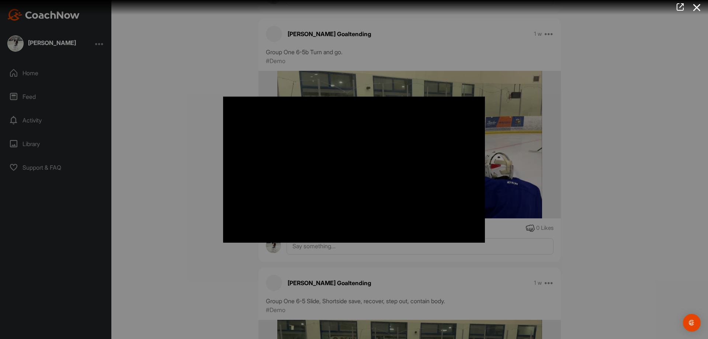
click at [174, 183] on div at bounding box center [354, 169] width 708 height 339
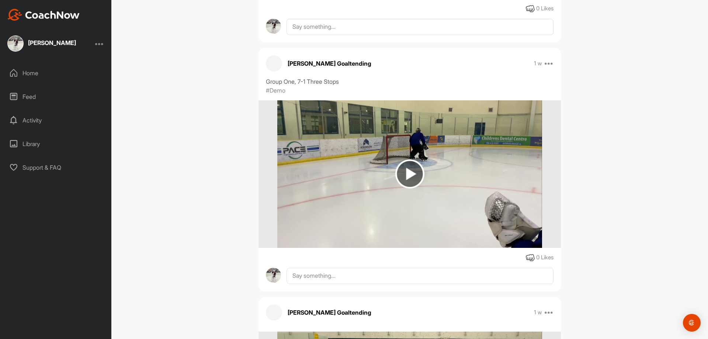
scroll to position [18484, 0]
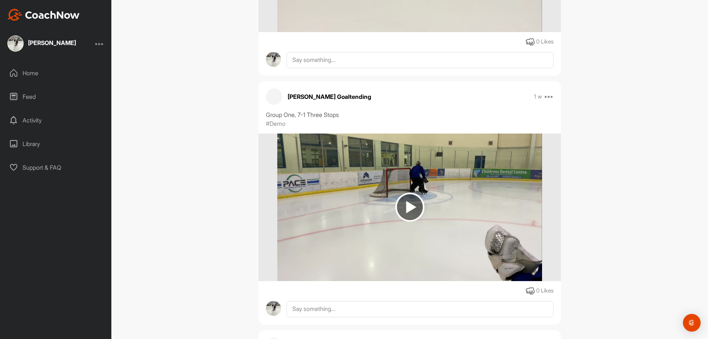
click at [406, 209] on img at bounding box center [409, 206] width 29 height 29
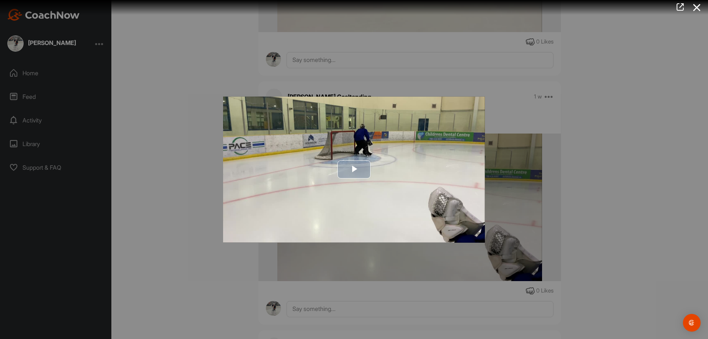
click at [354, 169] on span "Video Player" at bounding box center [354, 169] width 0 height 0
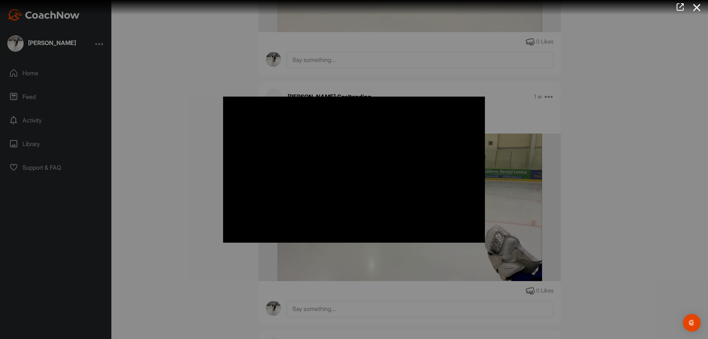
click at [185, 167] on div at bounding box center [354, 169] width 708 height 339
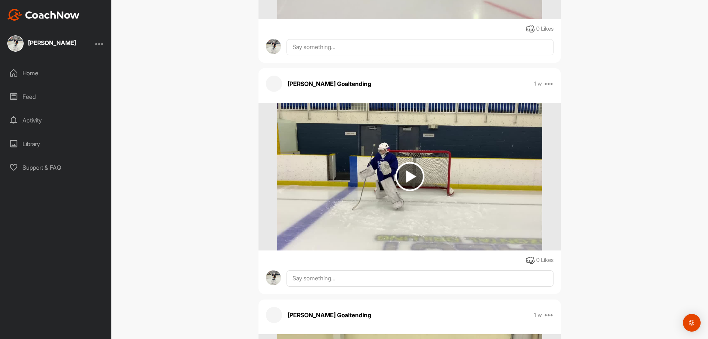
scroll to position [17894, 0]
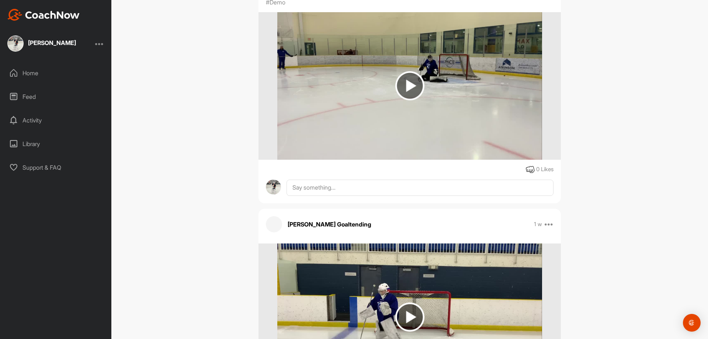
click at [403, 87] on img at bounding box center [409, 85] width 29 height 29
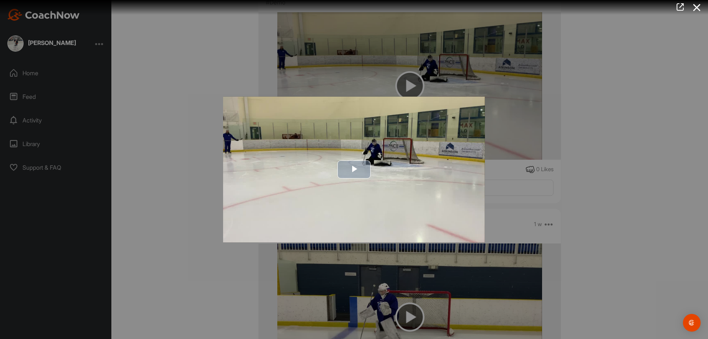
click at [354, 169] on span "Video Player" at bounding box center [354, 169] width 0 height 0
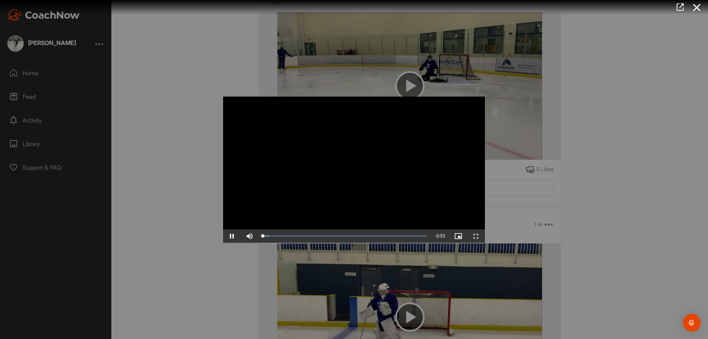
click at [322, 159] on video "Video Player" at bounding box center [354, 169] width 262 height 146
click at [179, 155] on div at bounding box center [354, 169] width 708 height 339
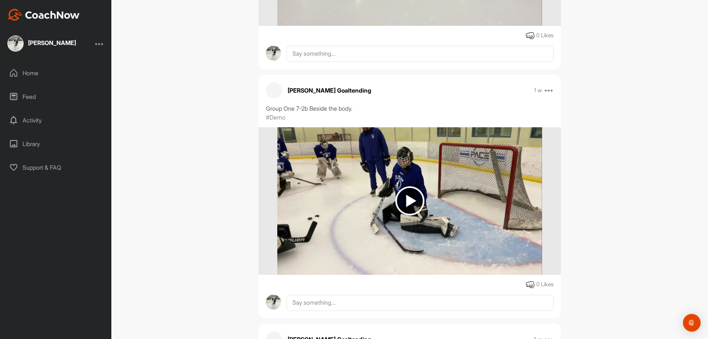
scroll to position [17525, 0]
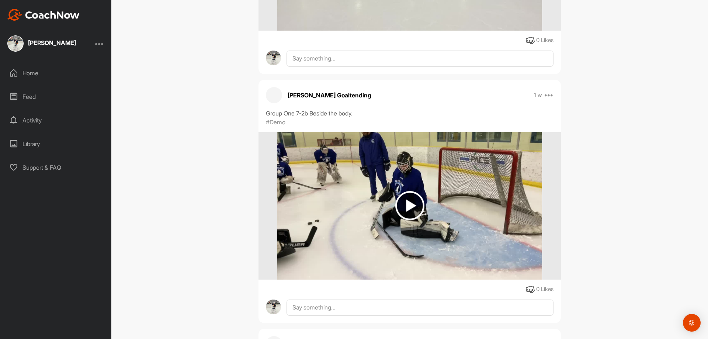
click at [403, 204] on img at bounding box center [409, 205] width 29 height 29
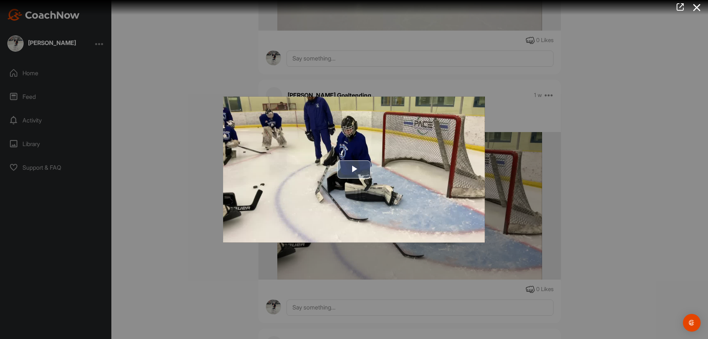
click at [354, 169] on span "Video Player" at bounding box center [354, 169] width 0 height 0
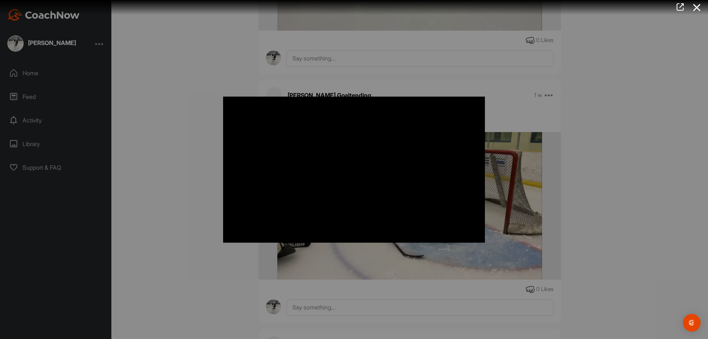
click at [173, 187] on div at bounding box center [354, 169] width 708 height 339
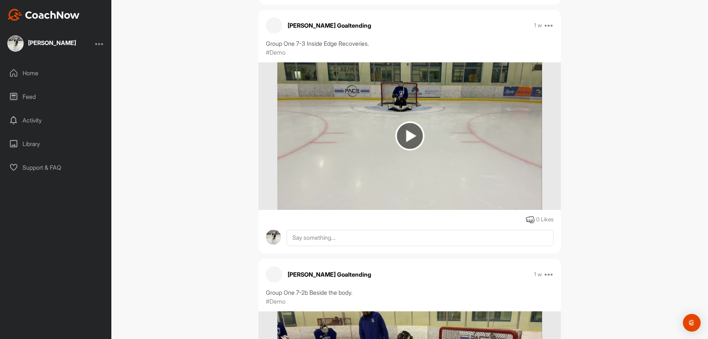
scroll to position [17304, 0]
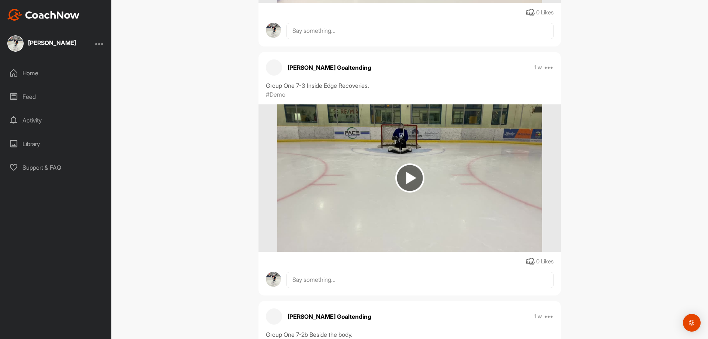
click at [404, 182] on img at bounding box center [409, 177] width 29 height 29
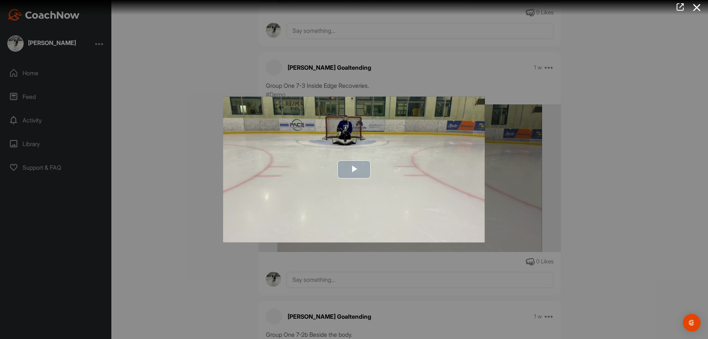
click at [354, 169] on span "Video Player" at bounding box center [354, 169] width 0 height 0
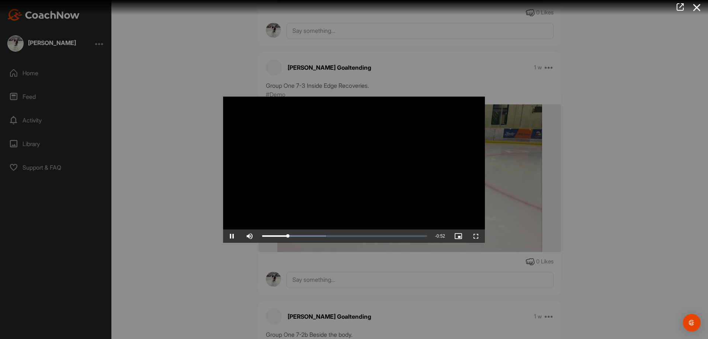
click at [181, 146] on div at bounding box center [354, 169] width 708 height 339
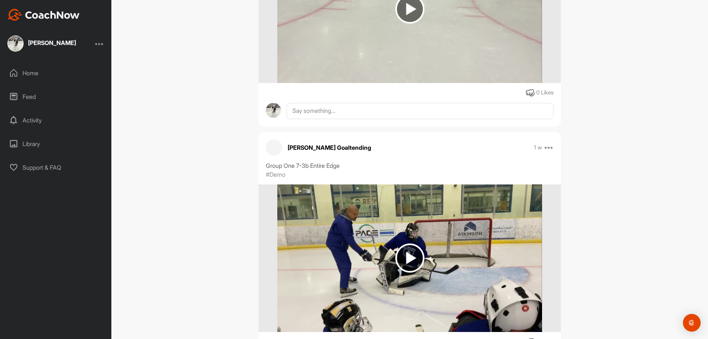
scroll to position [16750, 0]
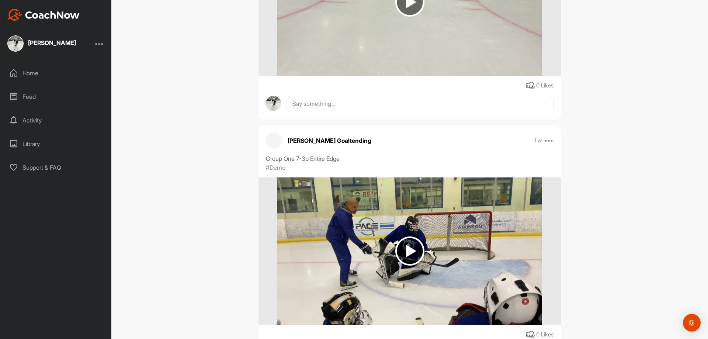
click at [414, 252] on img at bounding box center [409, 250] width 29 height 29
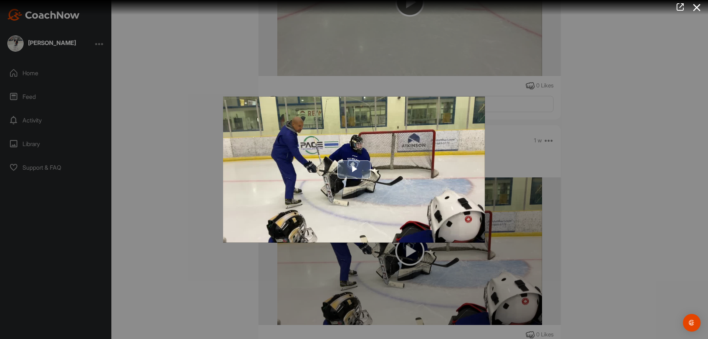
click at [354, 169] on span "Video Player" at bounding box center [354, 169] width 0 height 0
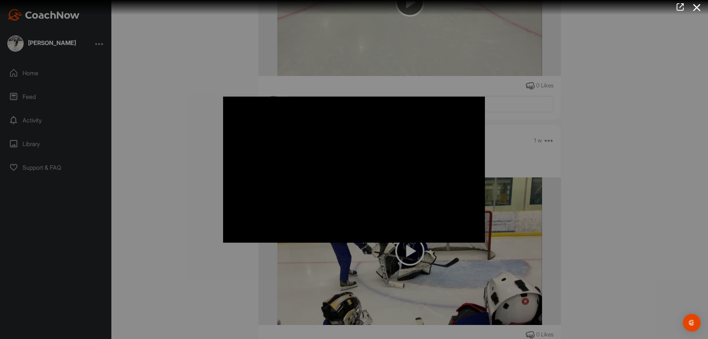
click at [192, 217] on div at bounding box center [354, 169] width 708 height 339
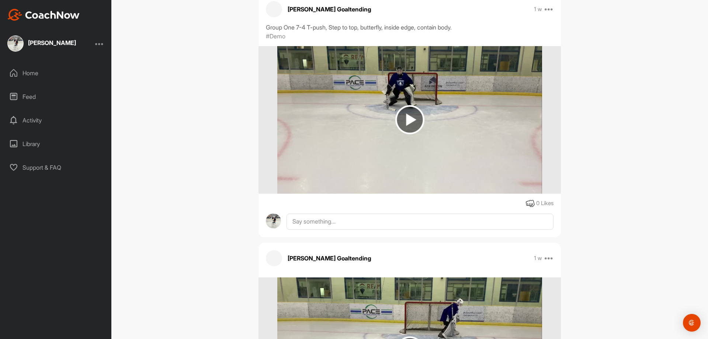
scroll to position [16160, 0]
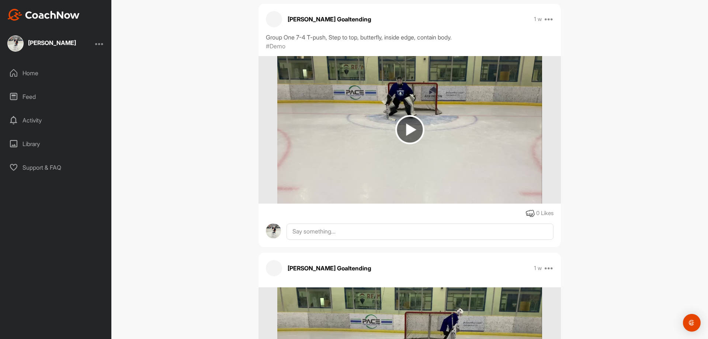
click at [409, 130] on img at bounding box center [409, 129] width 29 height 29
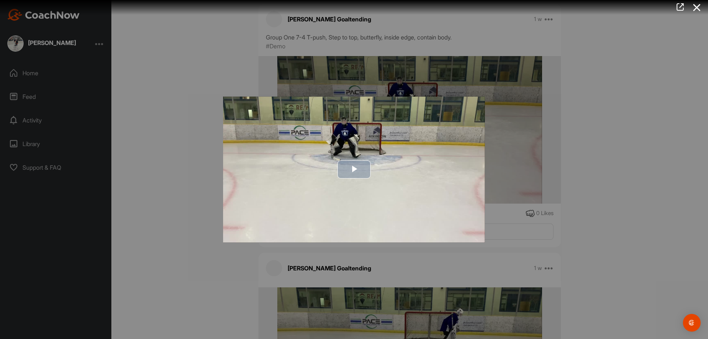
click at [354, 169] on span "Video Player" at bounding box center [354, 169] width 0 height 0
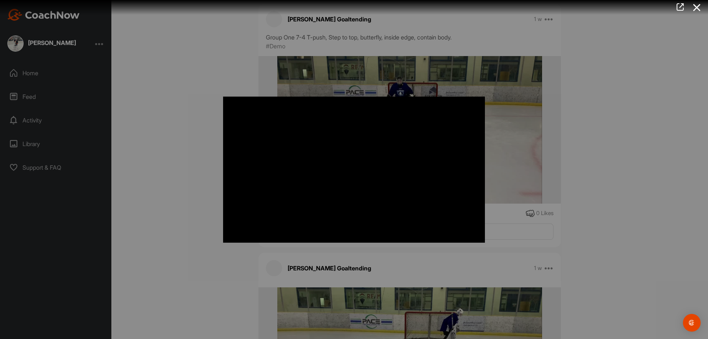
click at [158, 191] on div at bounding box center [354, 169] width 708 height 339
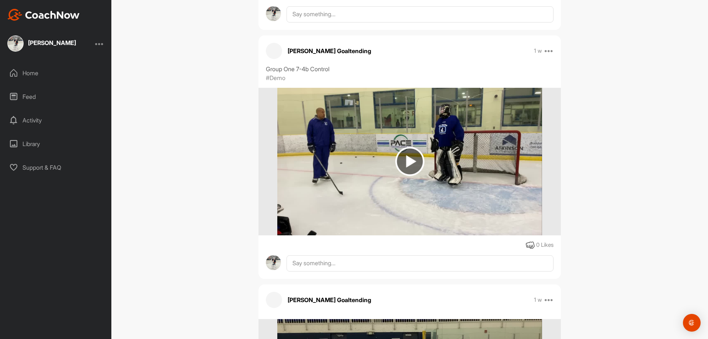
scroll to position [15644, 0]
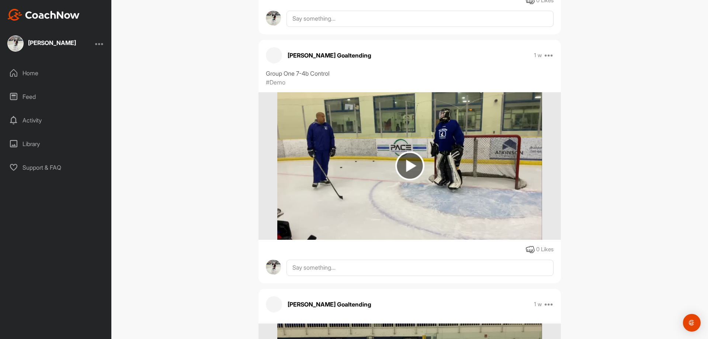
click at [415, 162] on img at bounding box center [409, 165] width 29 height 29
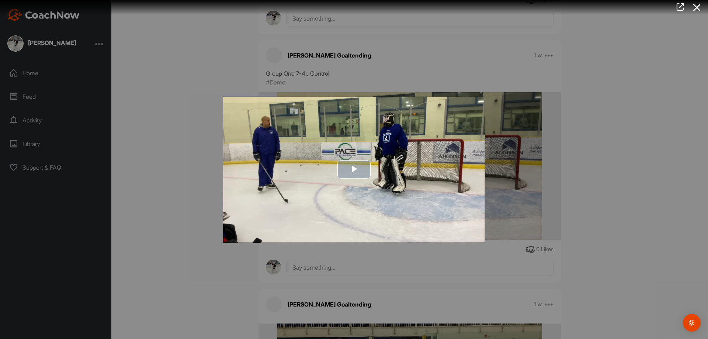
click at [354, 169] on span "Video Player" at bounding box center [354, 169] width 0 height 0
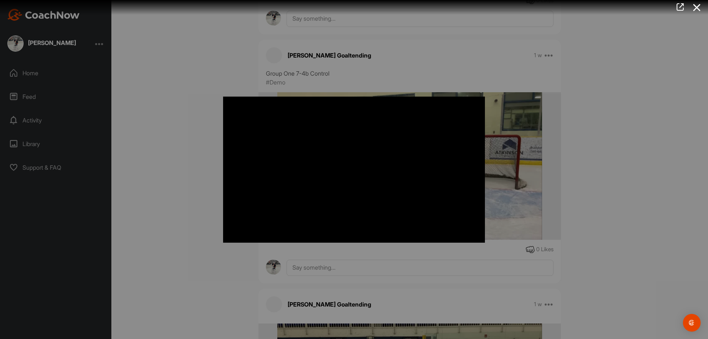
click at [198, 181] on div at bounding box center [354, 169] width 708 height 339
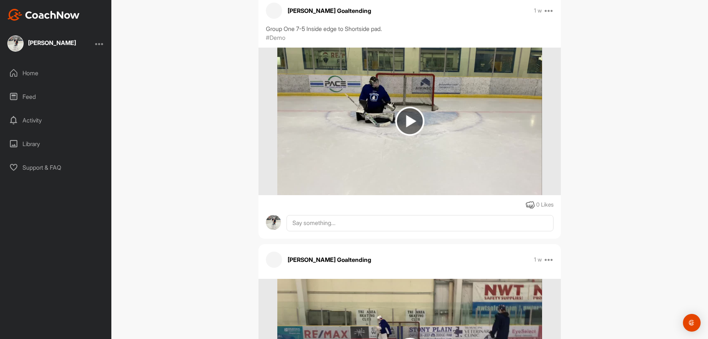
scroll to position [15202, 0]
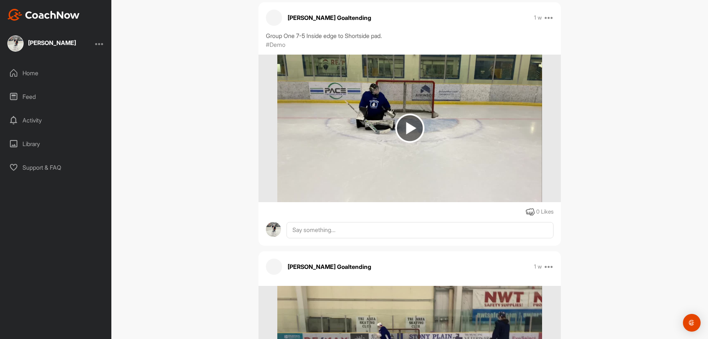
click at [403, 127] on img at bounding box center [409, 128] width 29 height 29
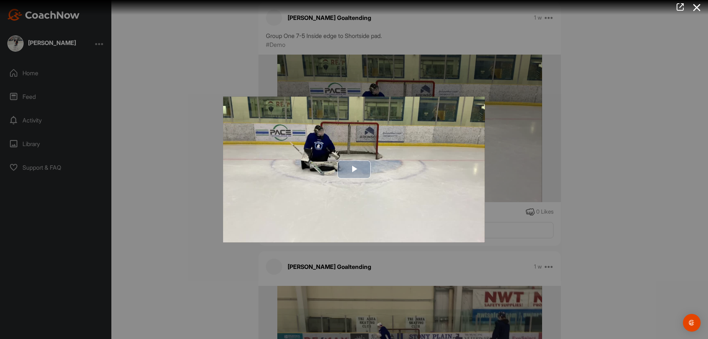
drag, startPoint x: 410, startPoint y: 178, endPoint x: 347, endPoint y: 170, distance: 63.6
click at [354, 169] on span "Video Player" at bounding box center [354, 169] width 0 height 0
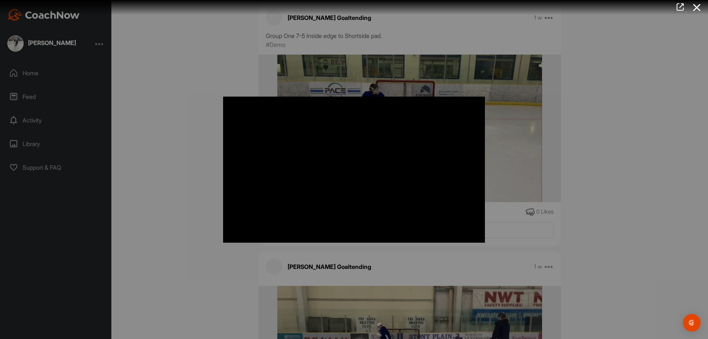
click at [171, 177] on div at bounding box center [354, 169] width 708 height 339
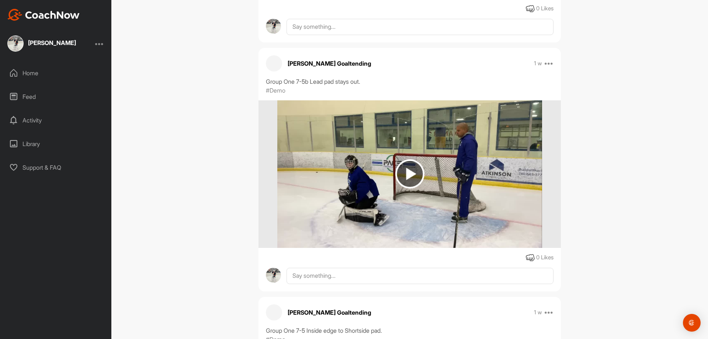
scroll to position [14907, 0]
click at [406, 174] on img at bounding box center [409, 174] width 29 height 29
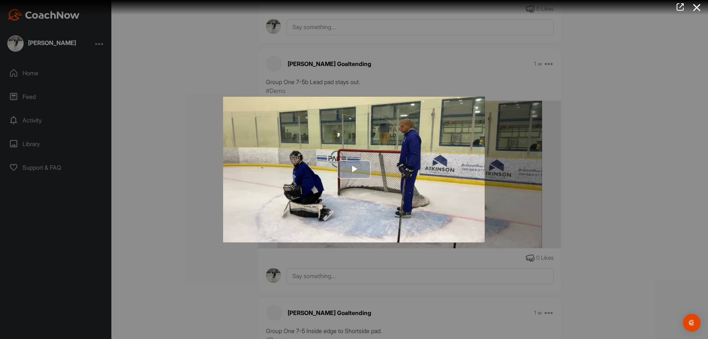
click at [354, 169] on span "Video Player" at bounding box center [354, 169] width 0 height 0
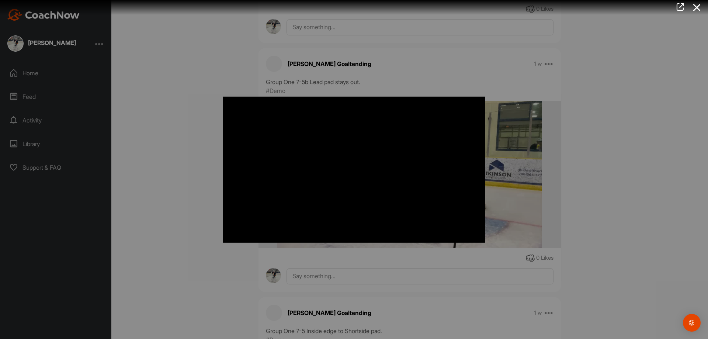
click at [198, 200] on div at bounding box center [354, 169] width 708 height 339
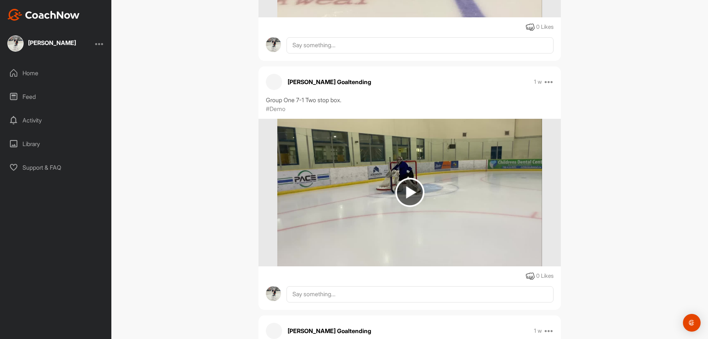
scroll to position [13948, 0]
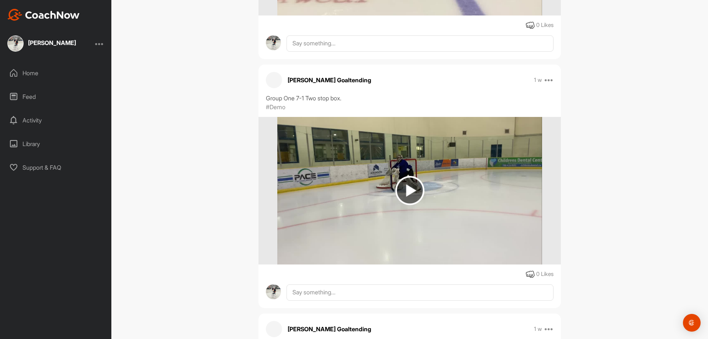
click at [407, 181] on img at bounding box center [409, 190] width 29 height 29
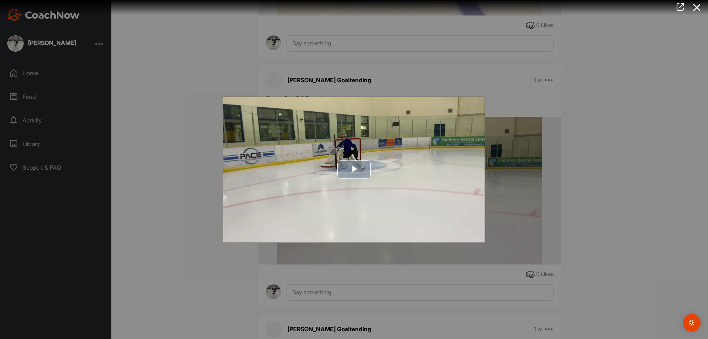
click at [354, 169] on span "Video Player" at bounding box center [354, 169] width 0 height 0
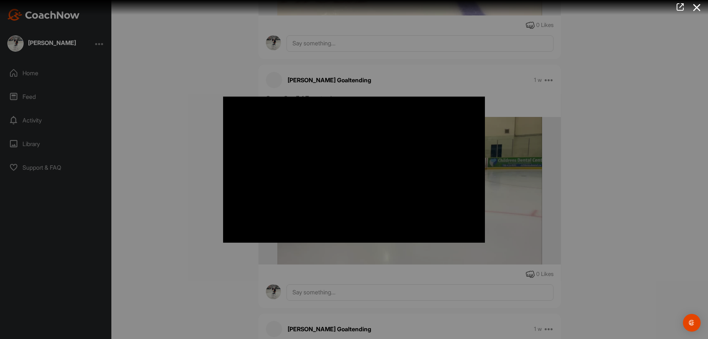
click at [202, 162] on div at bounding box center [354, 169] width 708 height 339
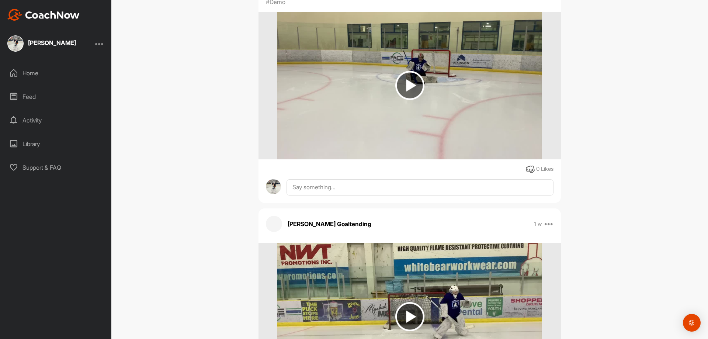
scroll to position [13542, 0]
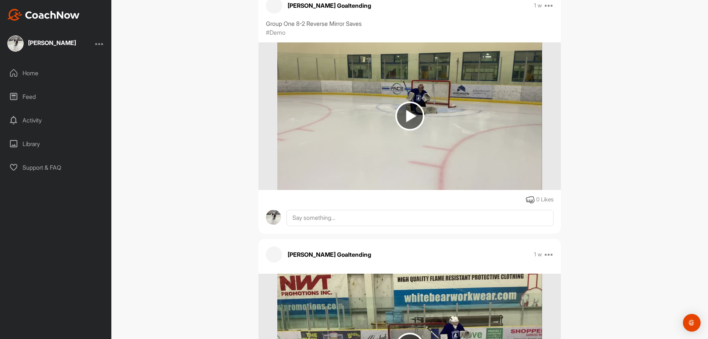
click at [403, 115] on img at bounding box center [409, 115] width 29 height 29
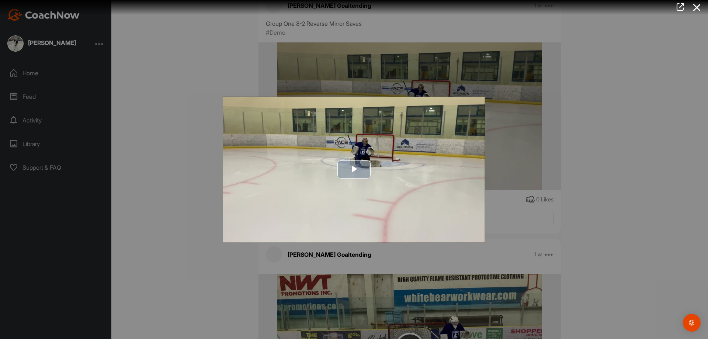
click at [354, 169] on span "Video Player" at bounding box center [354, 169] width 0 height 0
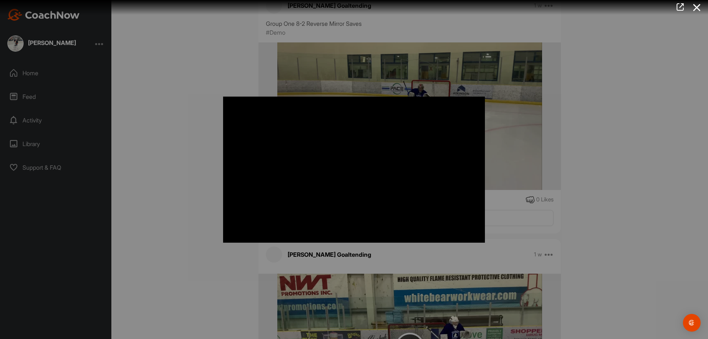
click at [178, 149] on div at bounding box center [354, 169] width 708 height 339
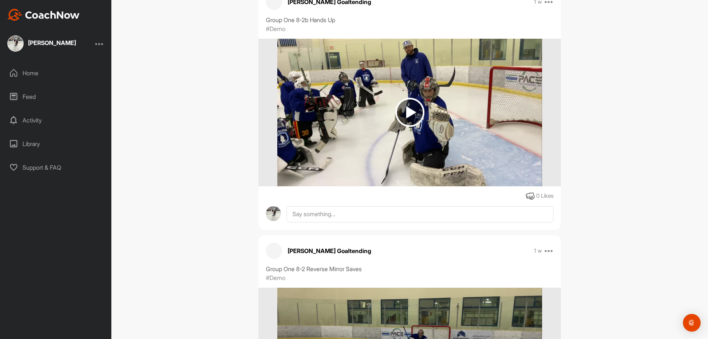
scroll to position [13284, 0]
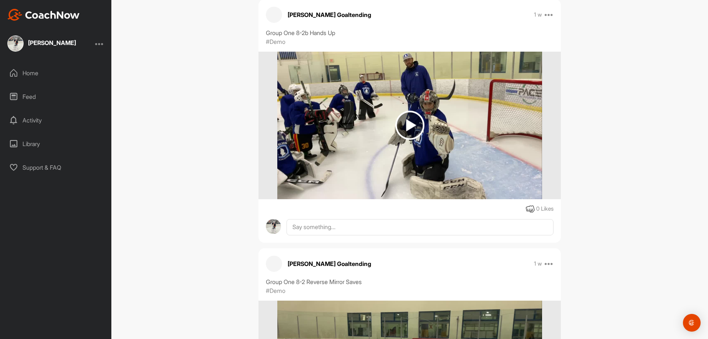
click at [406, 129] on img at bounding box center [409, 125] width 29 height 29
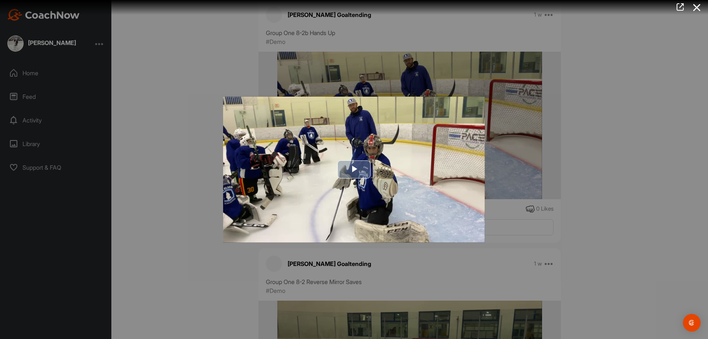
click at [354, 169] on span "Video Player" at bounding box center [354, 169] width 0 height 0
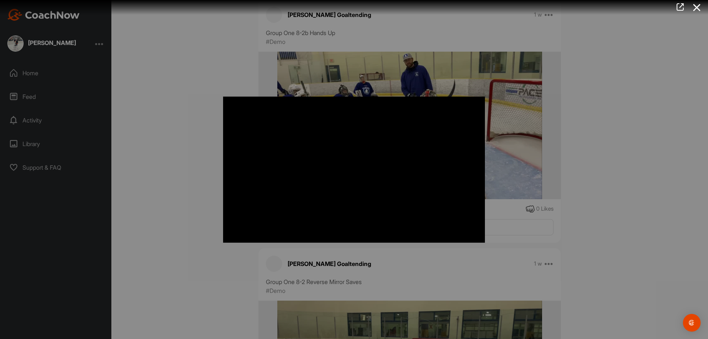
click at [181, 186] on div at bounding box center [354, 169] width 708 height 339
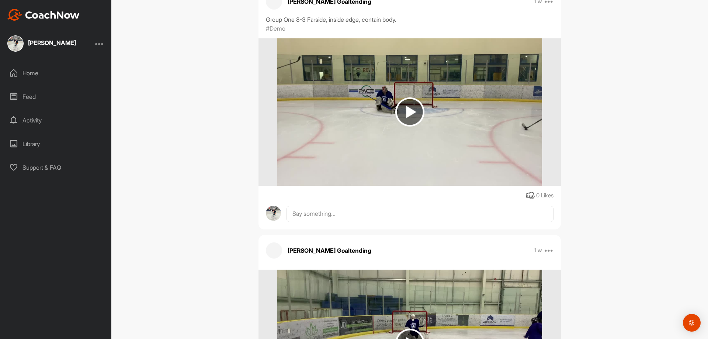
scroll to position [12584, 0]
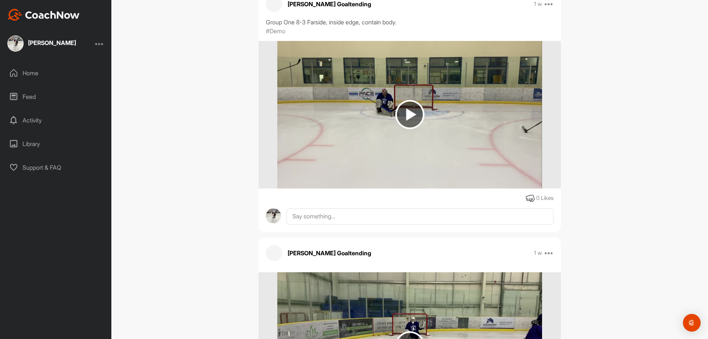
click at [413, 118] on img at bounding box center [409, 114] width 29 height 29
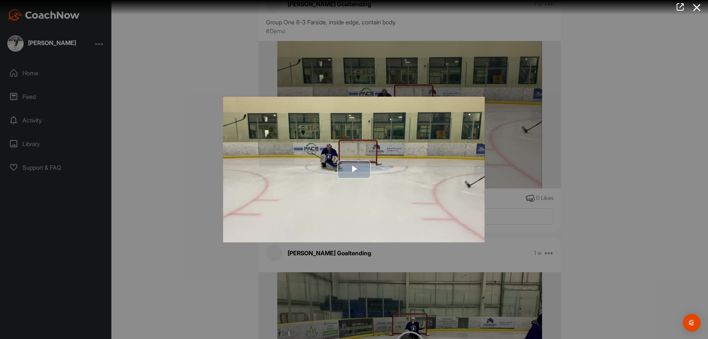
click at [354, 169] on span "Video Player" at bounding box center [354, 169] width 0 height 0
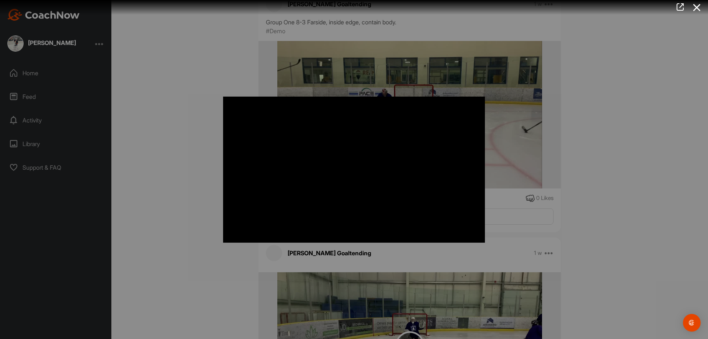
click at [188, 183] on div at bounding box center [354, 169] width 708 height 339
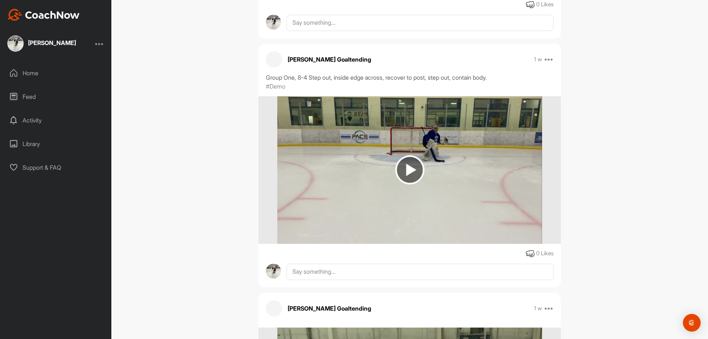
scroll to position [12030, 0]
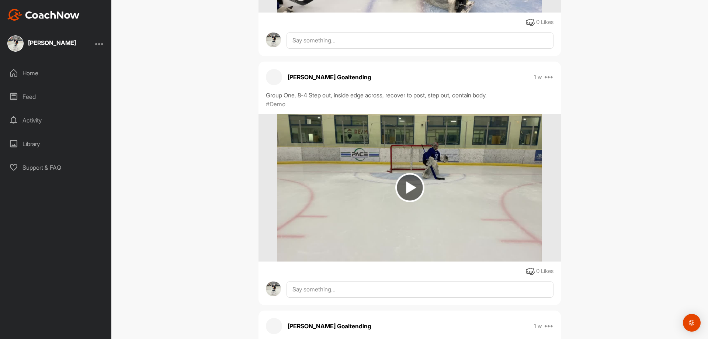
click at [403, 191] on img at bounding box center [409, 187] width 29 height 29
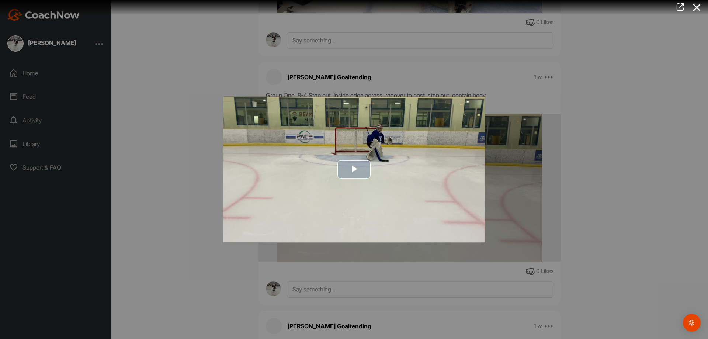
click at [354, 169] on span "Video Player" at bounding box center [354, 169] width 0 height 0
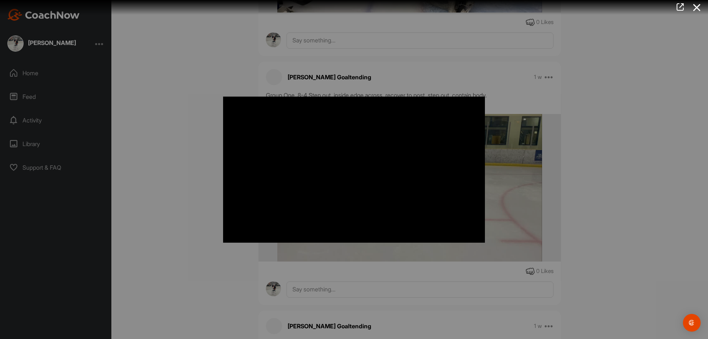
click at [192, 188] on div at bounding box center [354, 169] width 708 height 339
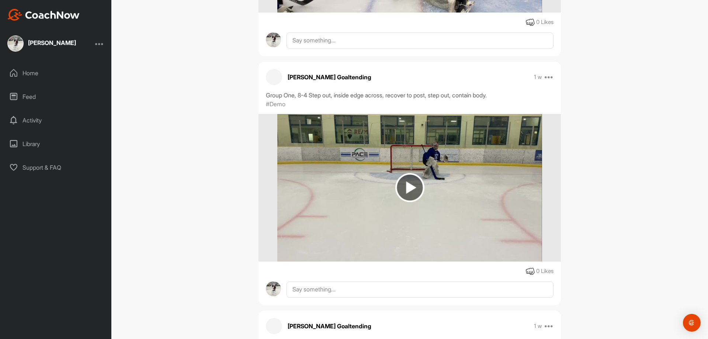
click at [187, 202] on div "[PERSON_NAME] Bookings Hockey Space Settings Your Notifications Leave Space Tim…" at bounding box center [409, 169] width 597 height 339
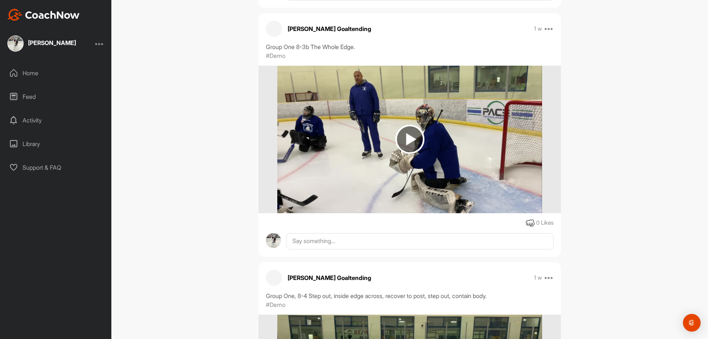
scroll to position [11809, 0]
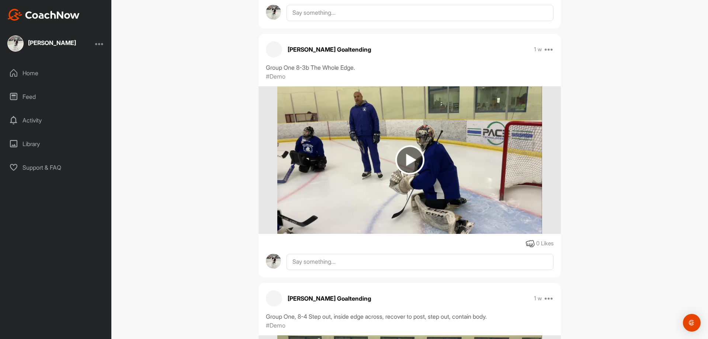
click at [409, 165] on img at bounding box center [409, 159] width 29 height 29
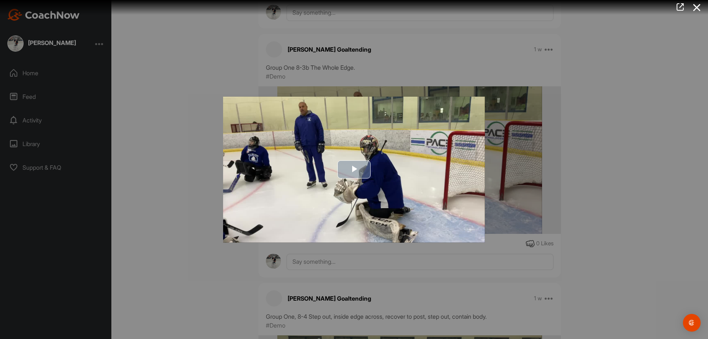
click at [354, 169] on span "Video Player" at bounding box center [354, 169] width 0 height 0
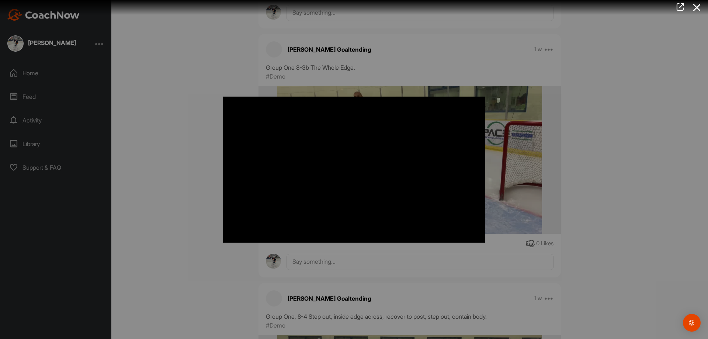
click at [208, 168] on div at bounding box center [354, 169] width 708 height 339
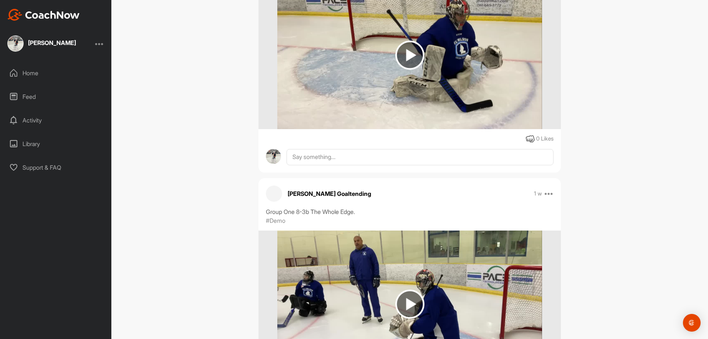
scroll to position [11588, 0]
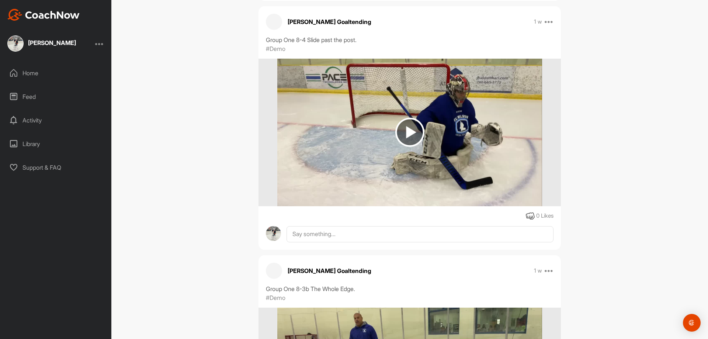
click at [399, 131] on img at bounding box center [409, 132] width 29 height 29
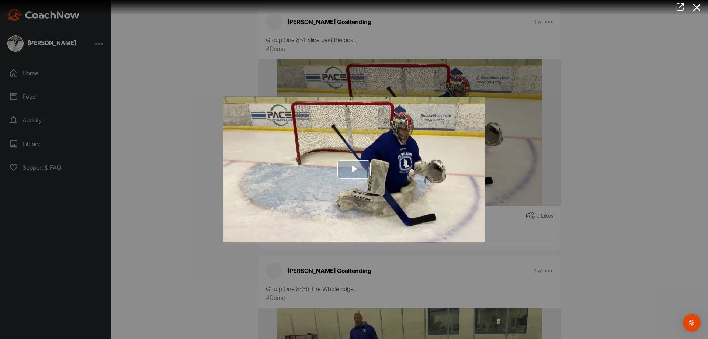
click at [354, 169] on span "Video Player" at bounding box center [354, 169] width 0 height 0
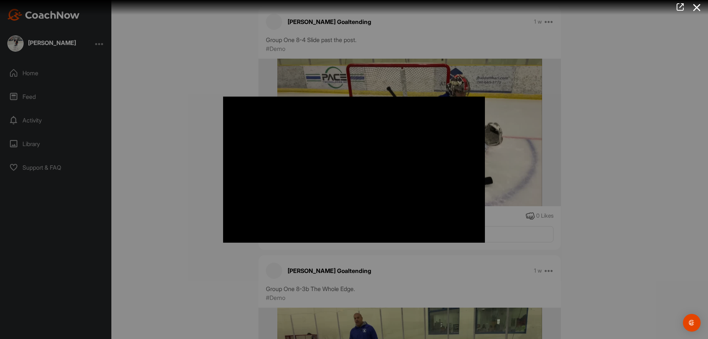
click at [149, 147] on div at bounding box center [354, 169] width 708 height 339
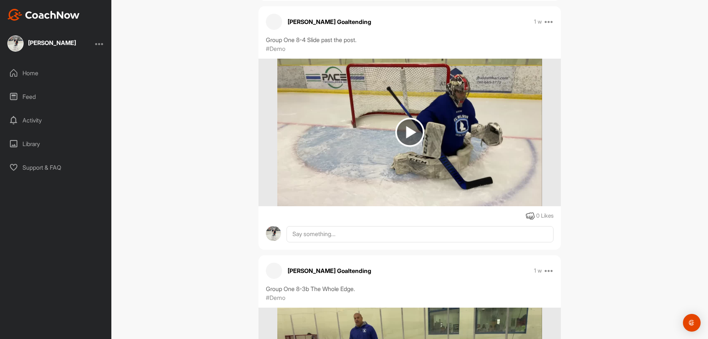
click at [173, 196] on div "[PERSON_NAME] Bookings Hockey Space Settings Your Notifications Leave Space Tim…" at bounding box center [409, 169] width 597 height 339
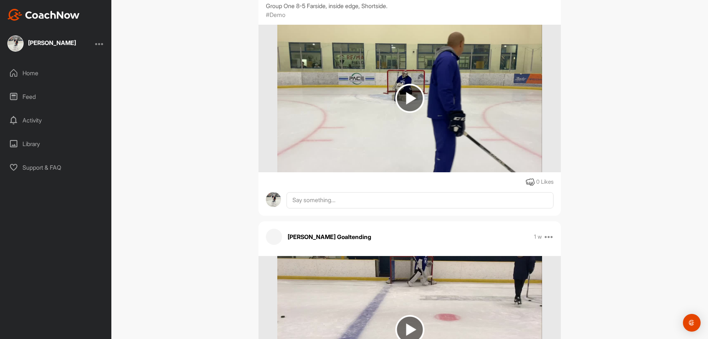
scroll to position [10666, 0]
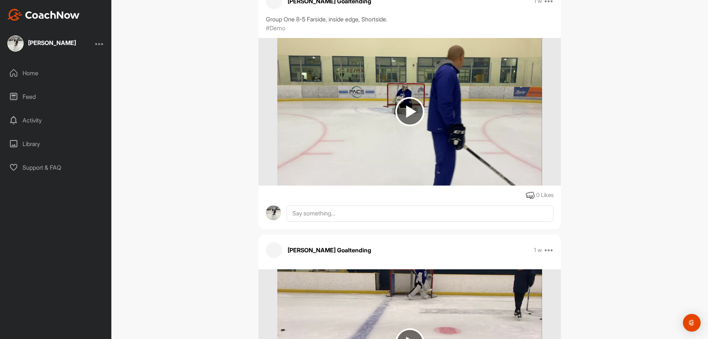
click at [410, 111] on img at bounding box center [409, 111] width 29 height 29
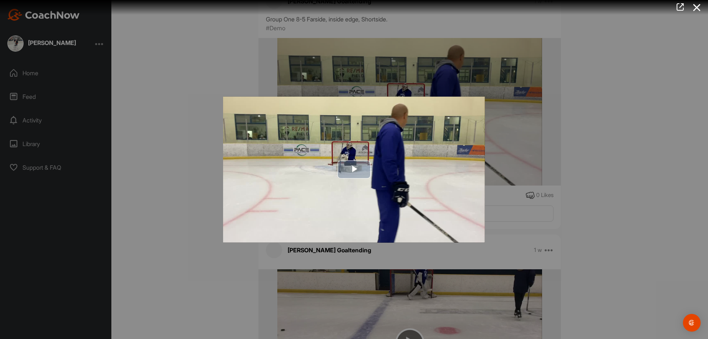
click at [354, 169] on span "Video Player" at bounding box center [354, 169] width 0 height 0
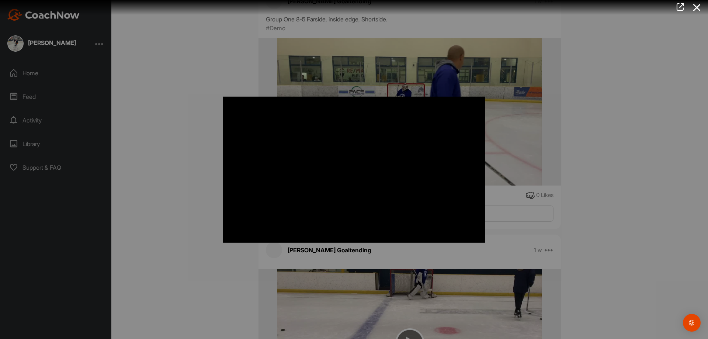
click at [167, 172] on div at bounding box center [354, 169] width 708 height 339
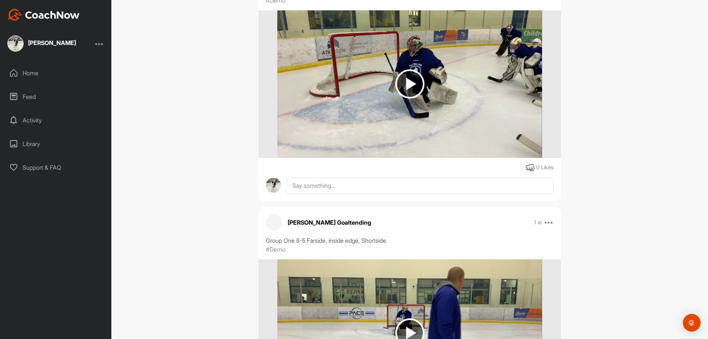
scroll to position [10371, 0]
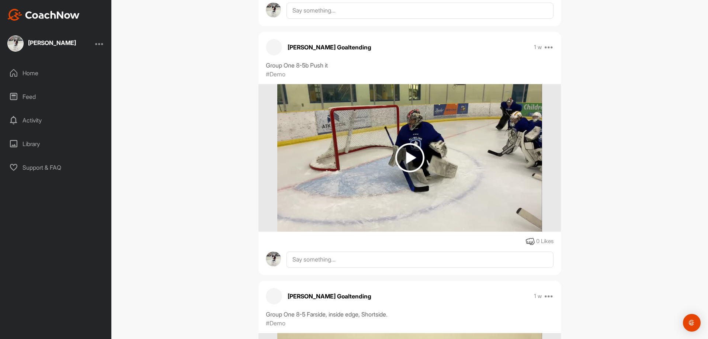
click at [408, 156] on img at bounding box center [409, 157] width 29 height 29
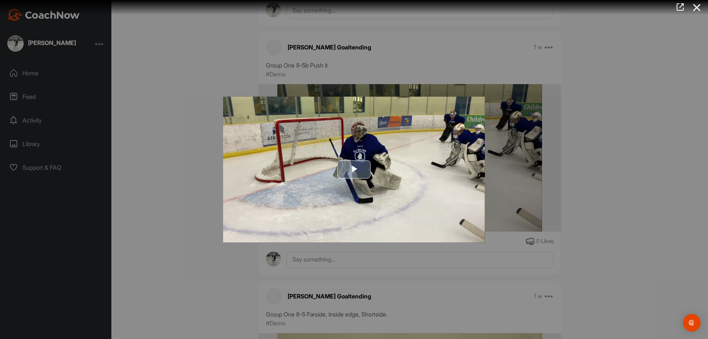
click at [354, 169] on span "Video Player" at bounding box center [354, 169] width 0 height 0
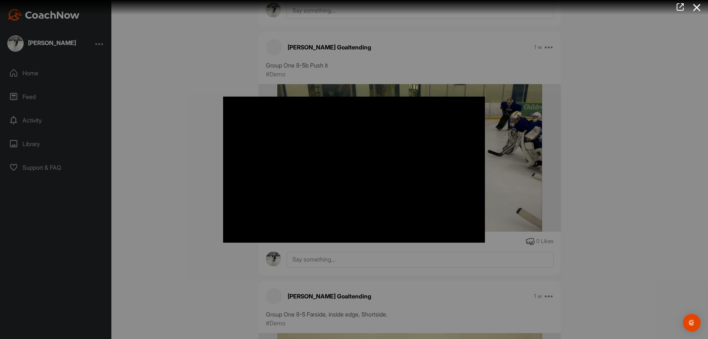
click at [212, 200] on div at bounding box center [354, 169] width 708 height 339
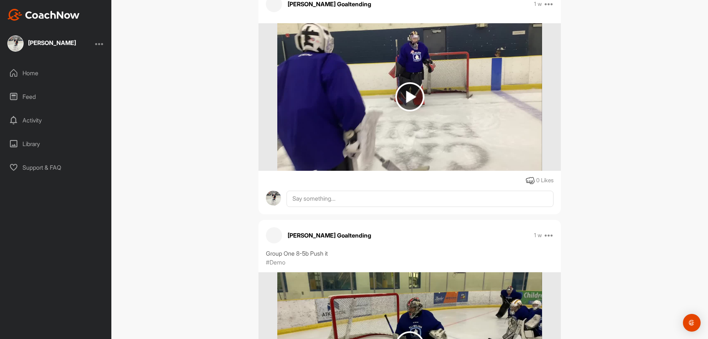
scroll to position [10150, 0]
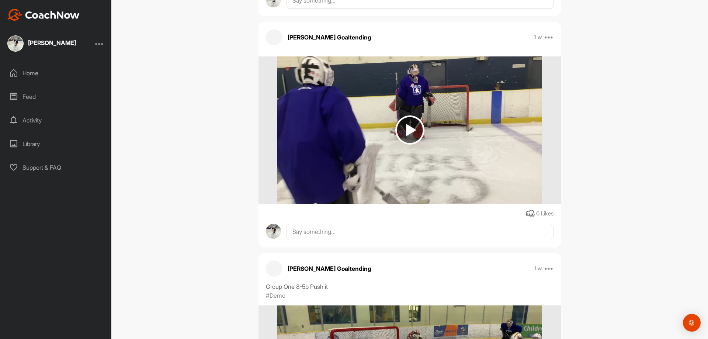
click at [411, 137] on img at bounding box center [409, 129] width 29 height 29
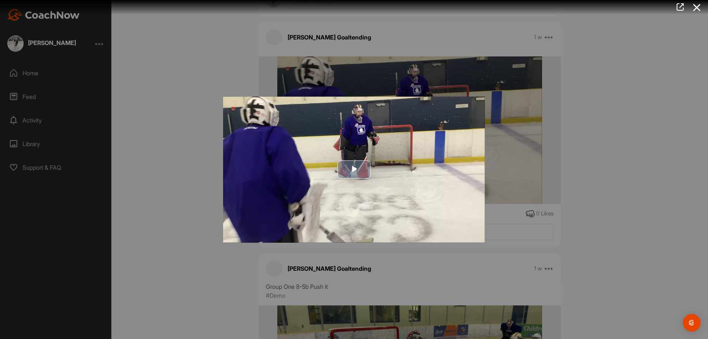
click at [354, 169] on span "Video Player" at bounding box center [354, 169] width 0 height 0
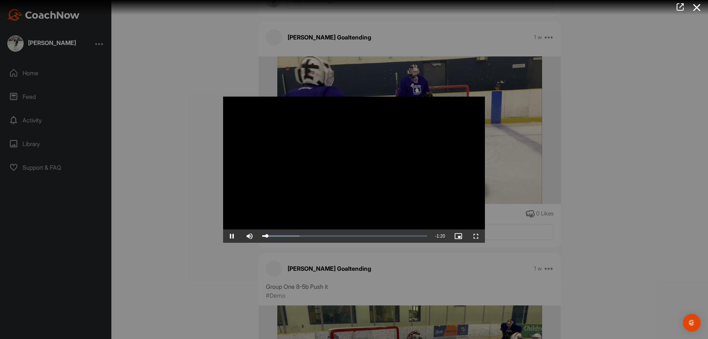
click at [175, 117] on div at bounding box center [354, 169] width 708 height 339
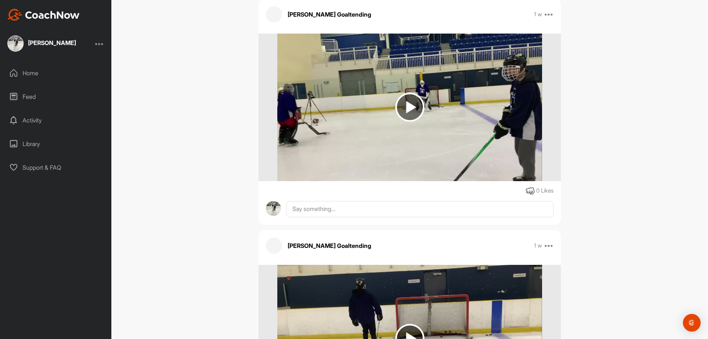
scroll to position [9707, 0]
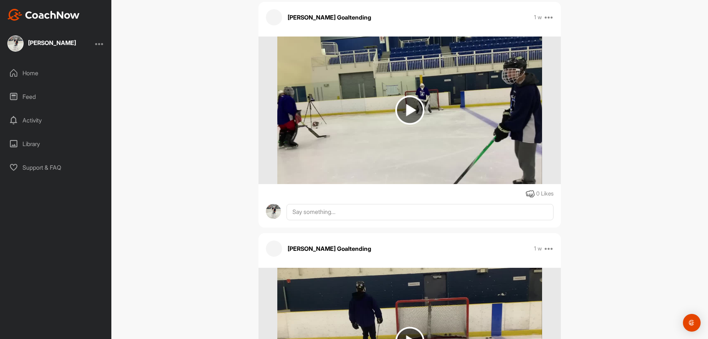
click at [406, 111] on img at bounding box center [409, 110] width 29 height 29
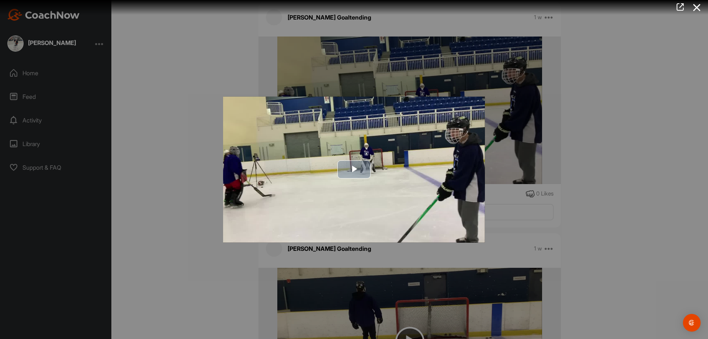
click at [354, 169] on span "Video Player" at bounding box center [354, 169] width 0 height 0
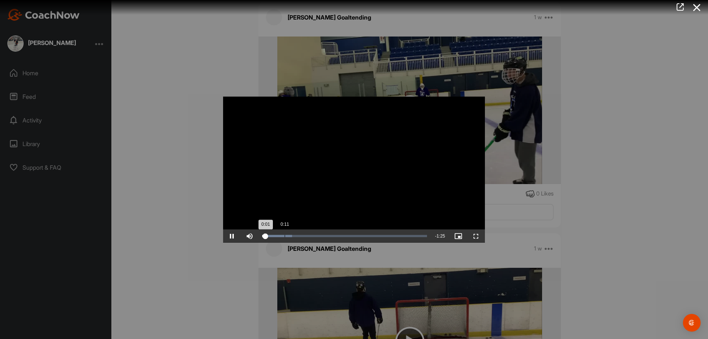
click at [285, 237] on div "Loaded : 18.11% 0:11 0:01" at bounding box center [344, 235] width 172 height 13
click at [348, 234] on div "Loaded : 18.11% 0:45 0:45" at bounding box center [344, 235] width 172 height 13
click at [180, 131] on div at bounding box center [354, 169] width 708 height 339
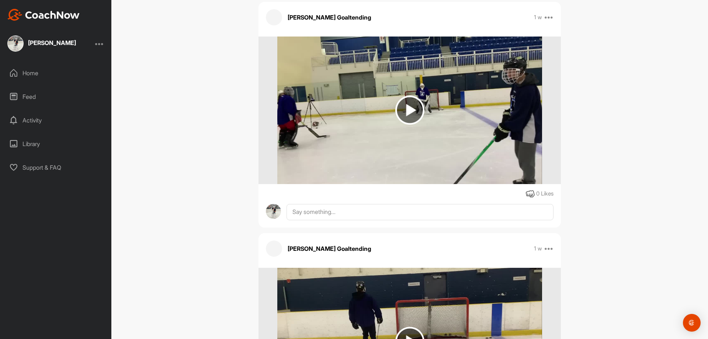
click at [181, 162] on div "[PERSON_NAME] Bookings Hockey Space Settings Your Notifications Leave Space Tim…" at bounding box center [409, 169] width 597 height 339
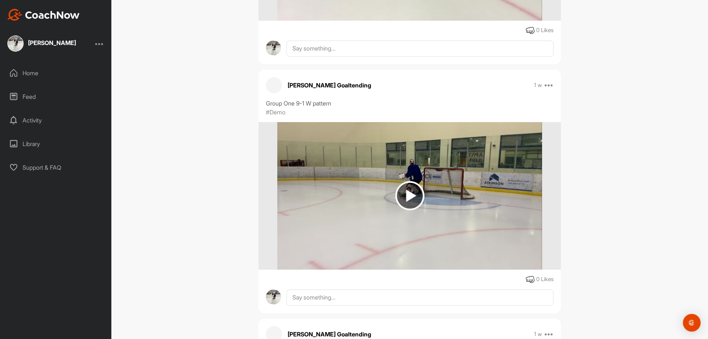
scroll to position [9375, 0]
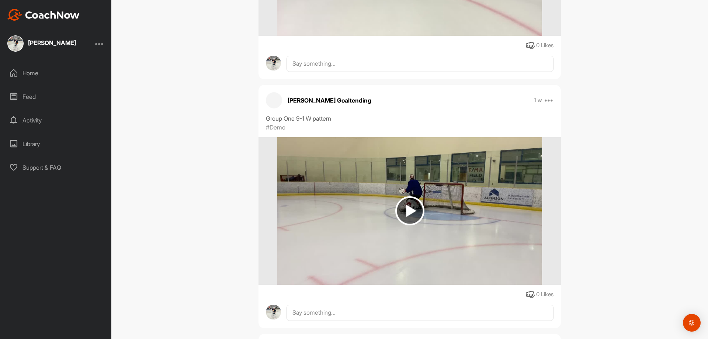
click at [414, 214] on img at bounding box center [409, 210] width 29 height 29
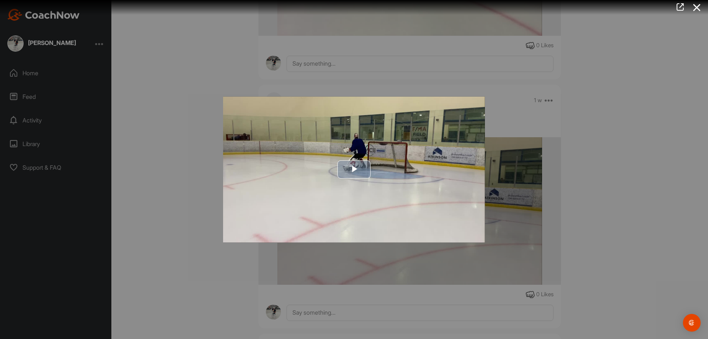
click at [354, 169] on span "Video Player" at bounding box center [354, 169] width 0 height 0
drag, startPoint x: 347, startPoint y: 170, endPoint x: 362, endPoint y: 172, distance: 14.9
click at [347, 170] on div "Video Player is loading. Play Video Play Skip Backward Skip Forward Mute Curren…" at bounding box center [354, 169] width 262 height 146
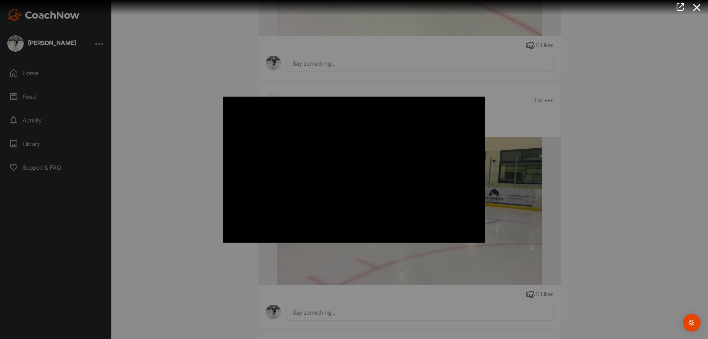
click at [192, 157] on div at bounding box center [354, 169] width 708 height 339
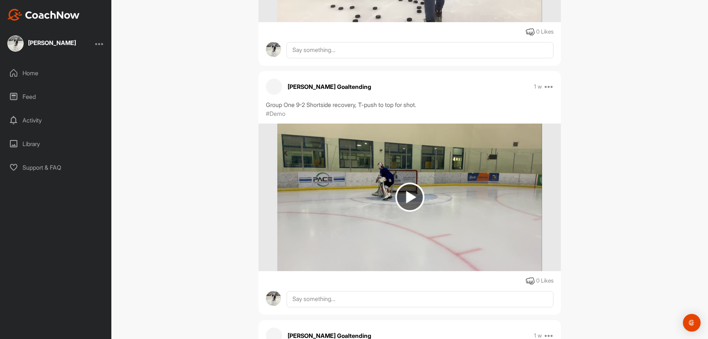
scroll to position [8896, 0]
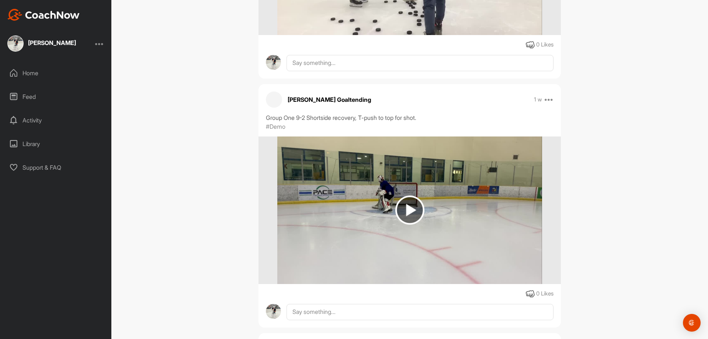
click at [409, 207] on img at bounding box center [409, 209] width 29 height 29
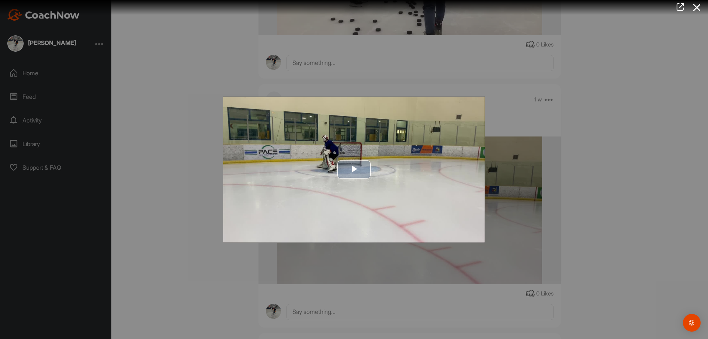
click at [354, 169] on span "Video Player" at bounding box center [354, 169] width 0 height 0
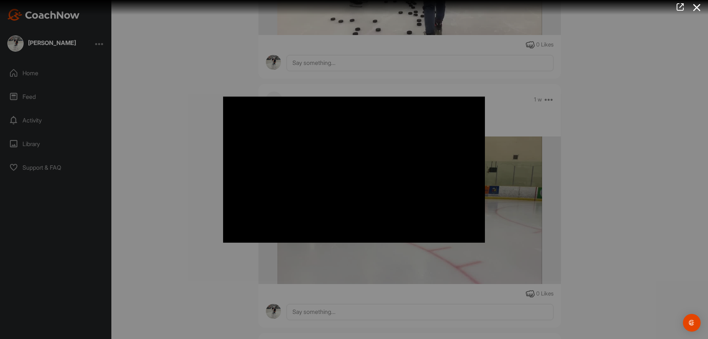
click at [159, 169] on div at bounding box center [354, 169] width 708 height 339
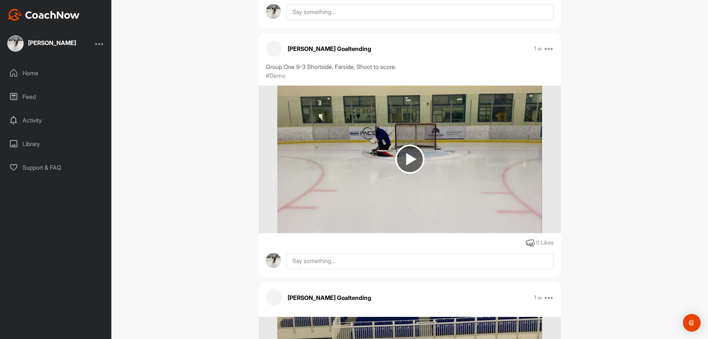
scroll to position [8232, 0]
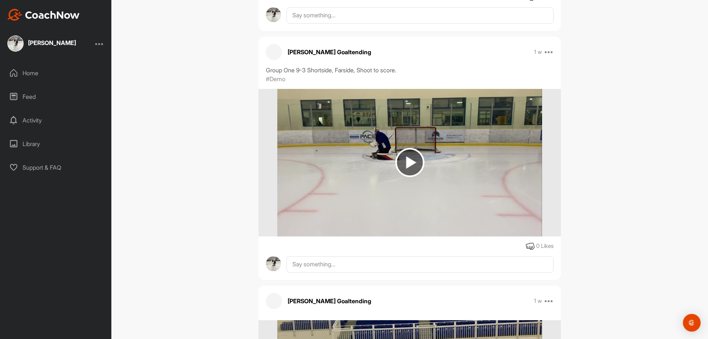
click at [409, 163] on img at bounding box center [409, 162] width 29 height 29
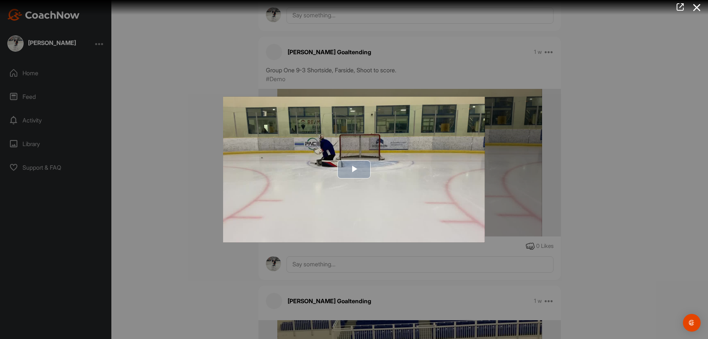
click at [354, 169] on span "Video Player" at bounding box center [354, 169] width 0 height 0
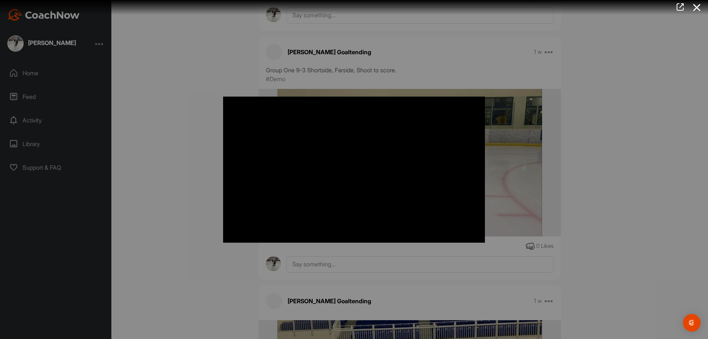
click at [182, 140] on div at bounding box center [354, 169] width 708 height 339
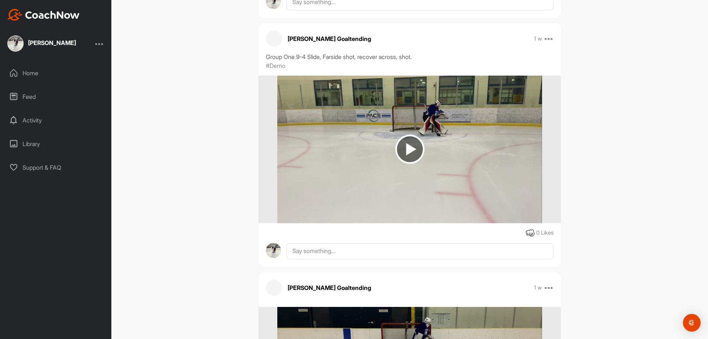
scroll to position [7495, 0]
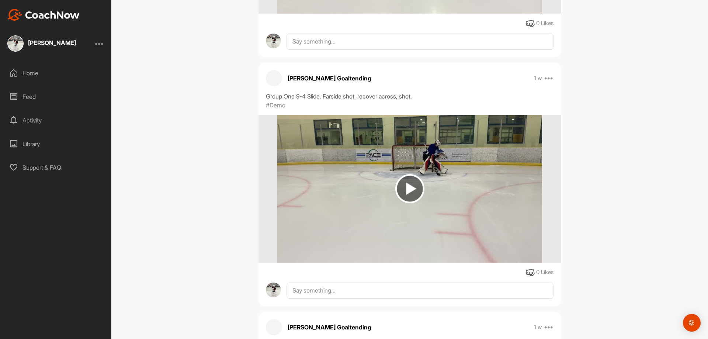
click at [398, 188] on img at bounding box center [409, 188] width 29 height 29
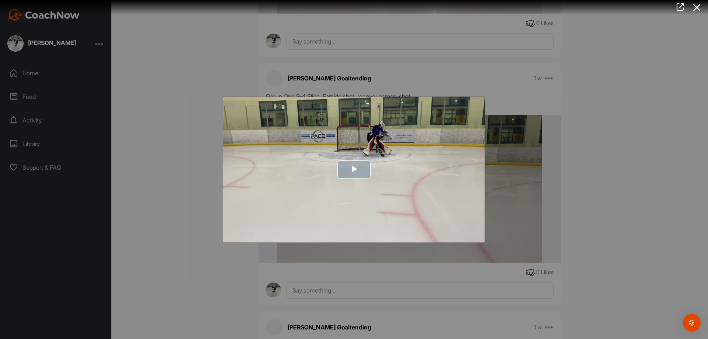
click at [354, 169] on span "Video Player" at bounding box center [354, 169] width 0 height 0
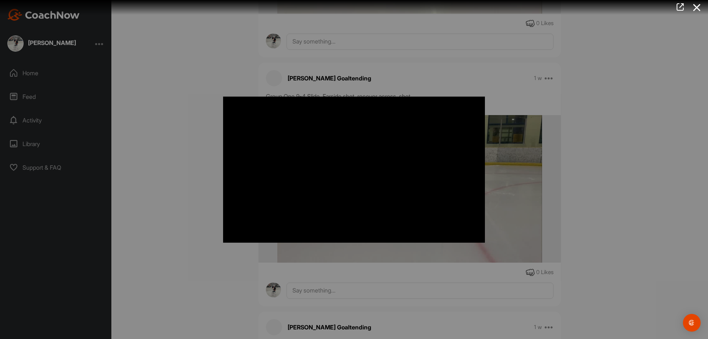
click at [160, 143] on div at bounding box center [354, 169] width 708 height 339
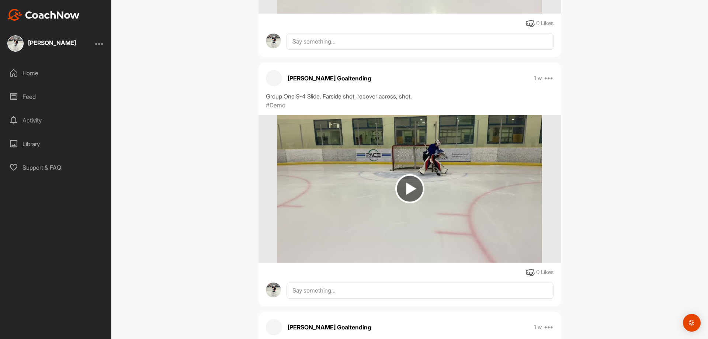
click at [174, 211] on div "[PERSON_NAME] Bookings Hockey Space Settings Your Notifications Leave Space Tim…" at bounding box center [409, 169] width 597 height 339
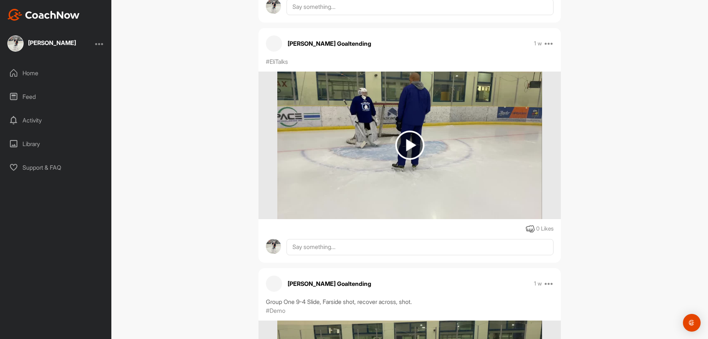
scroll to position [7273, 0]
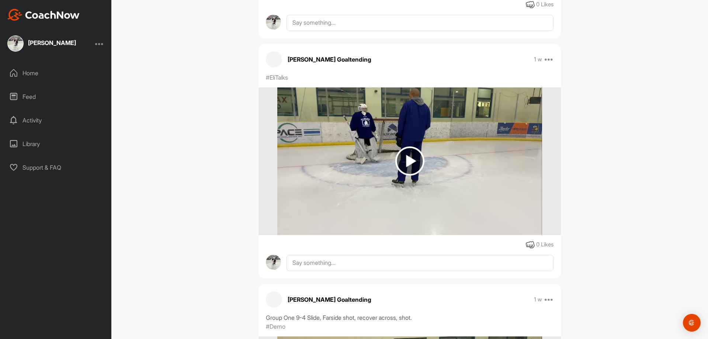
click at [398, 160] on img at bounding box center [409, 160] width 29 height 29
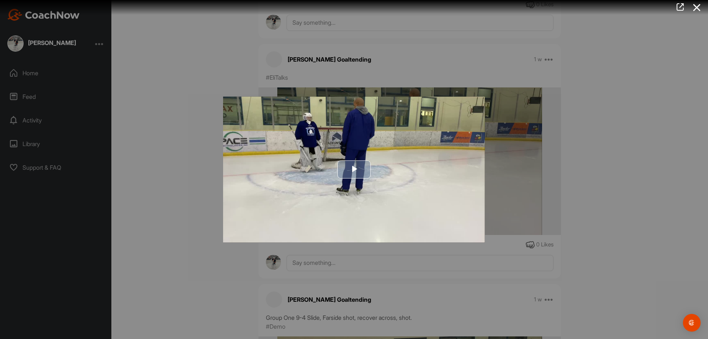
click at [303, 156] on img "Video Player" at bounding box center [354, 169] width 262 height 146
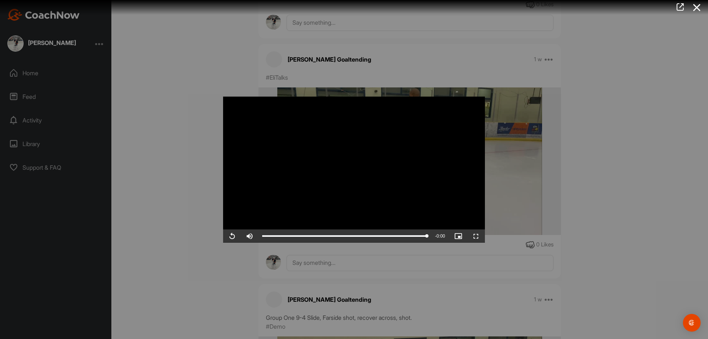
click at [167, 122] on div at bounding box center [354, 169] width 708 height 339
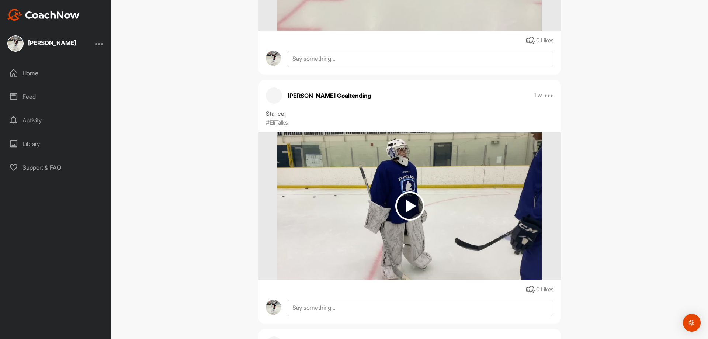
scroll to position [6978, 0]
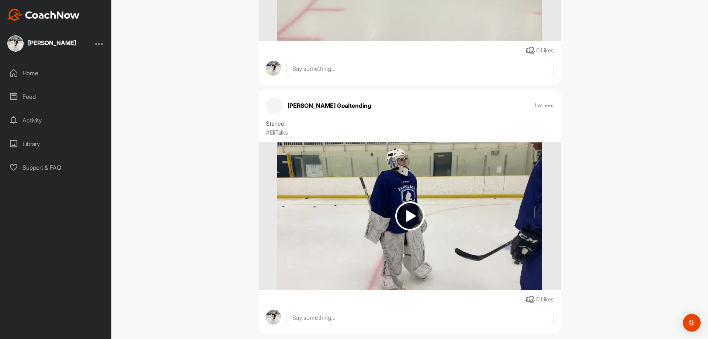
click at [420, 214] on img at bounding box center [409, 215] width 29 height 29
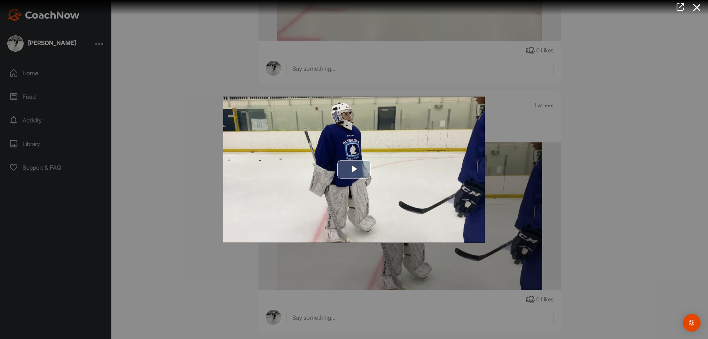
click at [354, 169] on span "Video Player" at bounding box center [354, 169] width 0 height 0
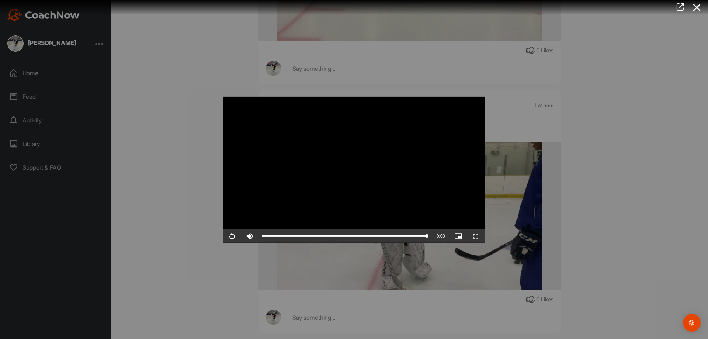
click at [194, 153] on div at bounding box center [354, 169] width 708 height 339
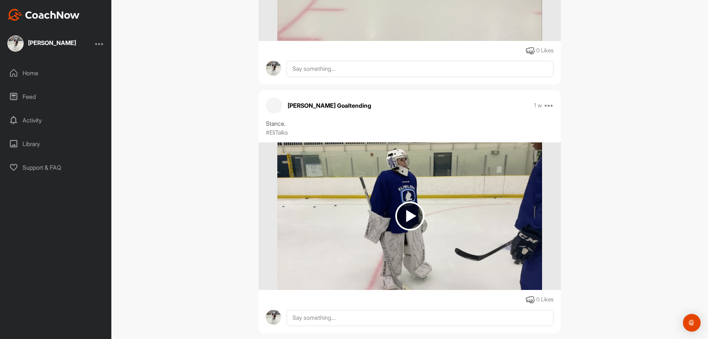
drag, startPoint x: 194, startPoint y: 153, endPoint x: 190, endPoint y: 162, distance: 8.9
click at [193, 155] on div "[PERSON_NAME] Bookings Hockey Space Settings Your Notifications Leave Space Tim…" at bounding box center [409, 169] width 597 height 339
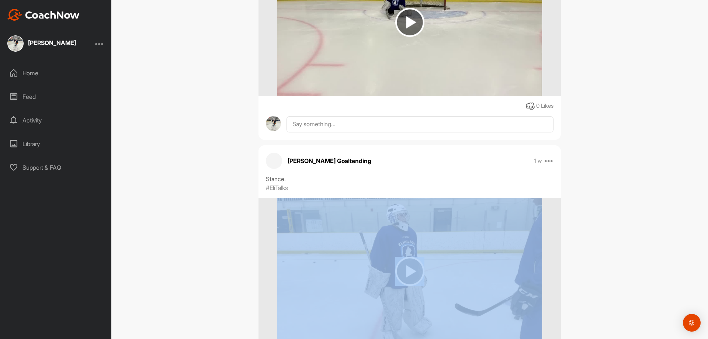
scroll to position [6757, 0]
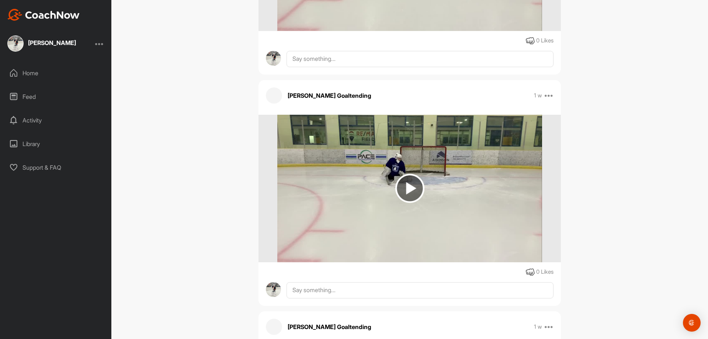
click at [409, 190] on img at bounding box center [409, 188] width 29 height 29
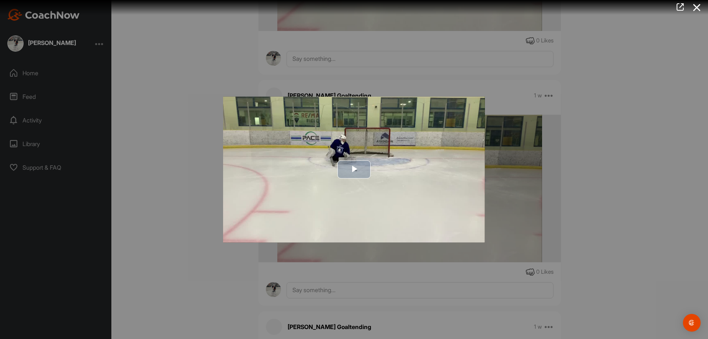
click at [354, 169] on span "Video Player" at bounding box center [354, 169] width 0 height 0
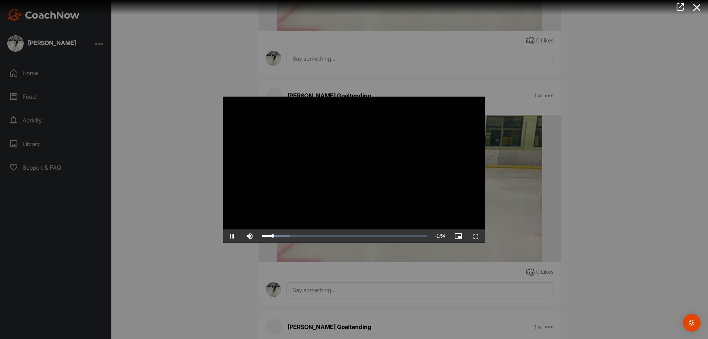
click at [202, 184] on div at bounding box center [354, 169] width 708 height 339
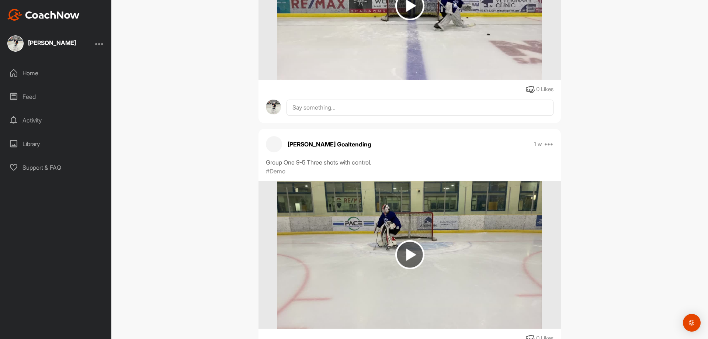
scroll to position [6241, 0]
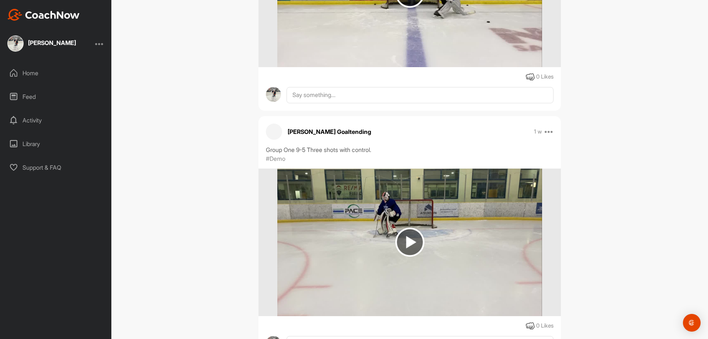
click at [412, 240] on img at bounding box center [409, 242] width 29 height 29
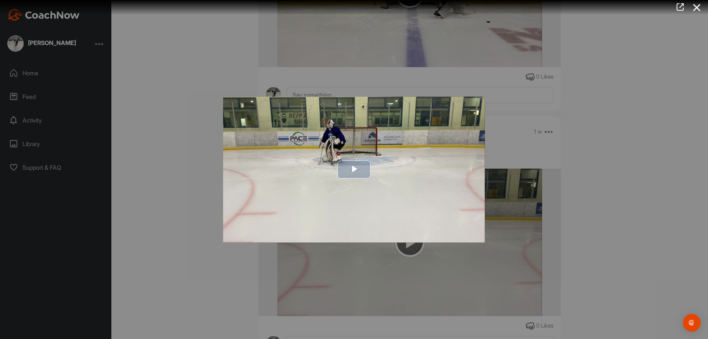
click at [354, 169] on span "Video Player" at bounding box center [354, 169] width 0 height 0
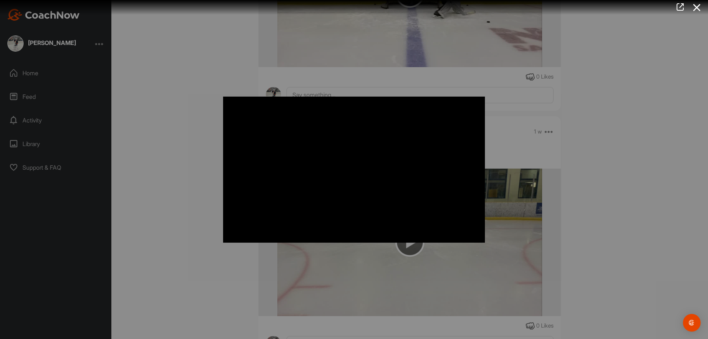
click at [186, 110] on div at bounding box center [354, 169] width 708 height 339
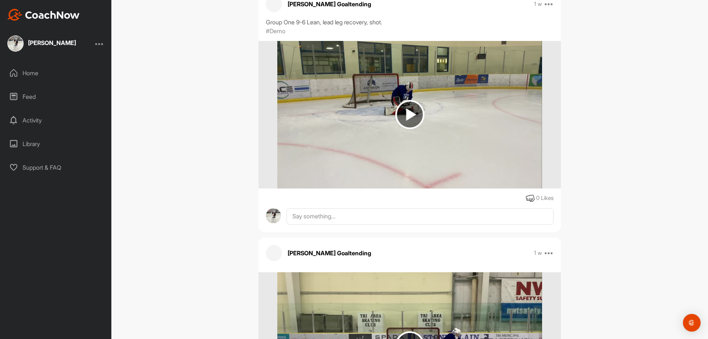
scroll to position [5872, 0]
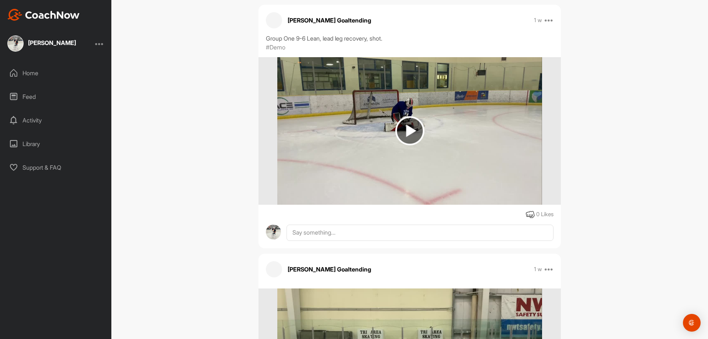
click at [395, 130] on img at bounding box center [409, 130] width 29 height 29
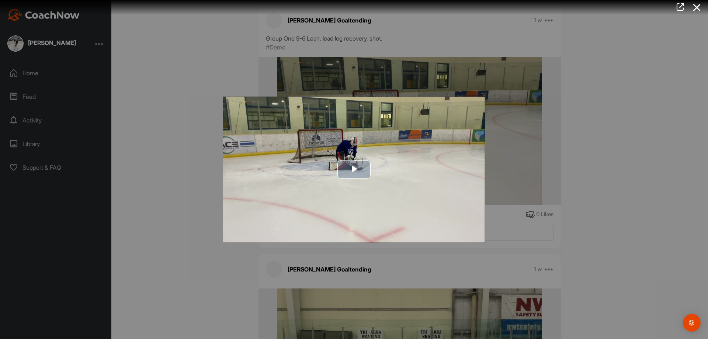
click at [354, 169] on span "Video Player" at bounding box center [354, 169] width 0 height 0
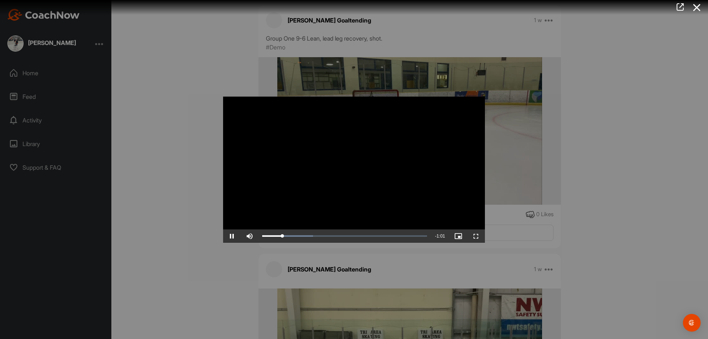
click at [185, 183] on div at bounding box center [354, 169] width 708 height 339
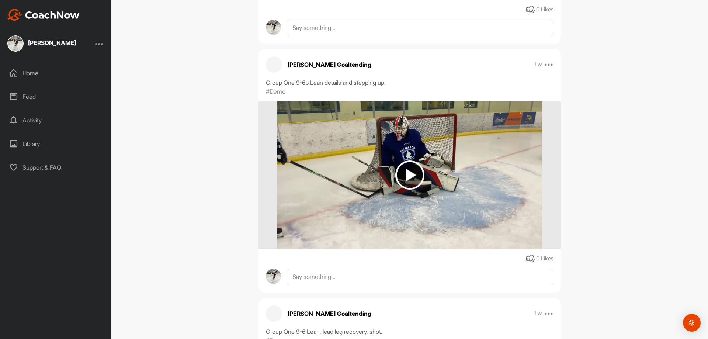
scroll to position [5577, 0]
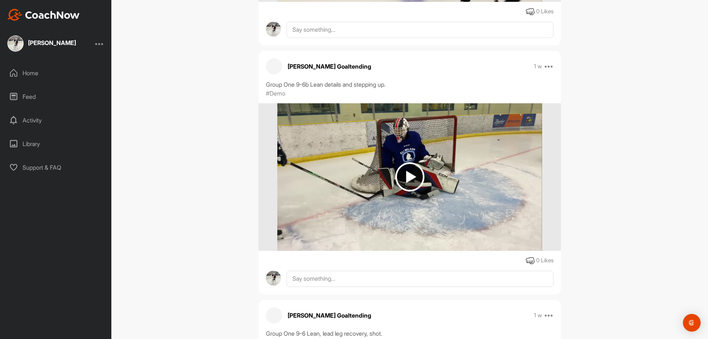
click at [406, 178] on img at bounding box center [409, 176] width 29 height 29
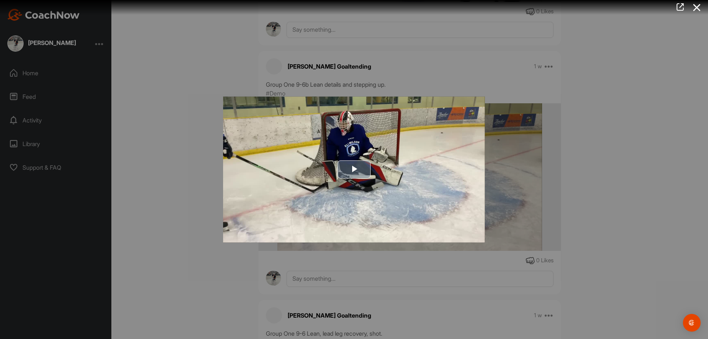
click at [354, 169] on span "Video Player" at bounding box center [354, 169] width 0 height 0
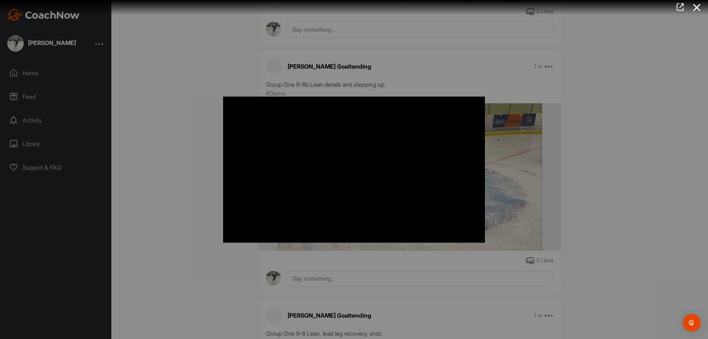
click at [149, 171] on div at bounding box center [354, 169] width 708 height 339
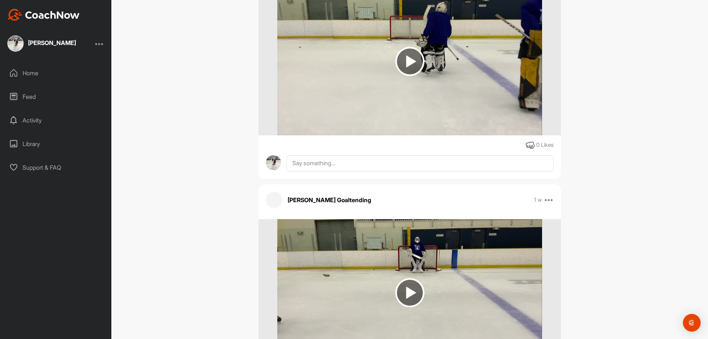
scroll to position [5024, 0]
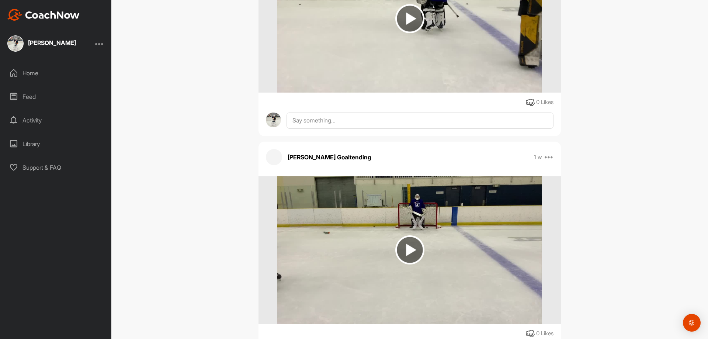
click at [418, 251] on img at bounding box center [409, 249] width 29 height 29
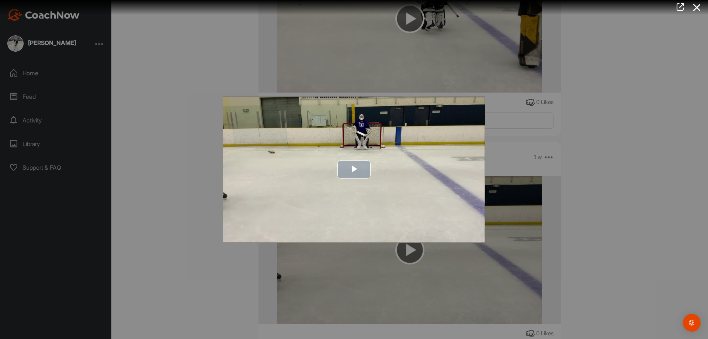
click at [354, 169] on span "Video Player" at bounding box center [354, 169] width 0 height 0
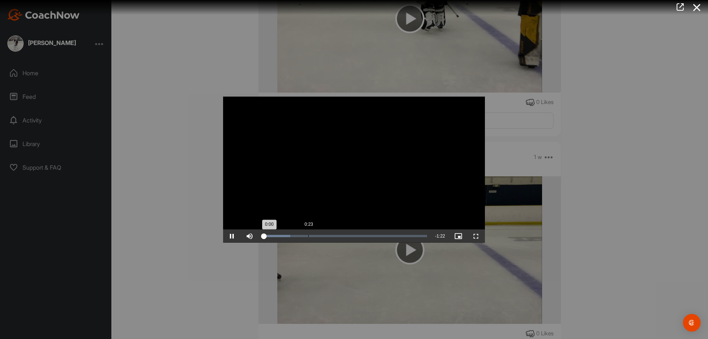
click at [308, 236] on div "0:23" at bounding box center [308, 236] width 0 height 2
click at [274, 234] on div "Loaded : 33.52% 0:06 0:25" at bounding box center [344, 235] width 172 height 13
click at [264, 235] on div "Loaded : 33.52% 0:00 0:08" at bounding box center [344, 236] width 165 height 2
click at [187, 99] on div at bounding box center [354, 169] width 708 height 339
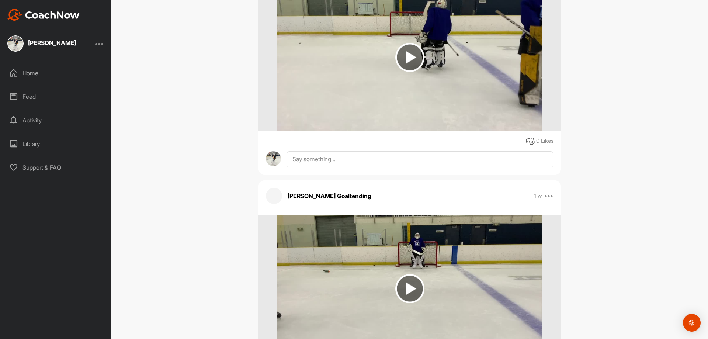
scroll to position [4840, 0]
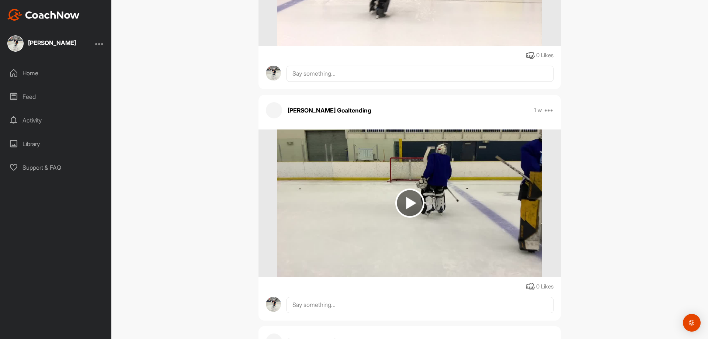
click at [401, 204] on img at bounding box center [409, 202] width 29 height 29
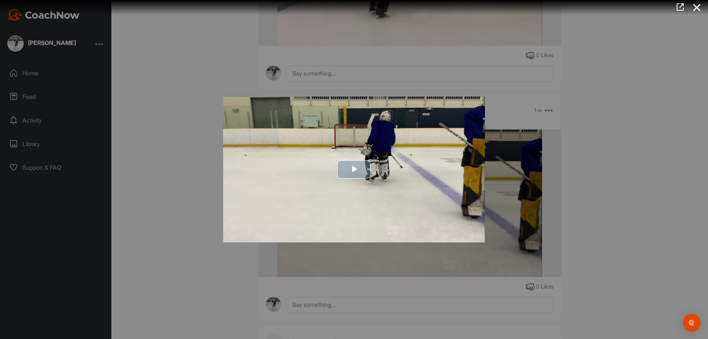
click at [354, 169] on span "Video Player" at bounding box center [354, 169] width 0 height 0
click at [355, 167] on div "Video Player is loading. Play Video Play Skip Backward Skip Forward Mute Curren…" at bounding box center [354, 169] width 262 height 146
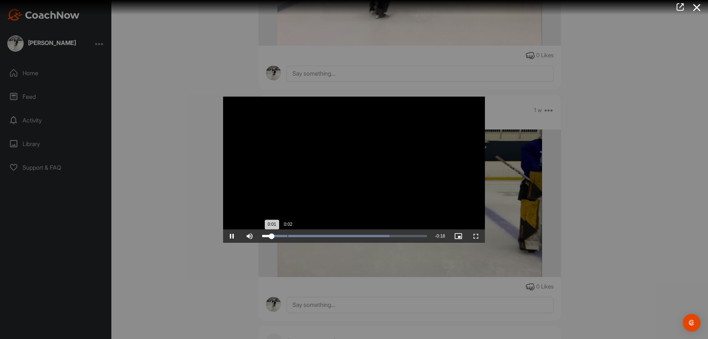
drag, startPoint x: 291, startPoint y: 236, endPoint x: 323, endPoint y: 236, distance: 32.5
click at [291, 236] on div "Loaded : 77.15% 0:02 0:01" at bounding box center [344, 236] width 165 height 2
click at [372, 237] on div "Loaded : 77.15% 0:12 0:03" at bounding box center [344, 236] width 165 height 2
click at [180, 143] on div at bounding box center [354, 169] width 708 height 339
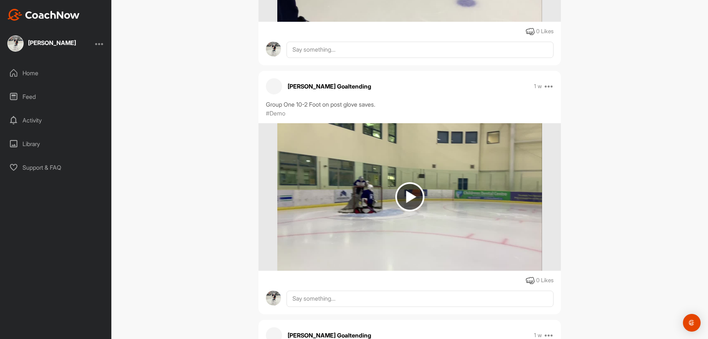
scroll to position [4360, 0]
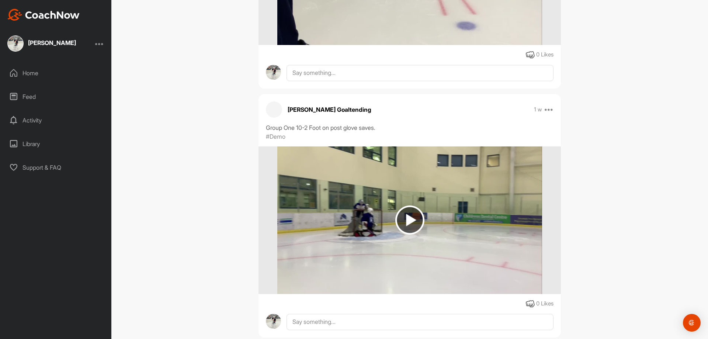
click at [410, 221] on img at bounding box center [409, 219] width 29 height 29
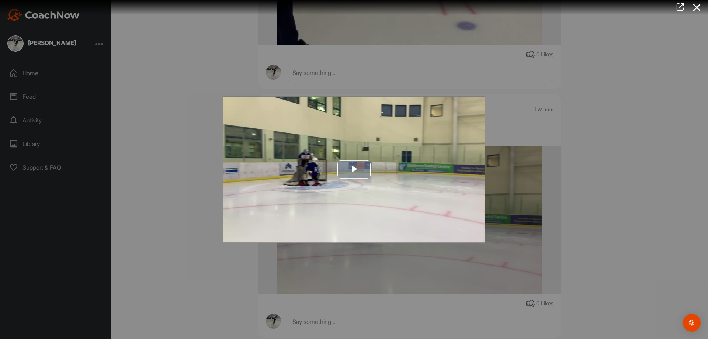
click at [354, 169] on span "Video Player" at bounding box center [354, 169] width 0 height 0
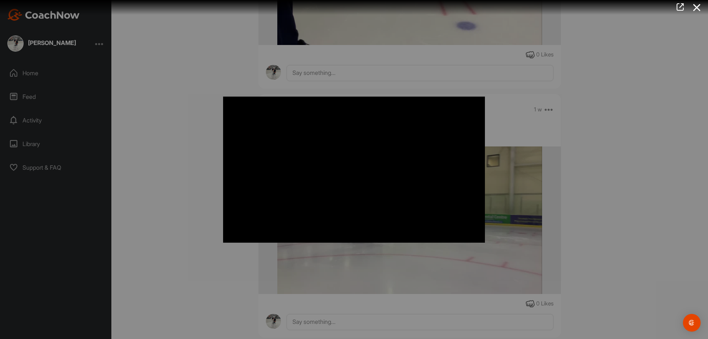
click at [181, 192] on div at bounding box center [354, 169] width 708 height 339
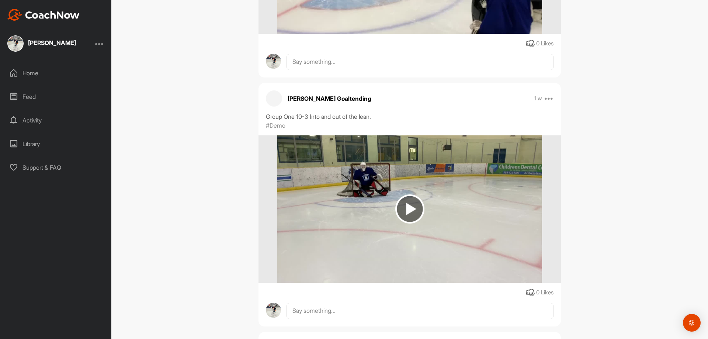
scroll to position [3660, 0]
click at [413, 214] on img at bounding box center [409, 209] width 29 height 29
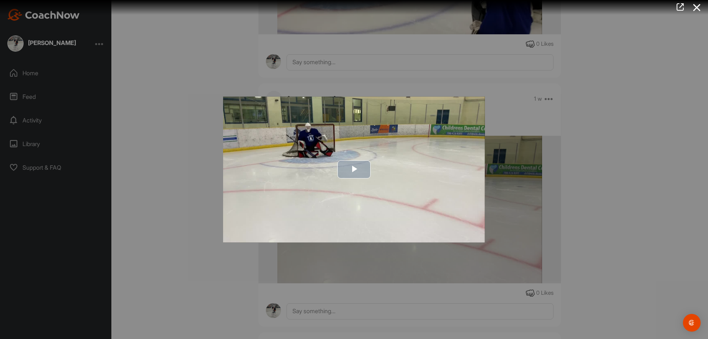
click at [354, 169] on span "Video Player" at bounding box center [354, 169] width 0 height 0
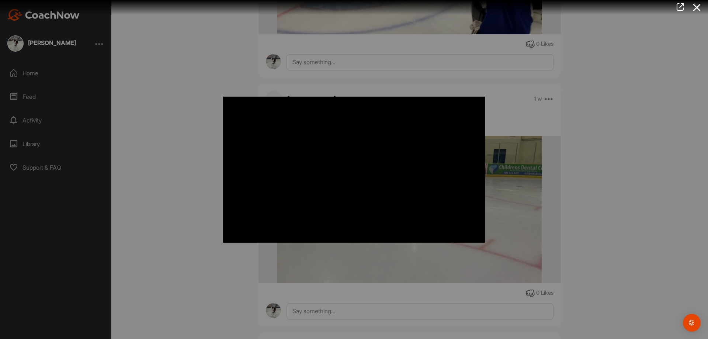
click at [141, 128] on div at bounding box center [354, 169] width 708 height 339
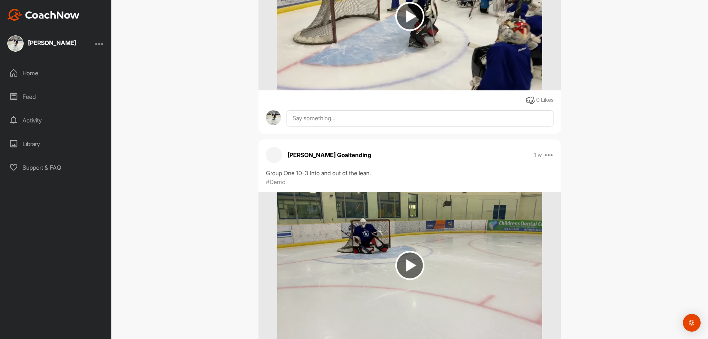
scroll to position [3475, 0]
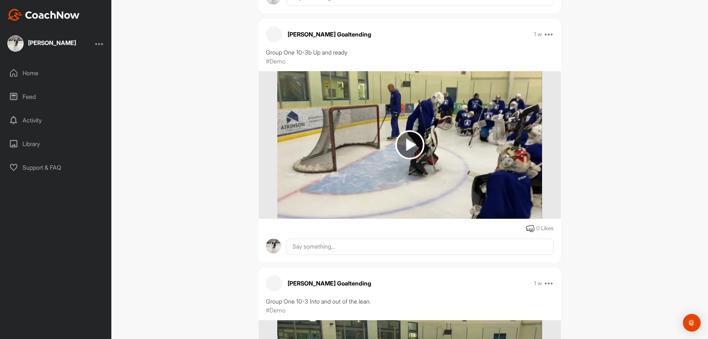
click at [410, 145] on img at bounding box center [409, 144] width 29 height 29
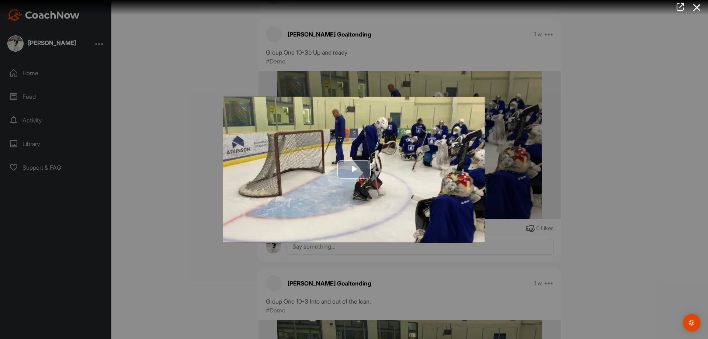
click at [354, 169] on span "Video Player" at bounding box center [354, 169] width 0 height 0
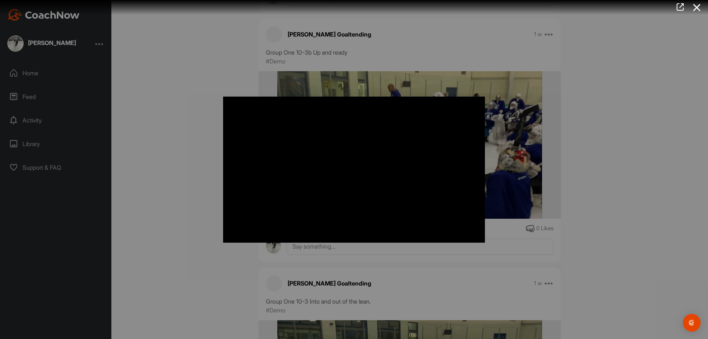
click at [192, 168] on div at bounding box center [354, 169] width 708 height 339
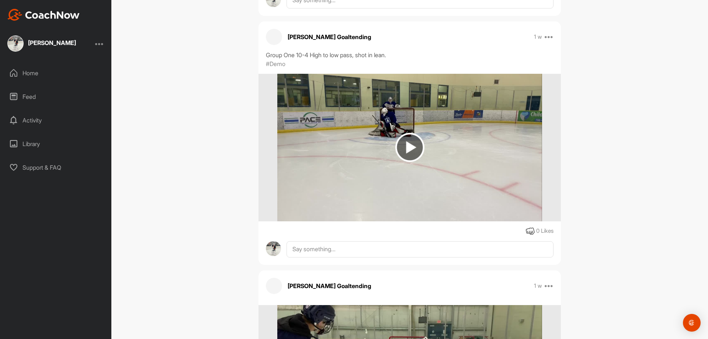
scroll to position [2775, 0]
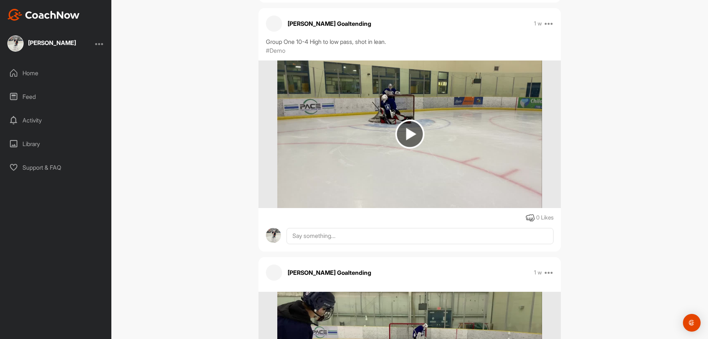
click at [406, 141] on img at bounding box center [409, 133] width 29 height 29
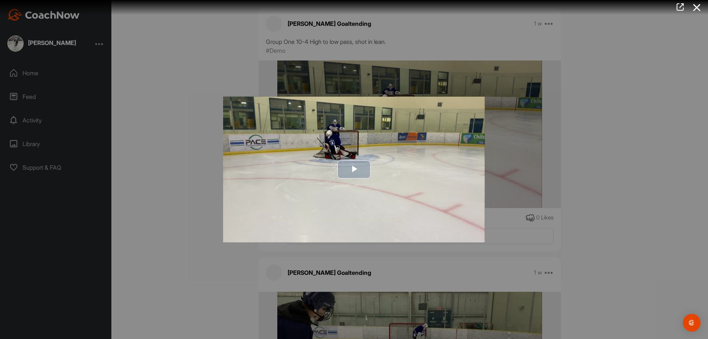
click at [354, 169] on span "Video Player" at bounding box center [354, 169] width 0 height 0
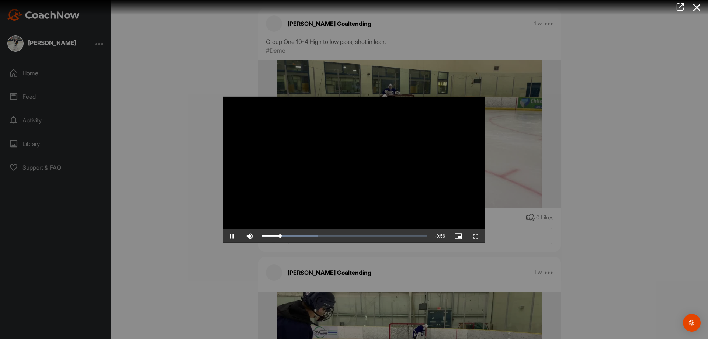
click at [192, 170] on div at bounding box center [354, 169] width 708 height 339
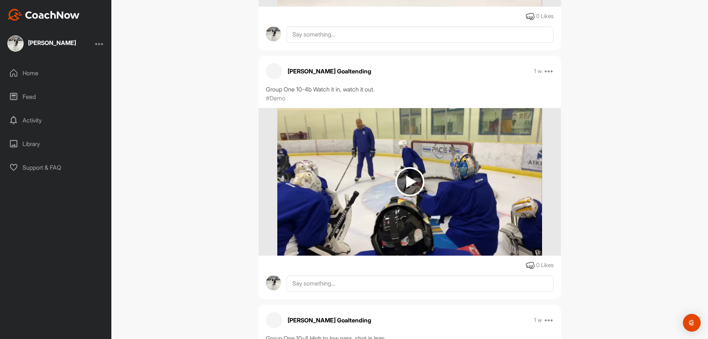
scroll to position [2443, 0]
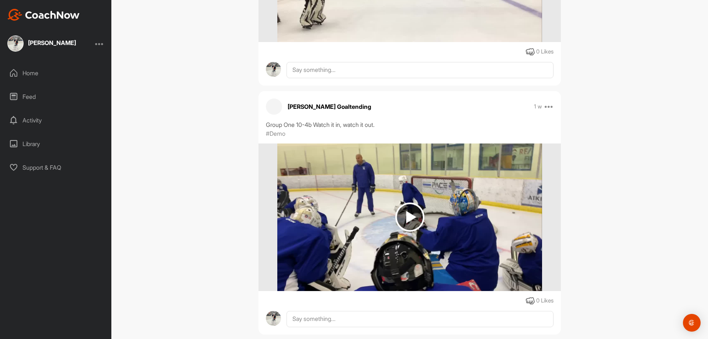
click at [408, 215] on img at bounding box center [409, 216] width 29 height 29
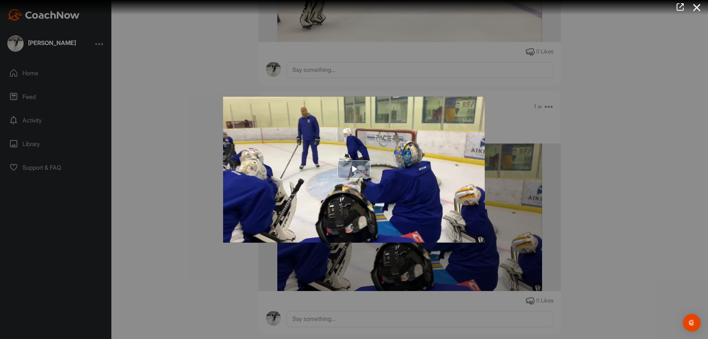
click at [354, 169] on span "Video Player" at bounding box center [354, 169] width 0 height 0
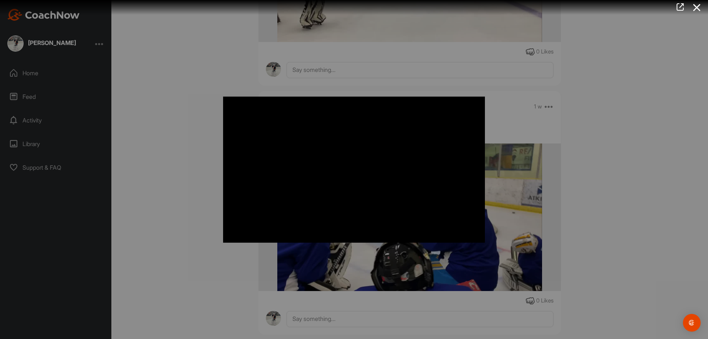
click at [162, 128] on div at bounding box center [354, 169] width 708 height 339
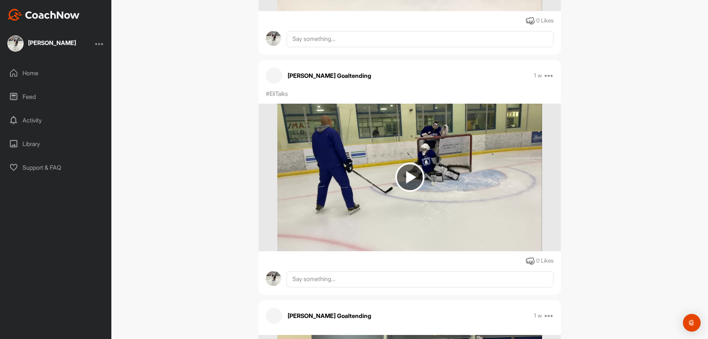
scroll to position [2000, 0]
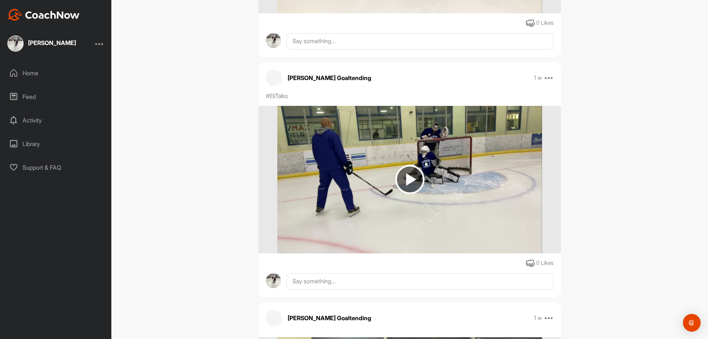
click at [402, 180] on img at bounding box center [409, 179] width 29 height 29
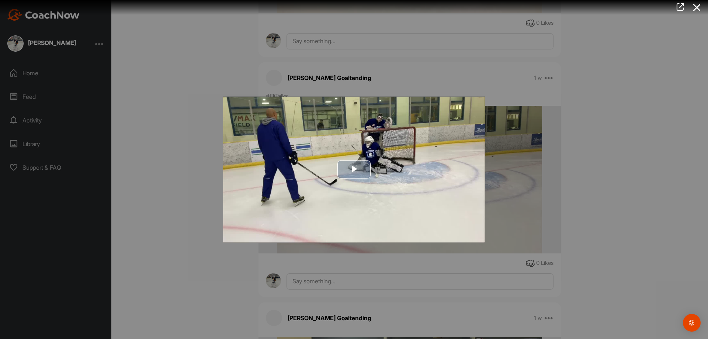
click at [354, 169] on span "Video Player" at bounding box center [354, 169] width 0 height 0
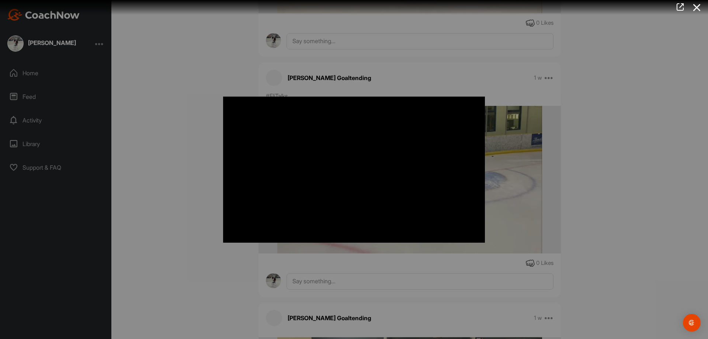
drag, startPoint x: 395, startPoint y: 156, endPoint x: 178, endPoint y: 138, distance: 217.6
click at [178, 138] on div at bounding box center [354, 169] width 708 height 339
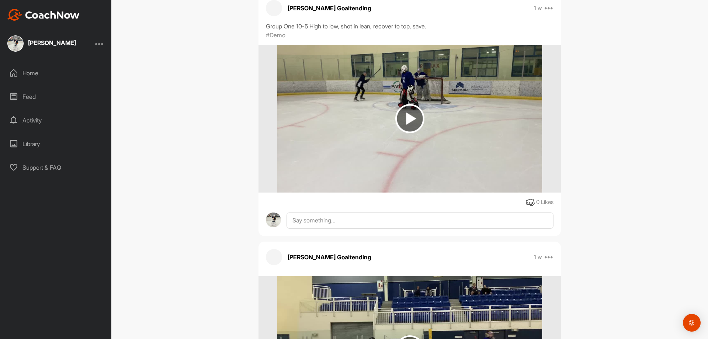
scroll to position [1558, 0]
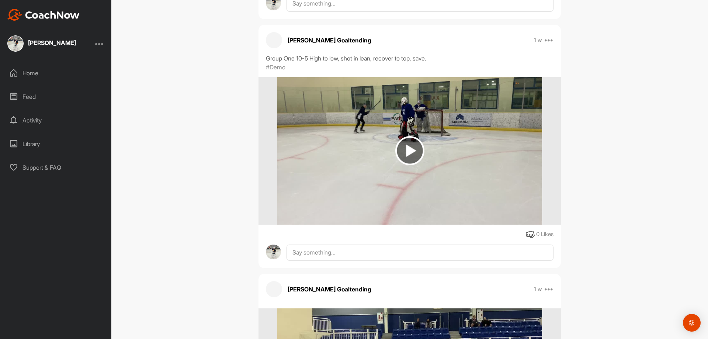
click at [408, 149] on img at bounding box center [409, 150] width 29 height 29
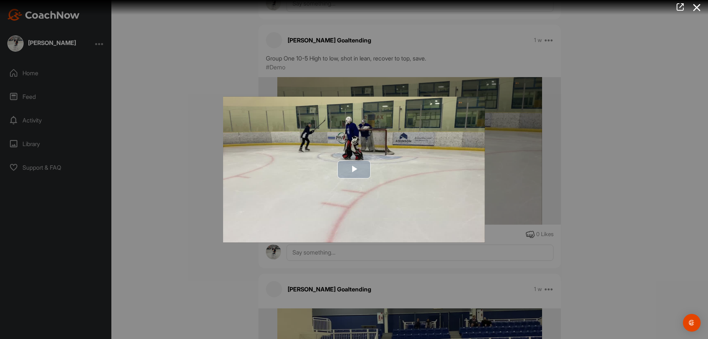
click at [354, 169] on span "Video Player" at bounding box center [354, 169] width 0 height 0
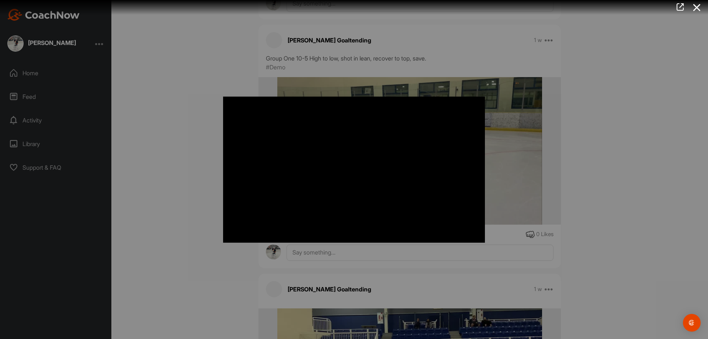
click at [205, 157] on div at bounding box center [354, 169] width 708 height 339
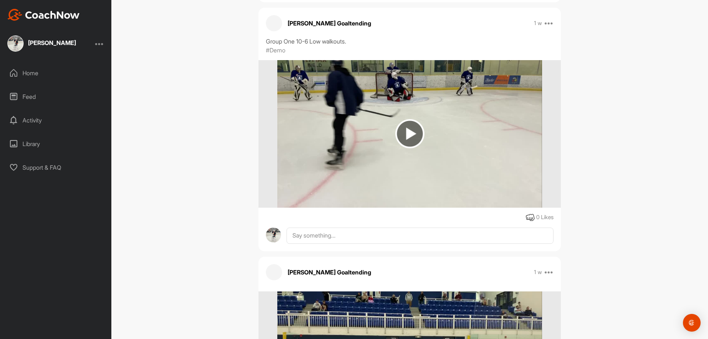
scroll to position [1078, 0]
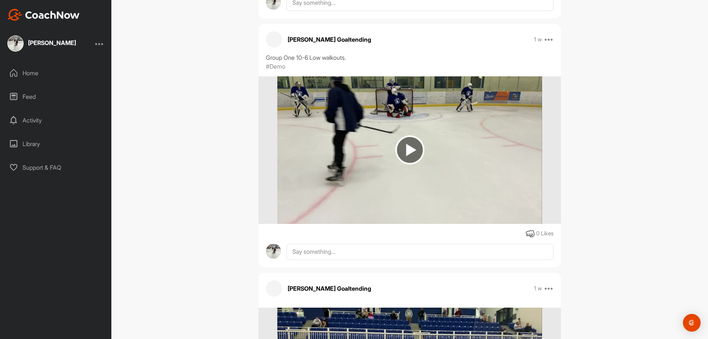
click at [406, 148] on img at bounding box center [409, 149] width 29 height 29
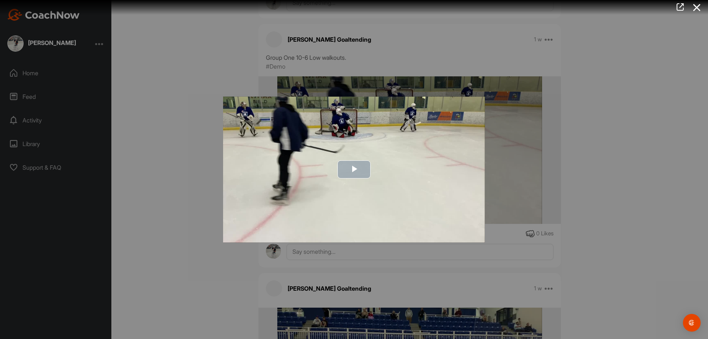
click at [354, 169] on span "Video Player" at bounding box center [354, 169] width 0 height 0
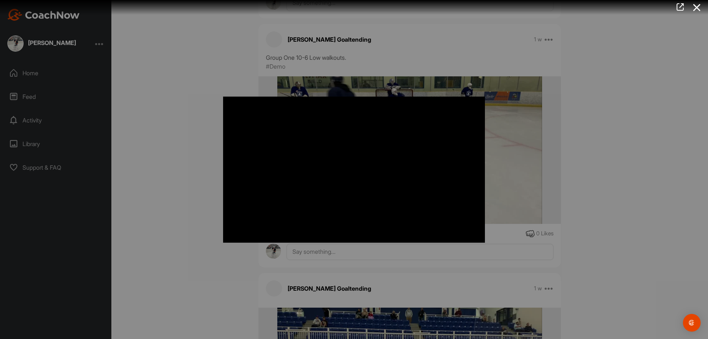
click at [170, 170] on div at bounding box center [354, 169] width 708 height 339
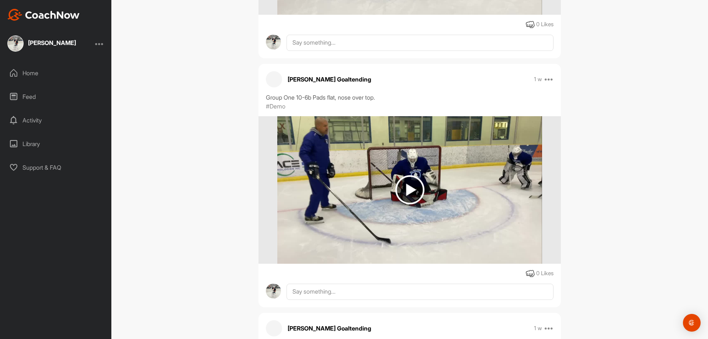
scroll to position [783, 0]
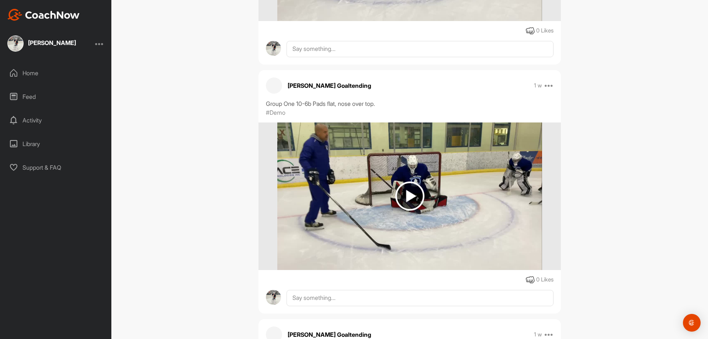
click at [403, 194] on img at bounding box center [409, 195] width 29 height 29
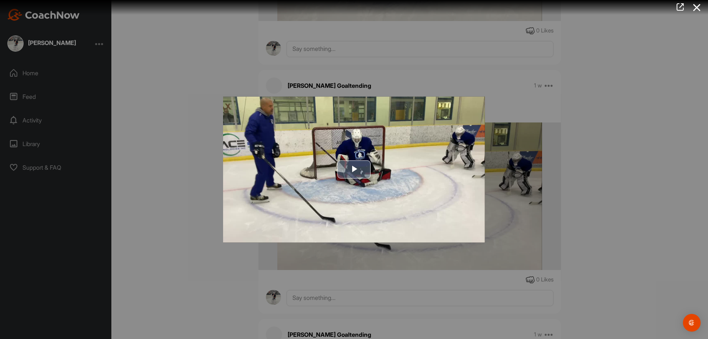
click at [354, 169] on span "Video Player" at bounding box center [354, 169] width 0 height 0
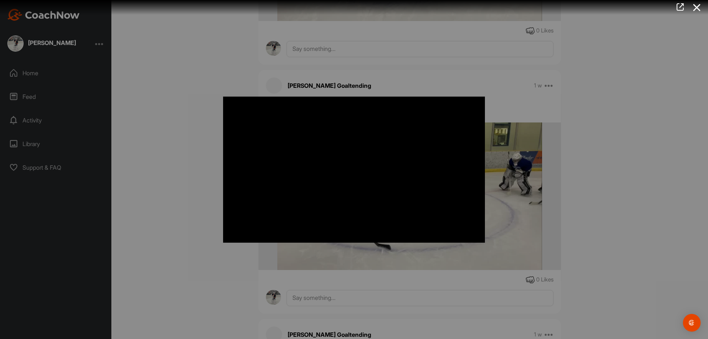
click at [174, 172] on div at bounding box center [354, 169] width 708 height 339
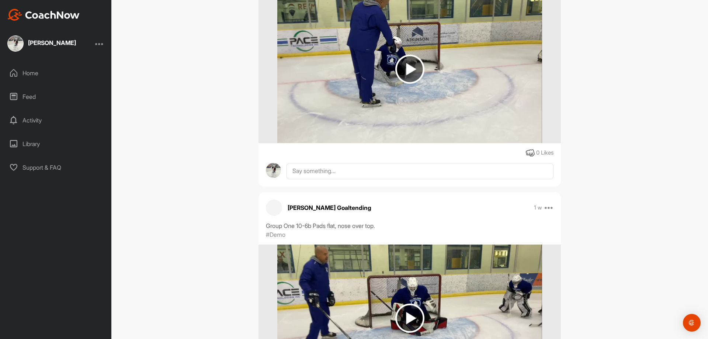
scroll to position [599, 0]
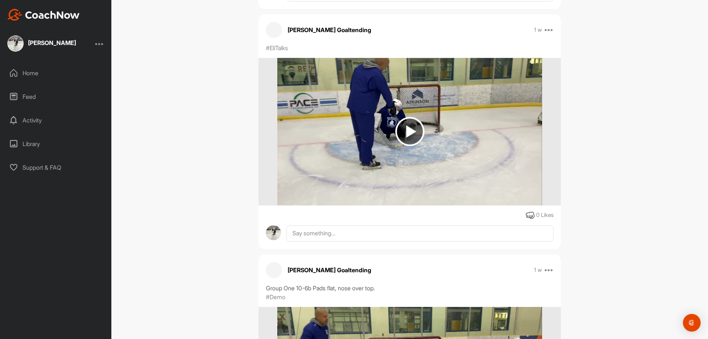
click at [407, 129] on img at bounding box center [409, 131] width 29 height 29
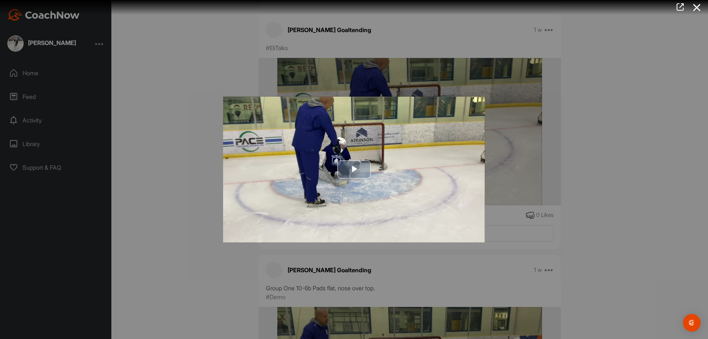
click at [354, 169] on span "Video Player" at bounding box center [354, 169] width 0 height 0
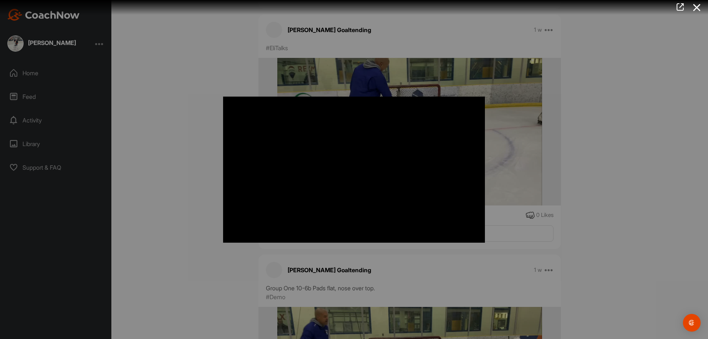
click at [157, 178] on div at bounding box center [354, 169] width 708 height 339
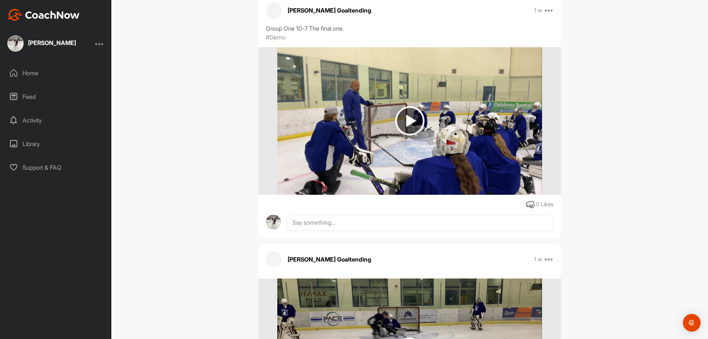
scroll to position [119, 0]
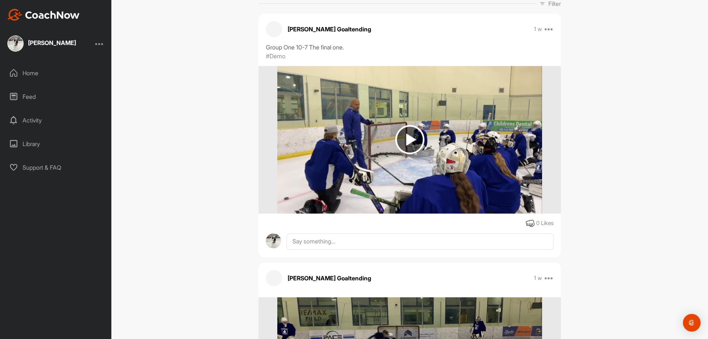
click at [405, 139] on img at bounding box center [409, 139] width 29 height 29
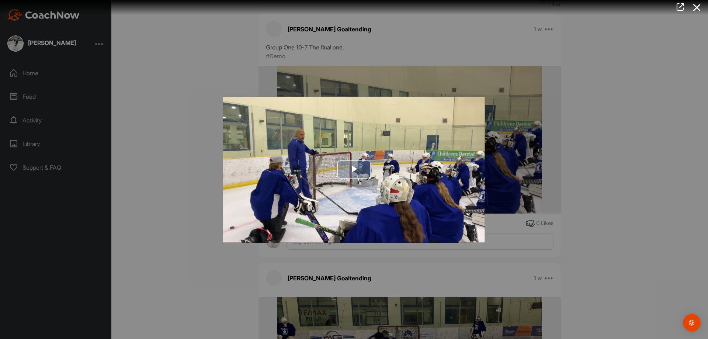
click at [359, 160] on img "Video Player" at bounding box center [354, 169] width 262 height 146
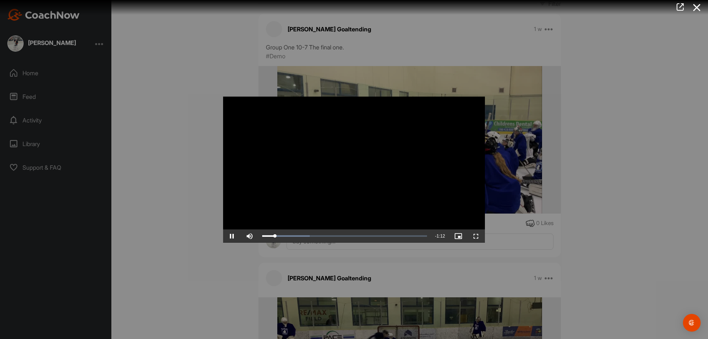
click at [201, 164] on div at bounding box center [354, 169] width 708 height 339
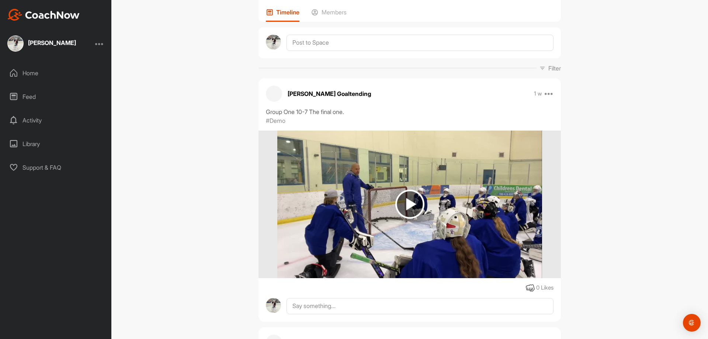
scroll to position [0, 0]
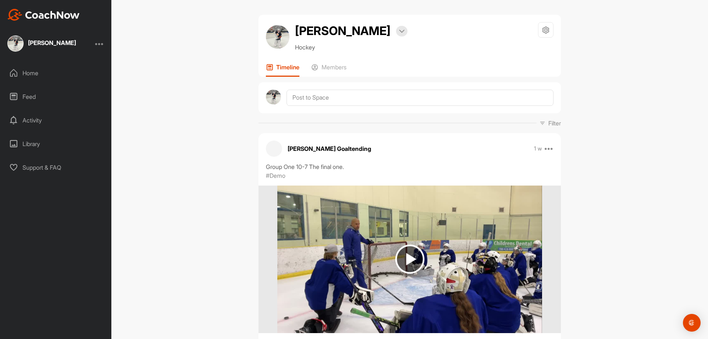
click at [647, 234] on div "[PERSON_NAME] Bookings Hockey Space Settings Your Notifications Leave Space Tim…" at bounding box center [409, 169] width 597 height 339
click at [593, 79] on div "[PERSON_NAME] Bookings Hockey Space Settings Your Notifications Leave Space Tim…" at bounding box center [409, 169] width 597 height 339
click at [596, 107] on div "[PERSON_NAME] Bookings Hockey Space Settings Your Notifications Leave Space Tim…" at bounding box center [409, 169] width 597 height 339
